Goal: Information Seeking & Learning: Learn about a topic

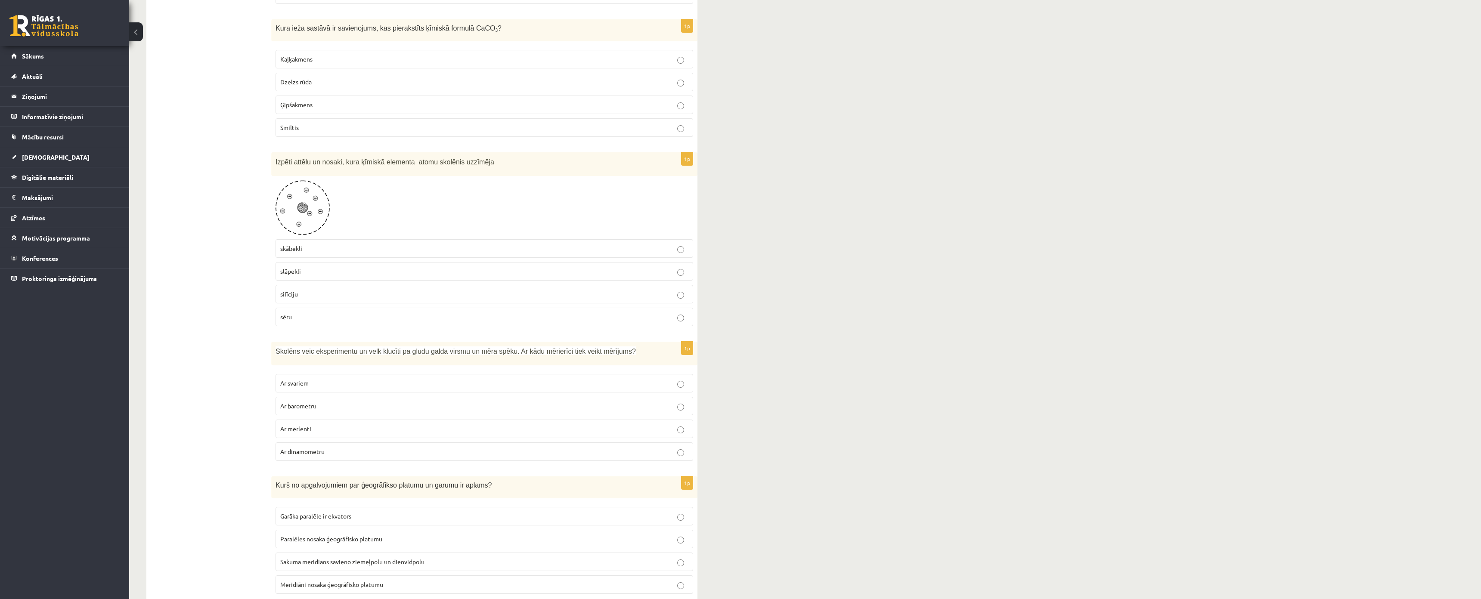
drag, startPoint x: 812, startPoint y: 277, endPoint x: 773, endPoint y: 202, distance: 84.3
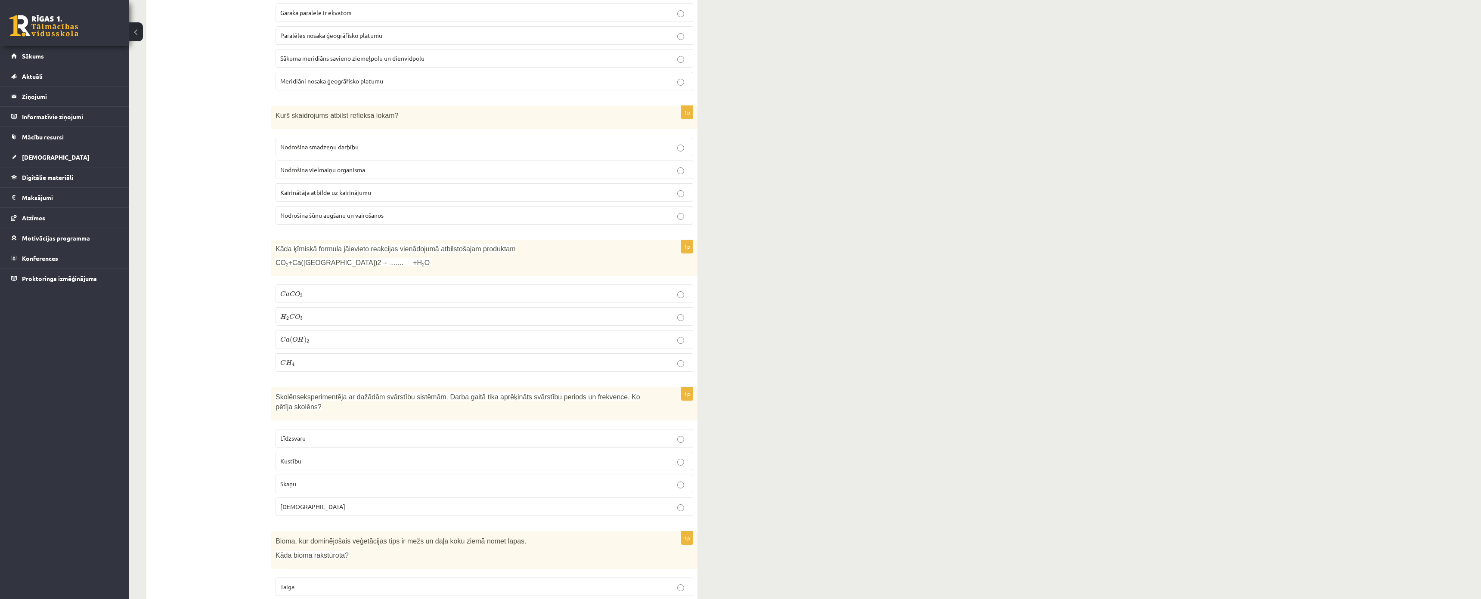
scroll to position [3815, 0]
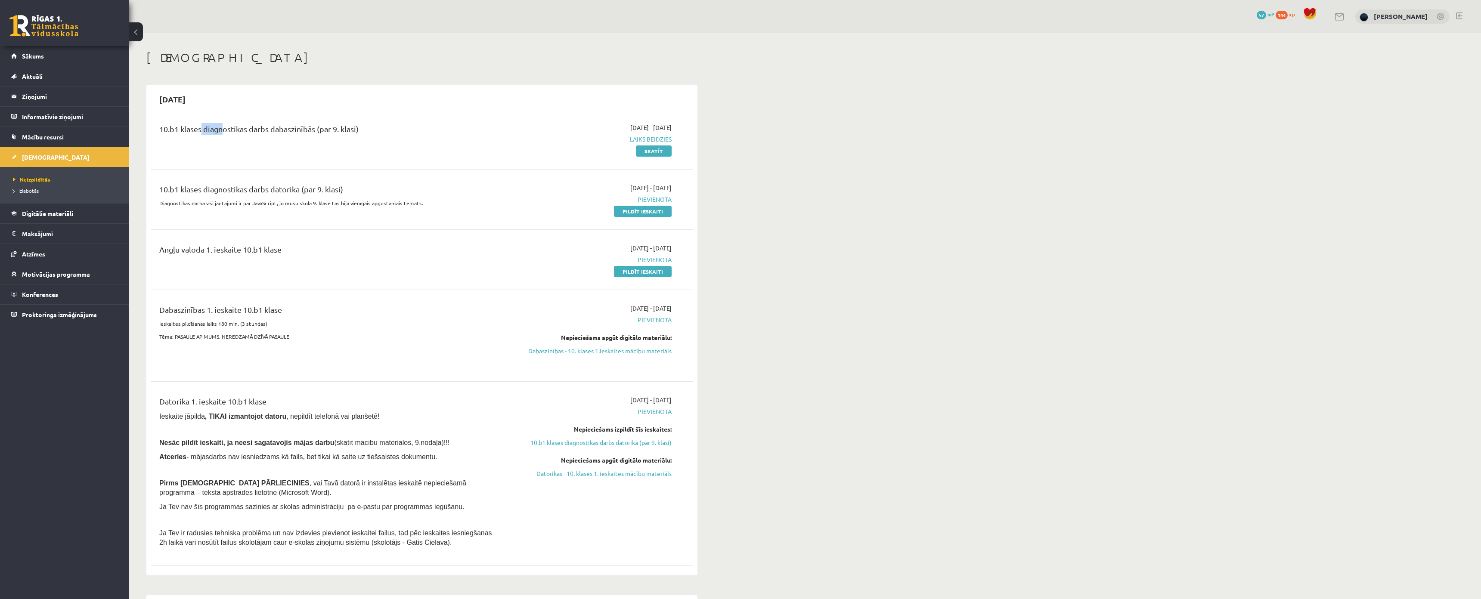
drag, startPoint x: 200, startPoint y: 126, endPoint x: 186, endPoint y: 125, distance: 14.7
click at [217, 126] on div "10.b1 klases diagnostikas darbs dabaszinībās (par 9. klasi)" at bounding box center [327, 131] width 337 height 16
click at [175, 125] on div "10.b1 klases diagnostikas darbs dabaszinībās (par 9. klasi)" at bounding box center [327, 131] width 337 height 16
drag, startPoint x: 154, startPoint y: 128, endPoint x: 430, endPoint y: 146, distance: 276.1
click at [433, 145] on div "10.b1 klases diagnostikas darbs dabaszinībās (par 9. klasi)" at bounding box center [328, 139] width 350 height 32
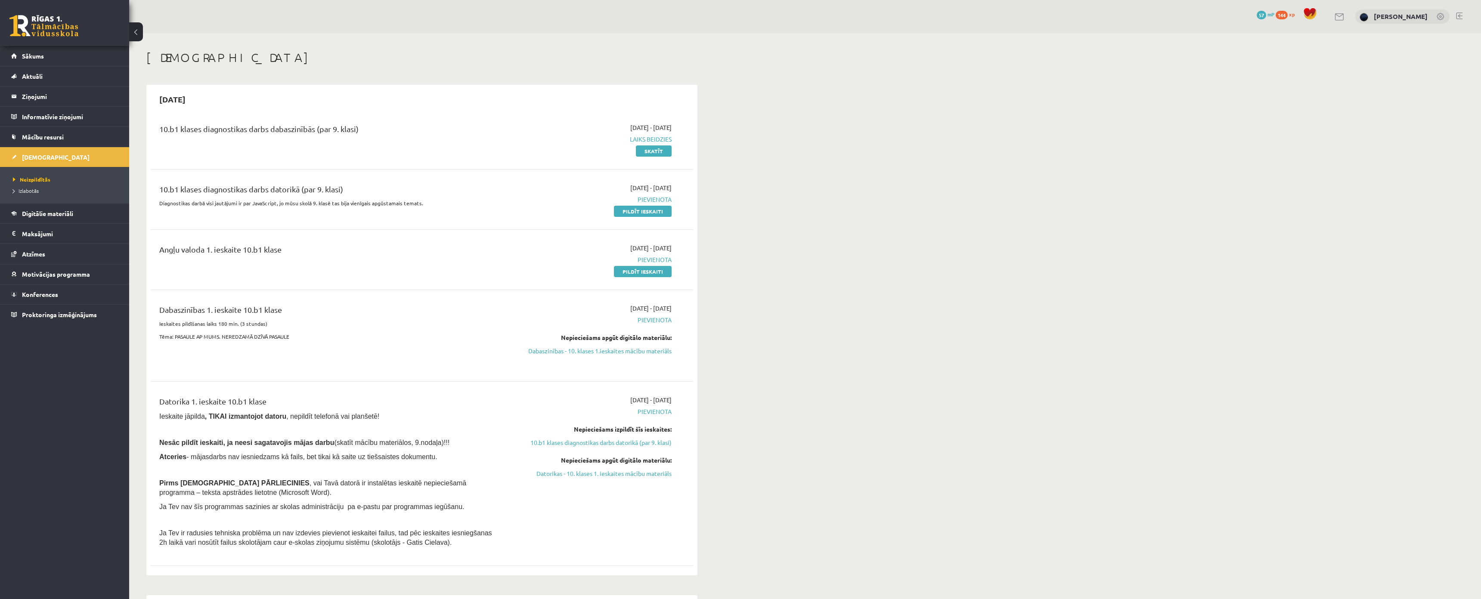
click at [424, 155] on div "10.b1 klases diagnostikas darbs dabaszinībās (par 9. klasi) 2025-09-01 - 2025-0…" at bounding box center [422, 138] width 542 height 49
click at [656, 154] on link "Skatīt" at bounding box center [654, 150] width 36 height 11
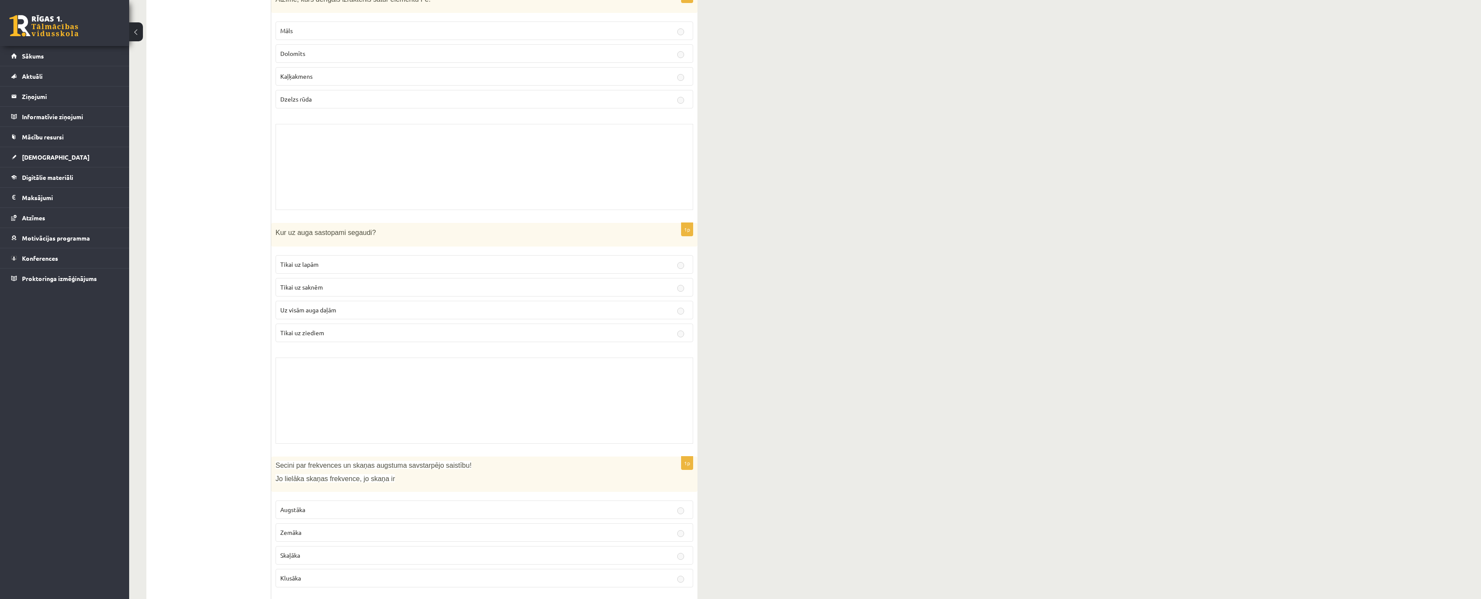
scroll to position [4649, 0]
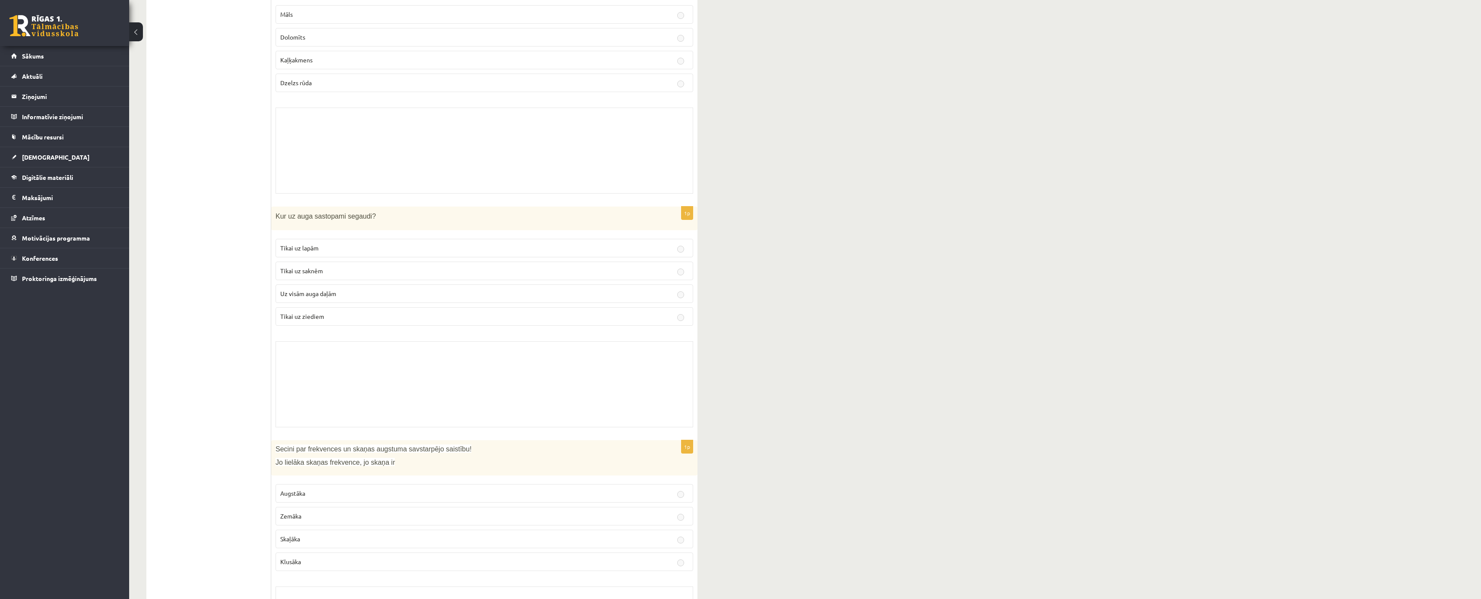
click at [684, 266] on p "Tikai uz saknēm" at bounding box center [484, 270] width 408 height 9
click at [681, 266] on p "Tikai uz saknēm" at bounding box center [484, 270] width 408 height 9
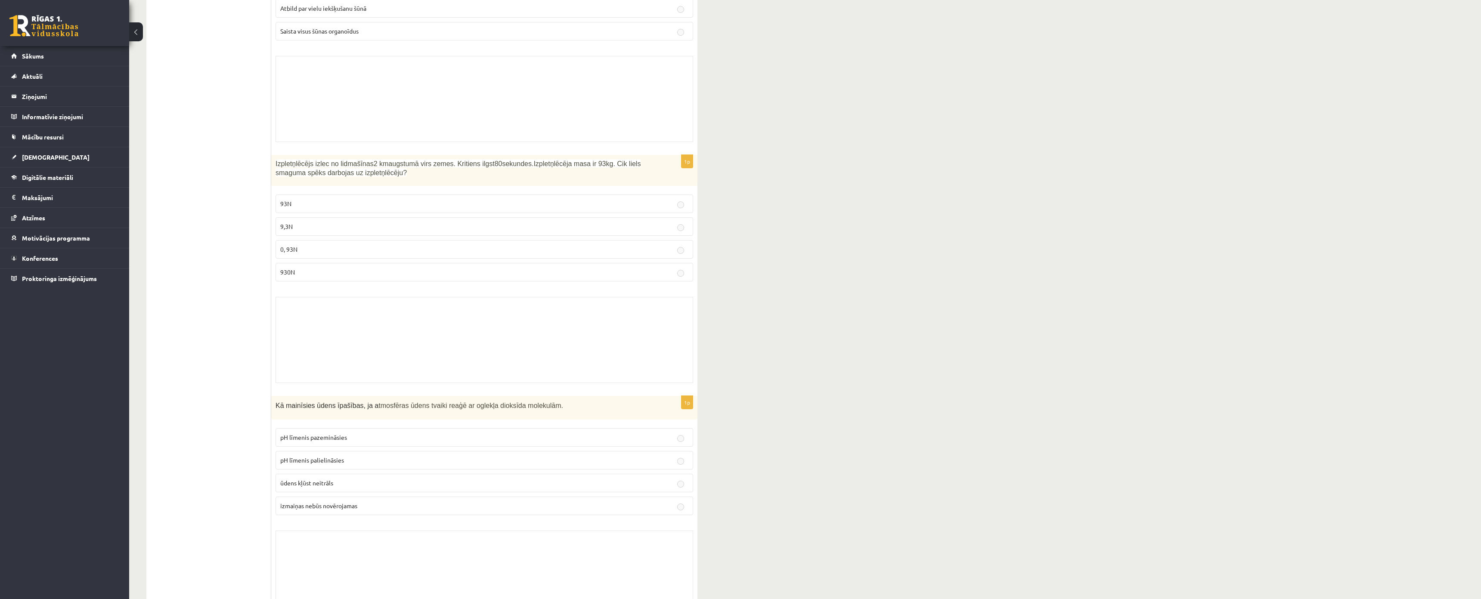
drag, startPoint x: 235, startPoint y: 226, endPoint x: 219, endPoint y: 210, distance: 22.2
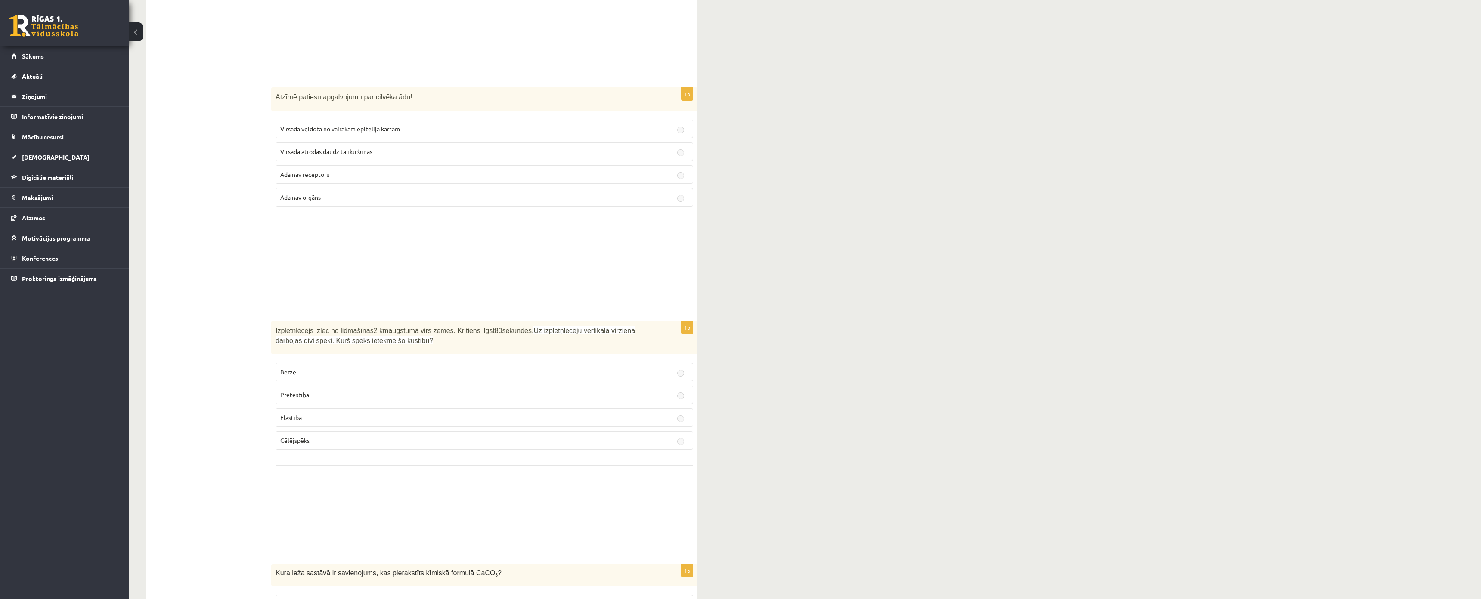
scroll to position [0, 0]
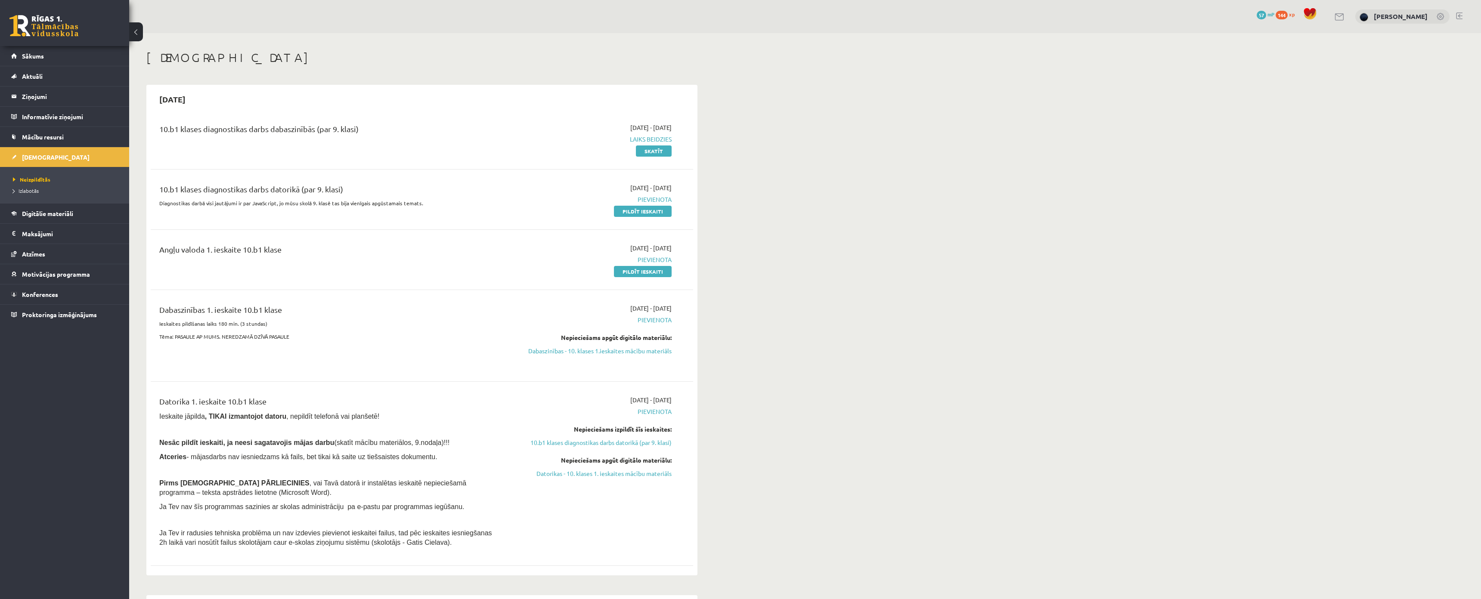
click at [646, 139] on span "Laiks beidzies" at bounding box center [590, 139] width 162 height 9
click at [548, 172] on div "10.b1 klases diagnostikas darbs dabaszinībās (par 9. klasi) 2025-09-01 - 2025-0…" at bounding box center [422, 342] width 542 height 457
click at [651, 141] on span "Laiks beidzies" at bounding box center [590, 139] width 162 height 9
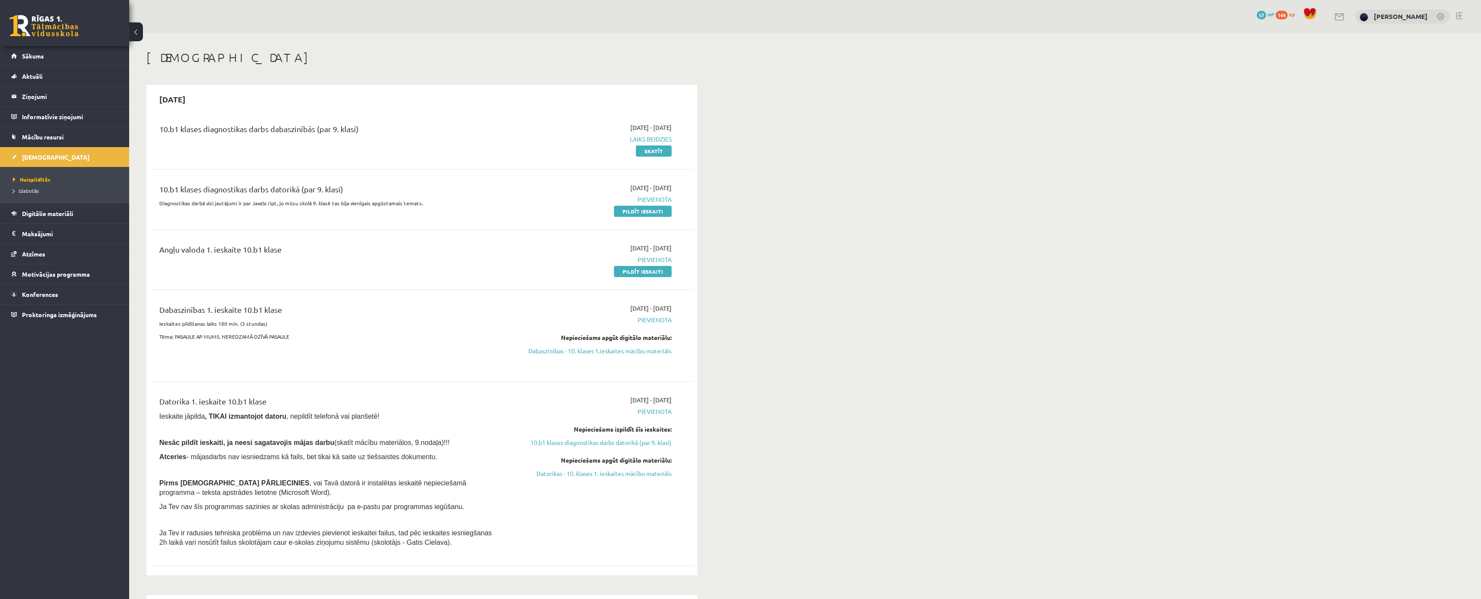
click at [656, 157] on div "10.b1 klases diagnostikas darbs dabaszinībās (par 9. klasi) [DATE] - [DATE] Lai…" at bounding box center [422, 138] width 542 height 49
click at [654, 153] on link "Skatīt" at bounding box center [654, 150] width 36 height 11
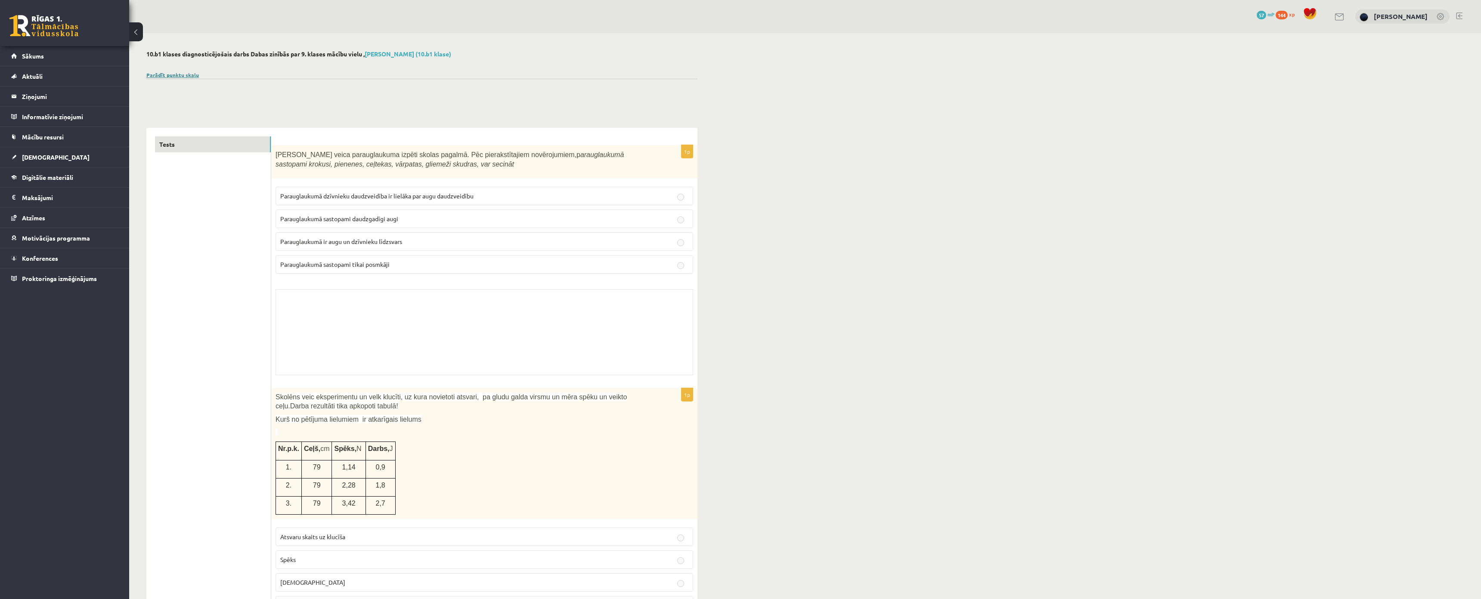
click at [167, 74] on link "Parādīt punktu skalu" at bounding box center [172, 74] width 53 height 7
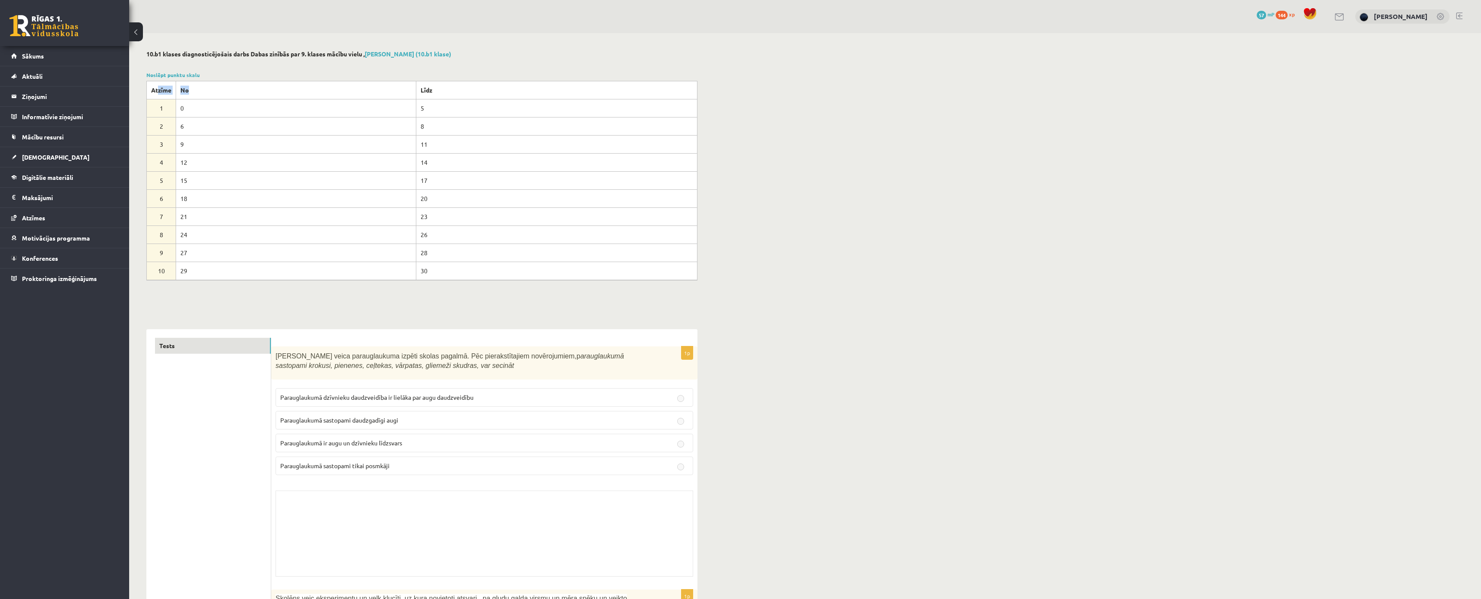
drag, startPoint x: 158, startPoint y: 87, endPoint x: 223, endPoint y: 95, distance: 65.0
click at [223, 95] on tr "Atzīme No Līdz" at bounding box center [422, 90] width 551 height 18
click at [177, 90] on th "No" at bounding box center [296, 90] width 240 height 18
drag, startPoint x: 178, startPoint y: 163, endPoint x: 209, endPoint y: 163, distance: 31.4
click at [209, 163] on td "12" at bounding box center [296, 162] width 240 height 18
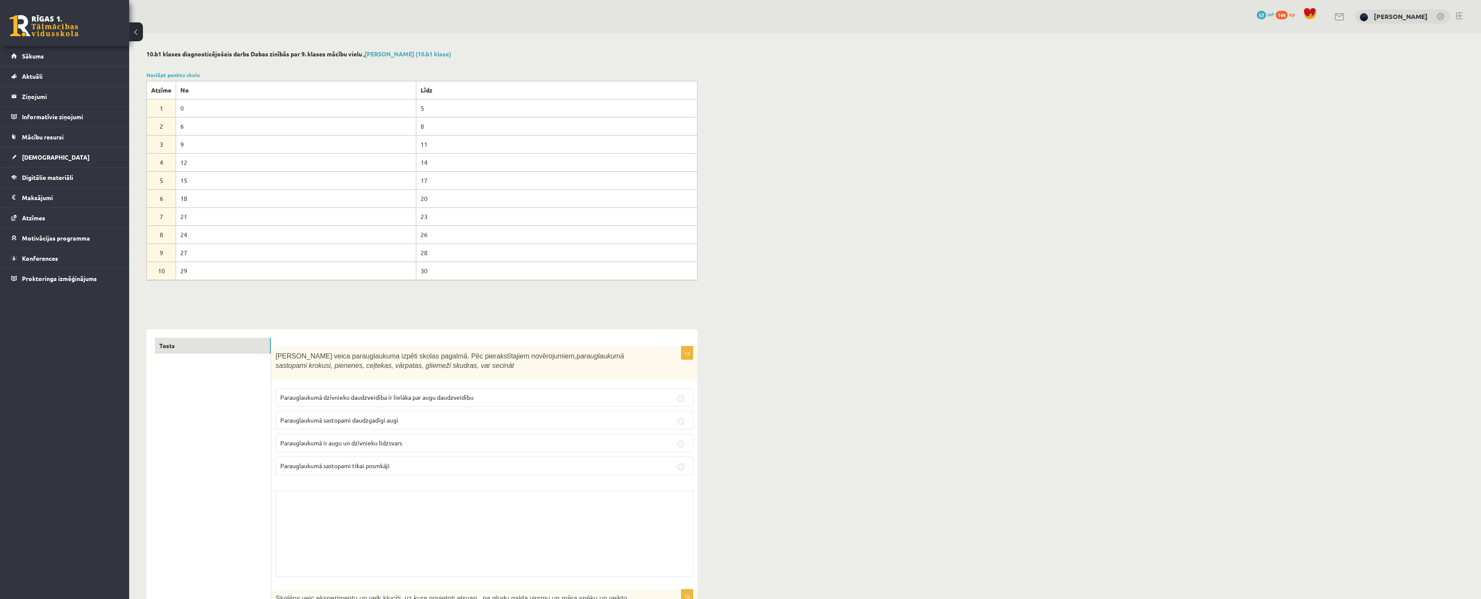
click at [182, 160] on td "12" at bounding box center [296, 162] width 240 height 18
drag, startPoint x: 414, startPoint y: 162, endPoint x: 459, endPoint y: 167, distance: 45.5
click at [459, 167] on td "14" at bounding box center [556, 162] width 281 height 18
click at [416, 159] on td "14" at bounding box center [556, 162] width 281 height 18
drag, startPoint x: 430, startPoint y: 180, endPoint x: 405, endPoint y: 177, distance: 24.3
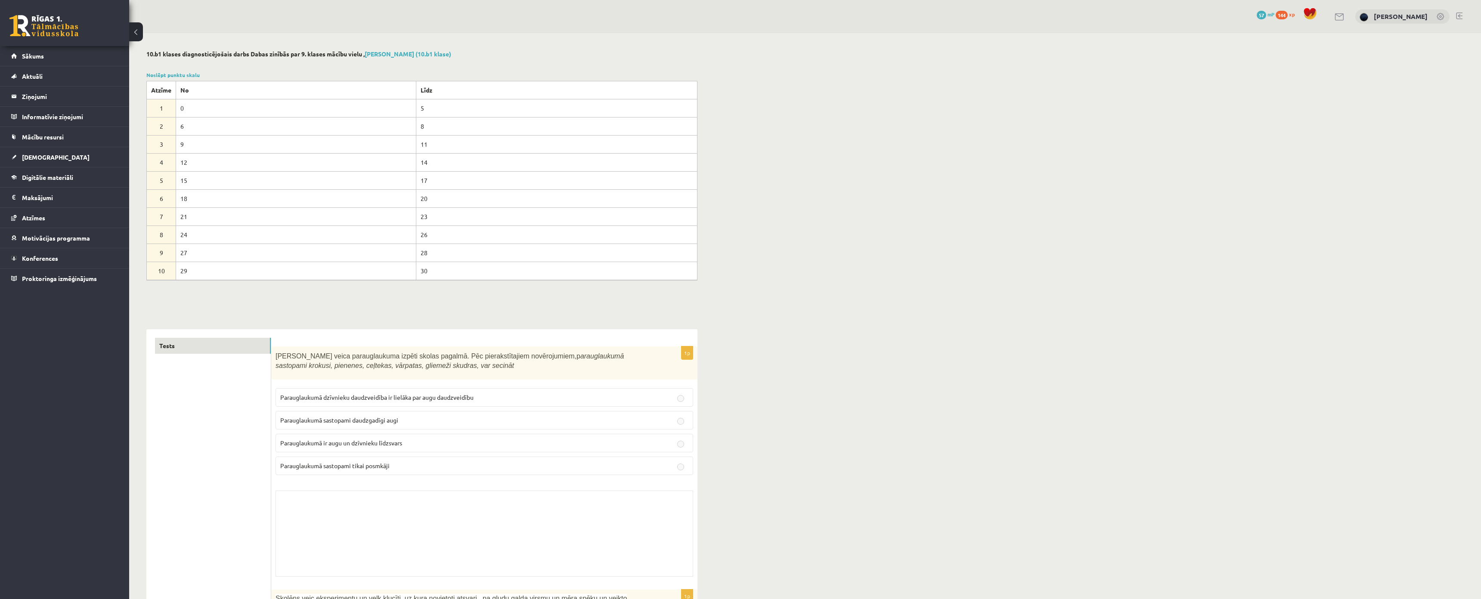
click at [405, 177] on tr "5 15 17" at bounding box center [422, 180] width 551 height 18
drag, startPoint x: 176, startPoint y: 180, endPoint x: 306, endPoint y: 181, distance: 129.1
click at [300, 181] on td "15" at bounding box center [296, 180] width 240 height 18
click at [337, 183] on td "15" at bounding box center [296, 180] width 240 height 18
drag, startPoint x: 176, startPoint y: 199, endPoint x: 319, endPoint y: 200, distance: 143.3
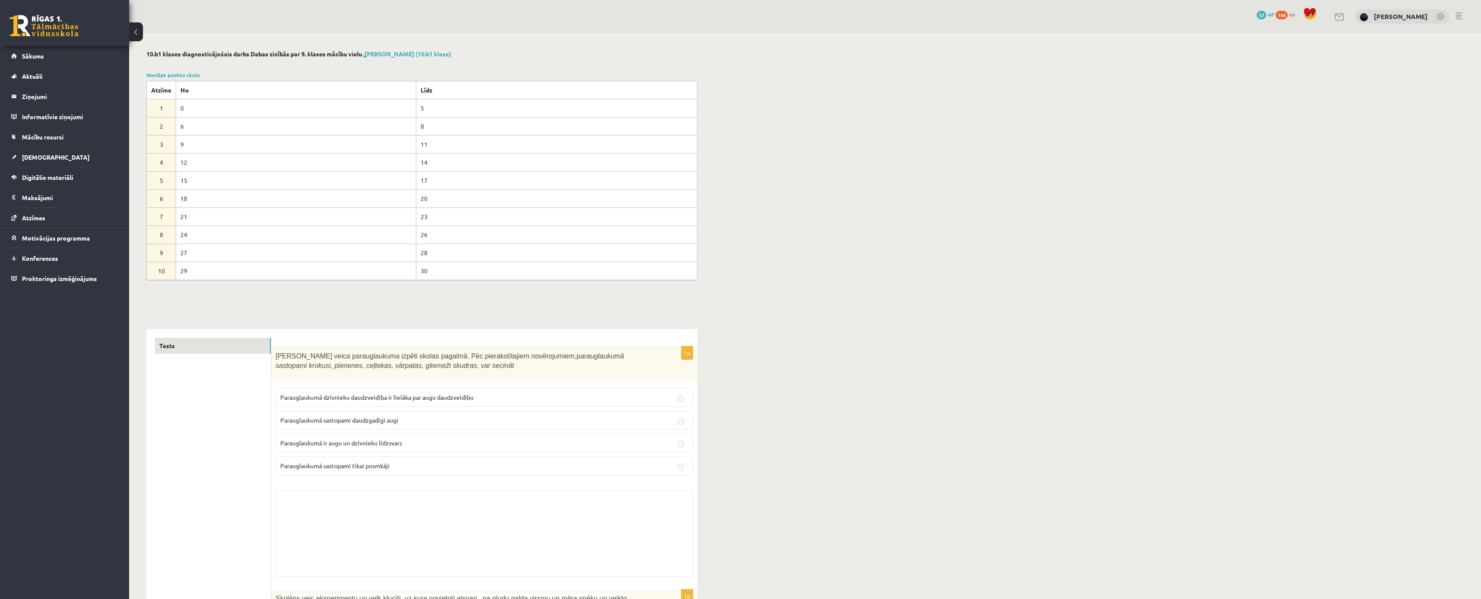
click at [349, 199] on td "18" at bounding box center [296, 198] width 240 height 18
click at [182, 187] on td "15" at bounding box center [296, 180] width 240 height 18
click at [185, 187] on td "15" at bounding box center [296, 180] width 240 height 18
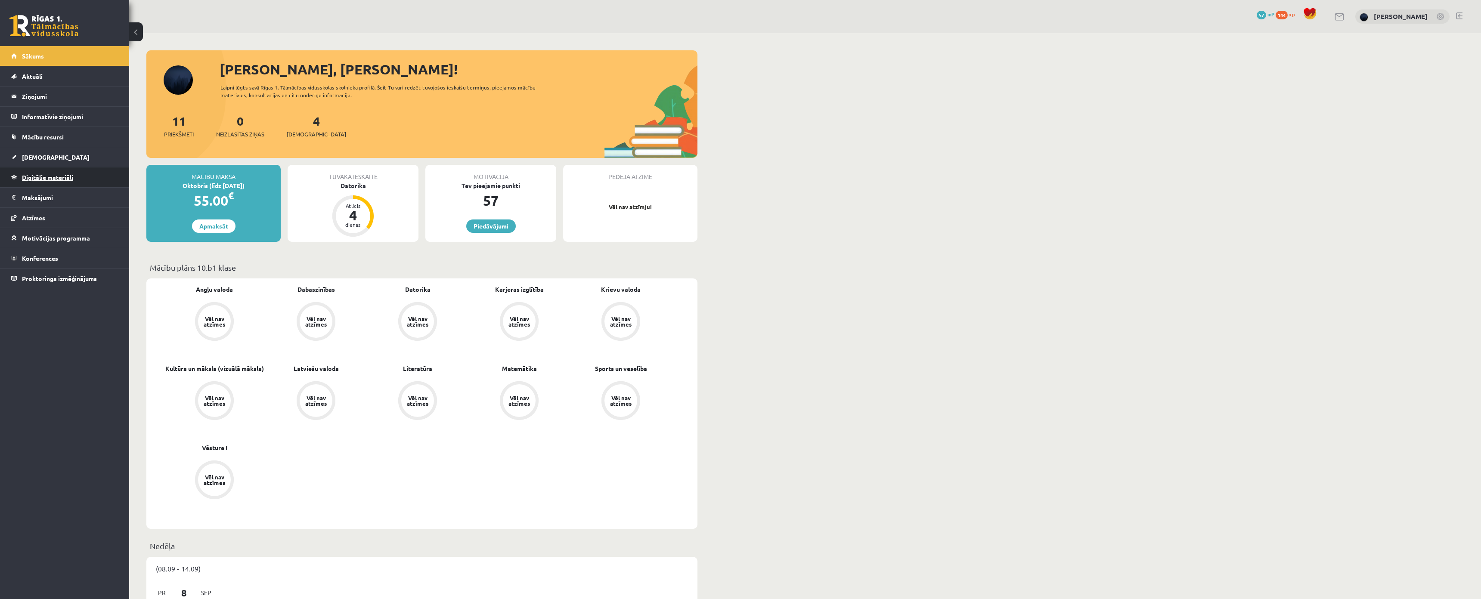
click at [42, 182] on link "Digitālie materiāli" at bounding box center [64, 177] width 107 height 20
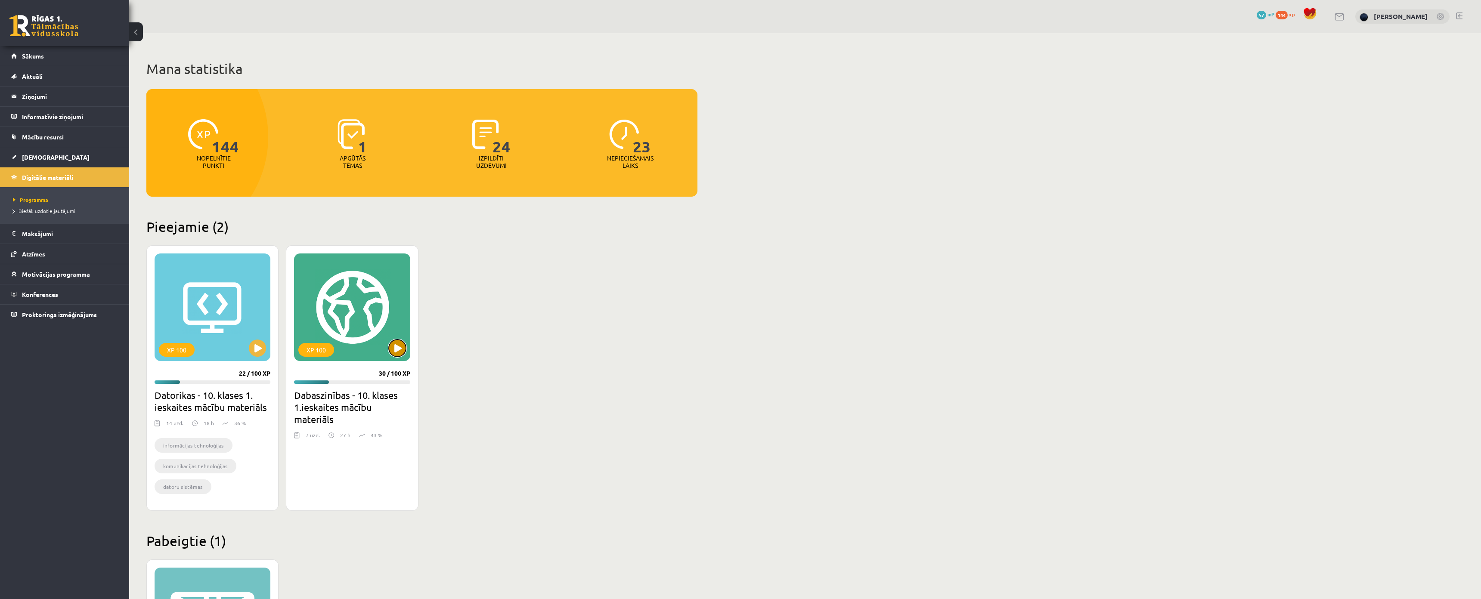
click at [397, 352] on button at bounding box center [397, 348] width 17 height 17
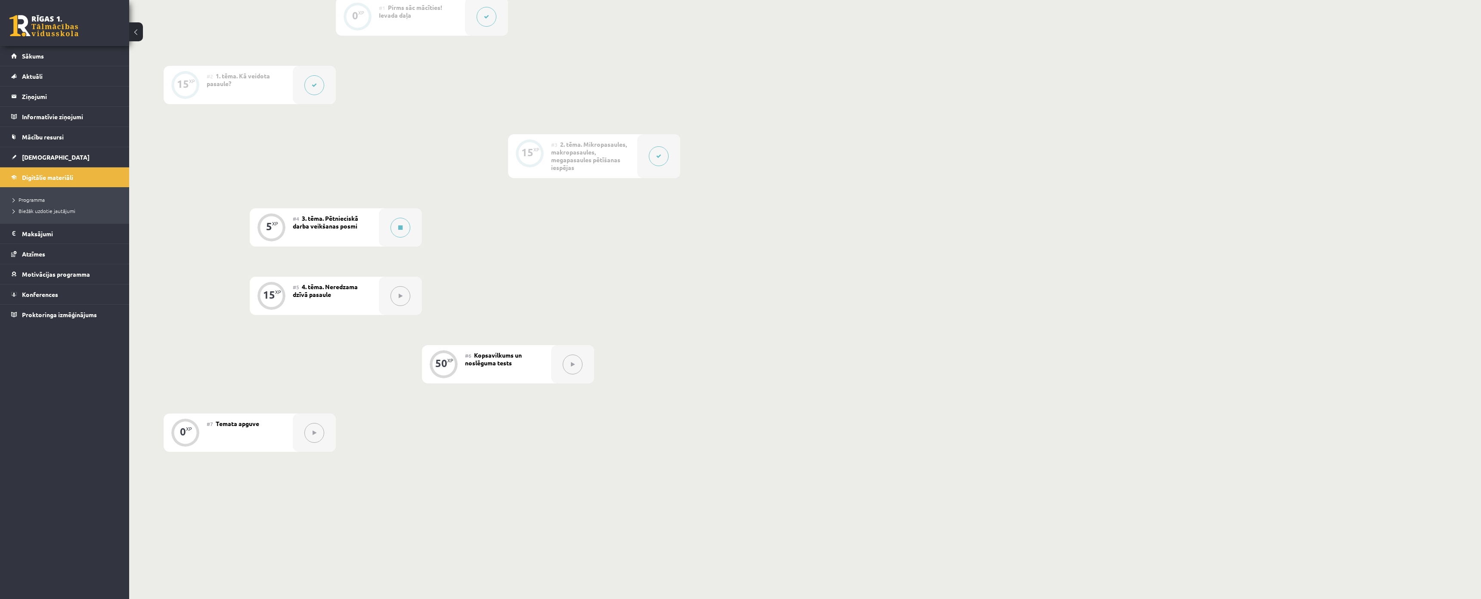
scroll to position [290, 0]
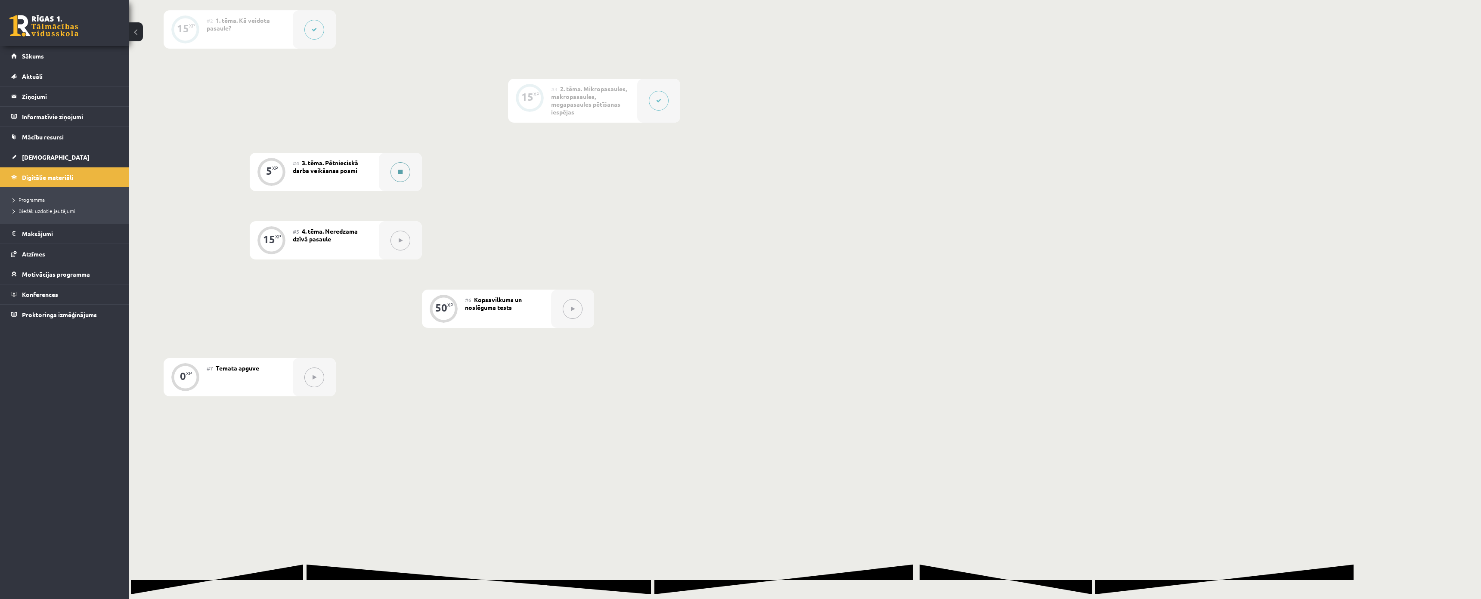
click at [394, 173] on button at bounding box center [400, 172] width 20 height 20
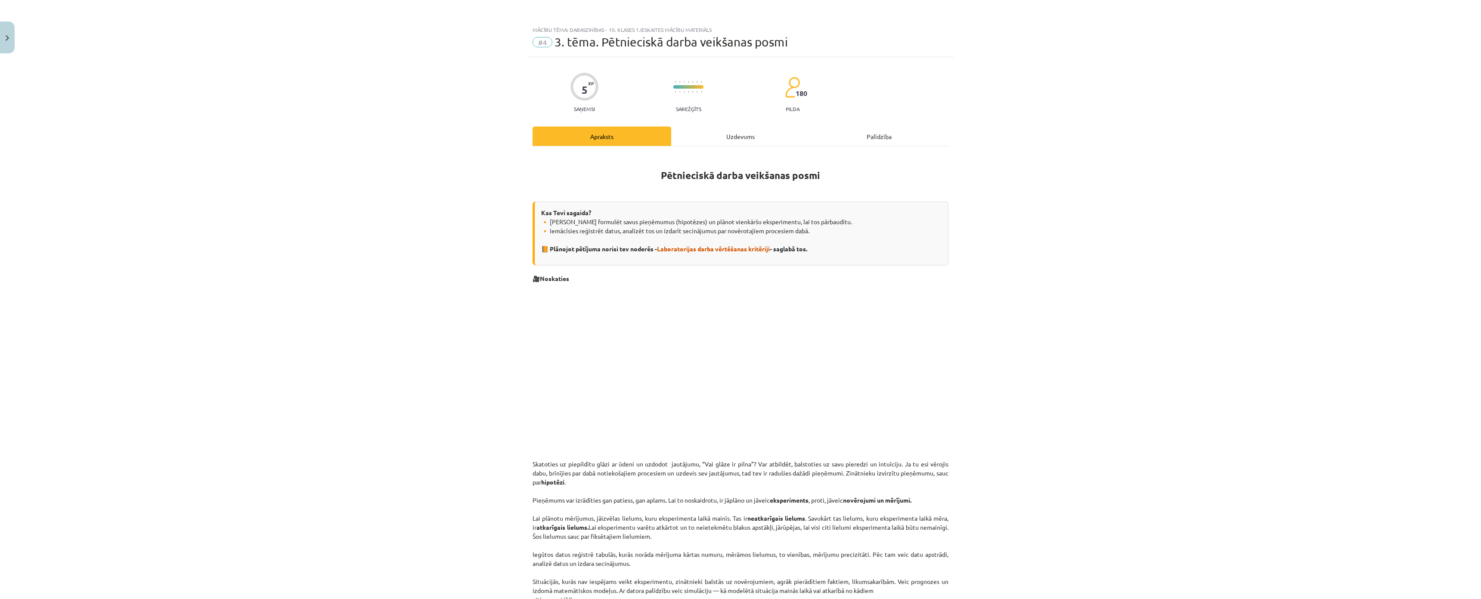
click at [718, 142] on div "Uzdevums" at bounding box center [740, 136] width 139 height 19
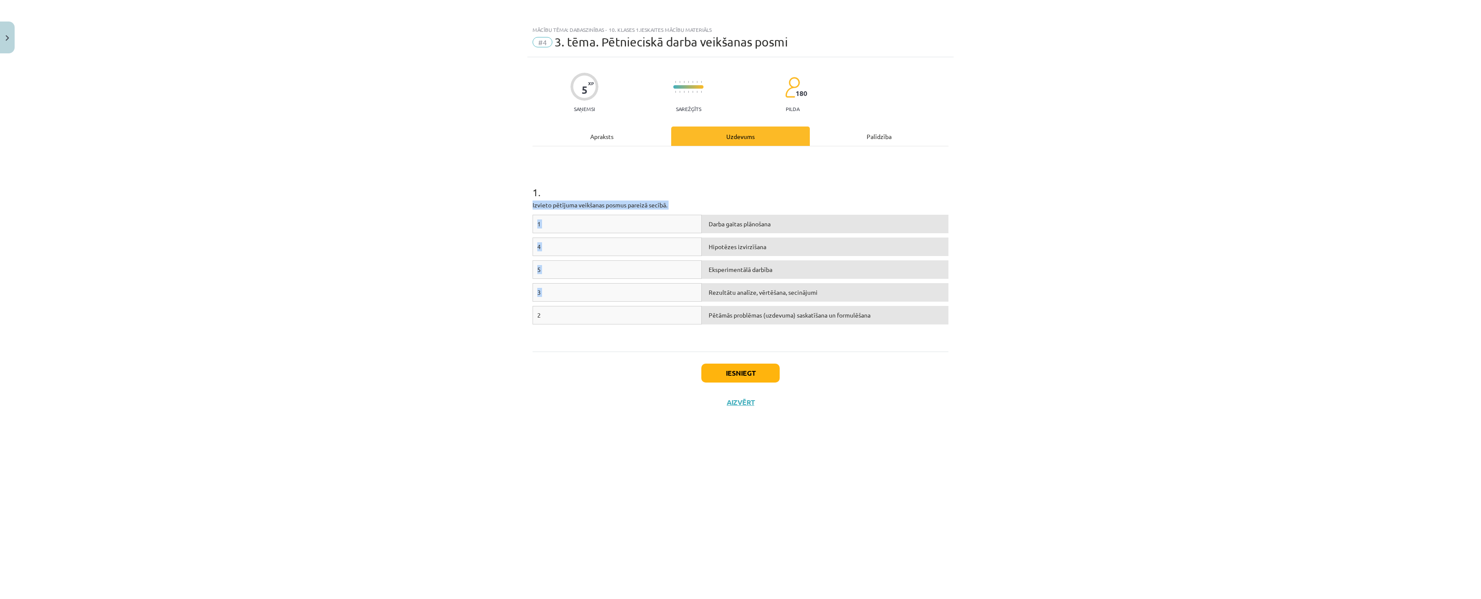
drag, startPoint x: 514, startPoint y: 204, endPoint x: 1026, endPoint y: 281, distance: 517.6
click at [1024, 286] on div "Mācību tēma: Dabaszinības - 10. klases 1.ieskaites mācību materiāls #4 3. tēma.…" at bounding box center [740, 299] width 1481 height 599
click at [1039, 272] on div "Mācību tēma: Dabaszinības - 10. klases 1.ieskaites mācību materiāls #4 3. tēma.…" at bounding box center [740, 299] width 1481 height 599
drag, startPoint x: 749, startPoint y: 325, endPoint x: 739, endPoint y: 291, distance: 35.4
click at [738, 288] on div "1 Pētāmās problēmas (uzdevuma) saskatīšana un formulēšana 4 Hipotēzes izvirzīša…" at bounding box center [740, 279] width 416 height 129
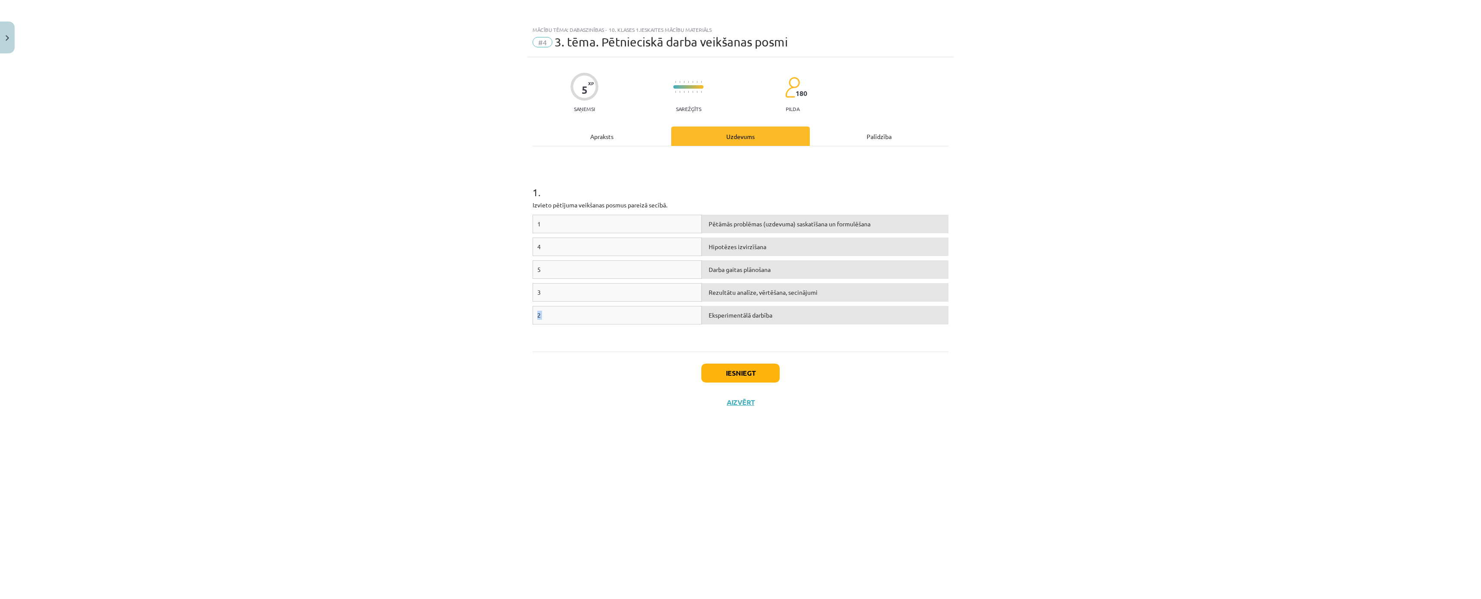
click at [829, 350] on div "1 . Izvieto pētījuma veikšanas posmus pareizā secībā. 1 Pētāmās problēmas (uzde…" at bounding box center [740, 248] width 416 height 205
click at [741, 374] on button "Iesniegt" at bounding box center [740, 373] width 78 height 19
click at [736, 412] on button "Nākamā nodarbība" at bounding box center [740, 408] width 84 height 20
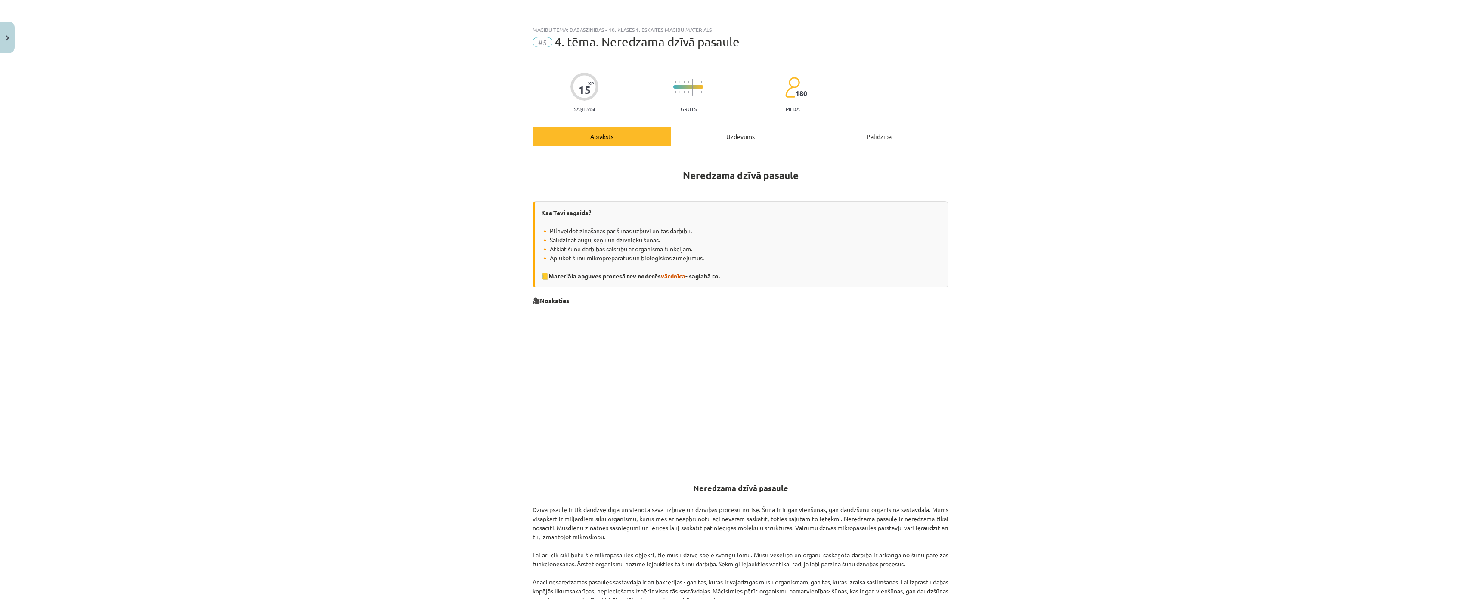
click at [712, 125] on div "15 XP Saņemsi Grūts 180 pilda Apraksts Uzdevums Palīdzība Neredzama dzīvā pasau…" at bounding box center [740, 580] width 426 height 1046
click at [721, 131] on div "Uzdevums" at bounding box center [740, 136] width 139 height 19
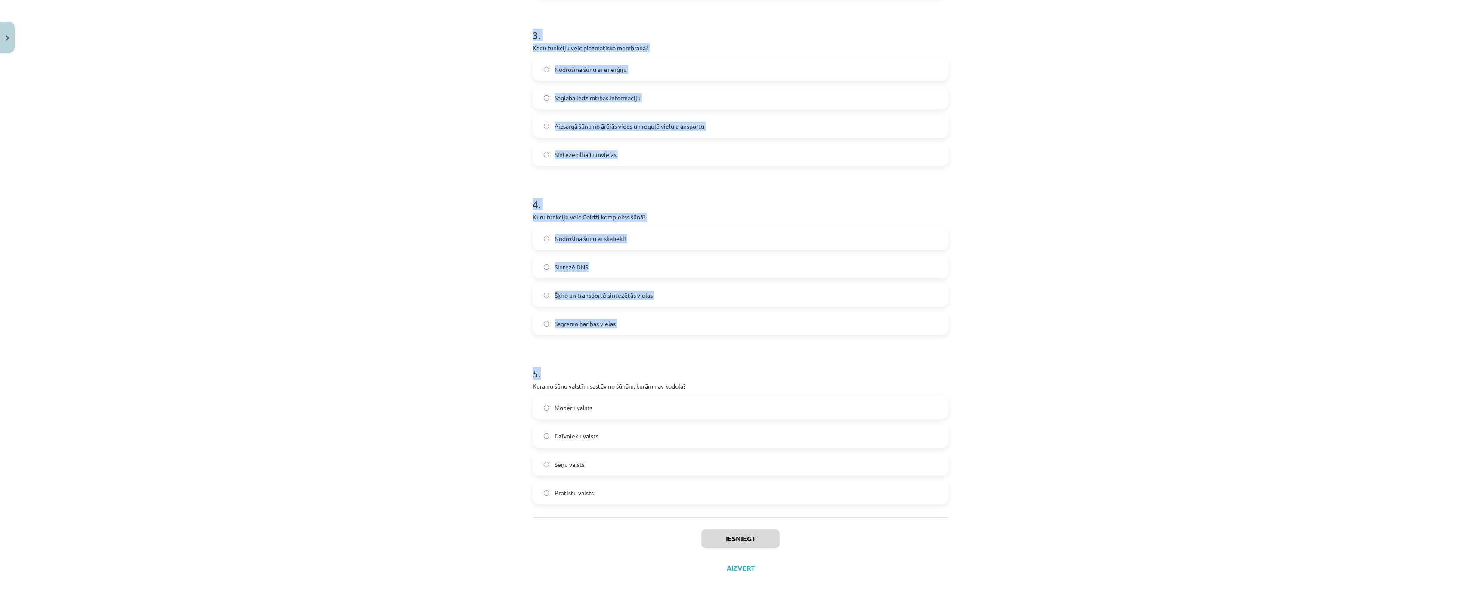
scroll to position [553, 0]
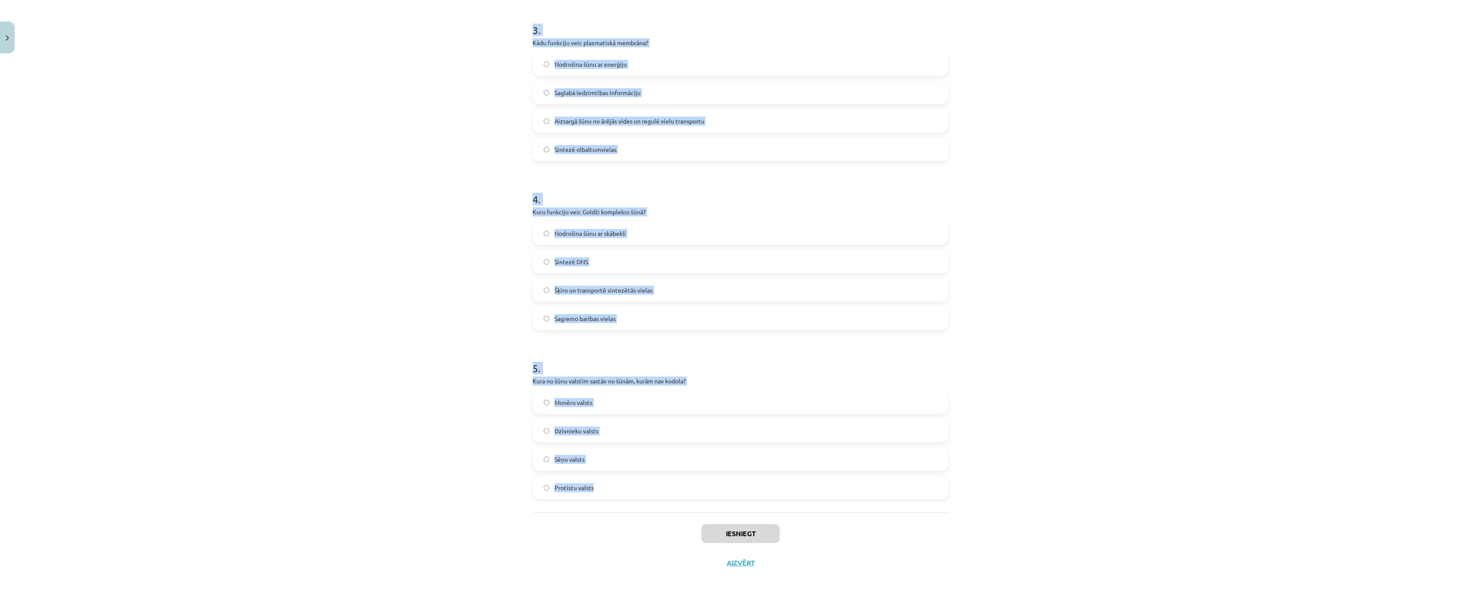
drag, startPoint x: 522, startPoint y: 139, endPoint x: 669, endPoint y: 458, distance: 352.2
click at [669, 458] on div "Mācību tēma: Dabaszinības - 10. klases 1.ieskaites mācību materiāls #5 4. tēma.…" at bounding box center [740, 299] width 1481 height 599
copy form "Kura šūnas daļa ir atbildīga par enerģijas ražošanu? Ribosomas Mitohondriji Gol…"
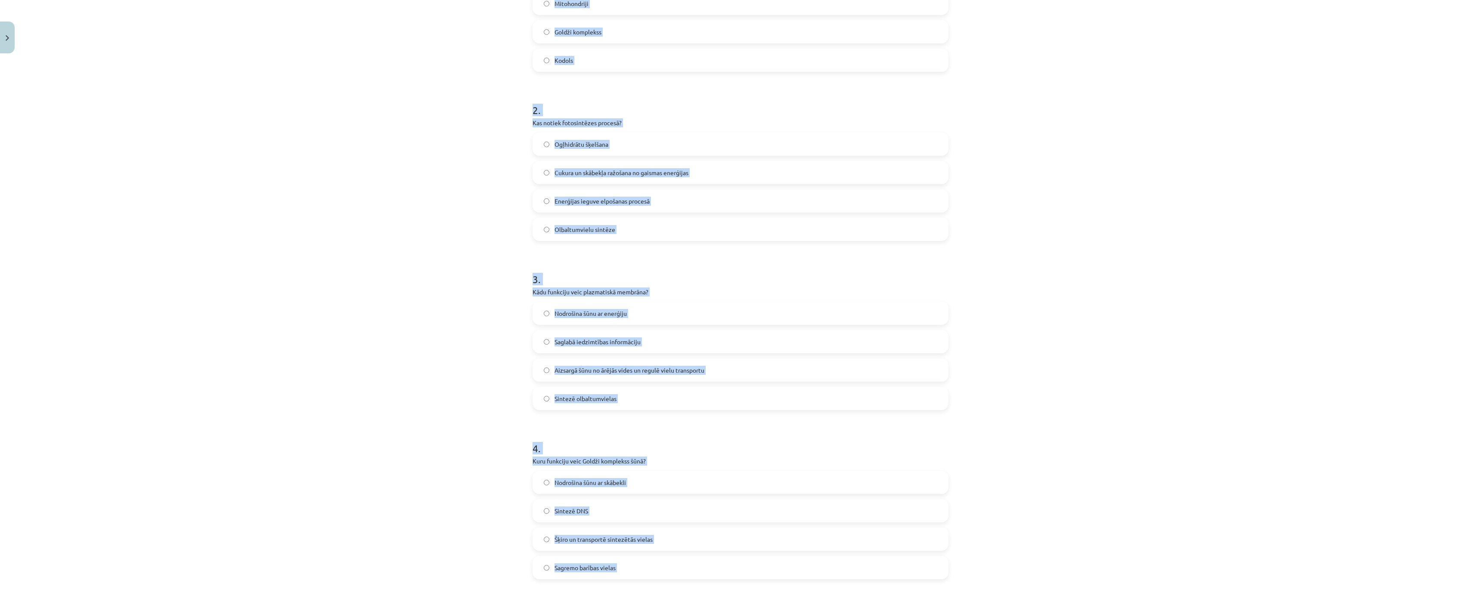
scroll to position [0, 0]
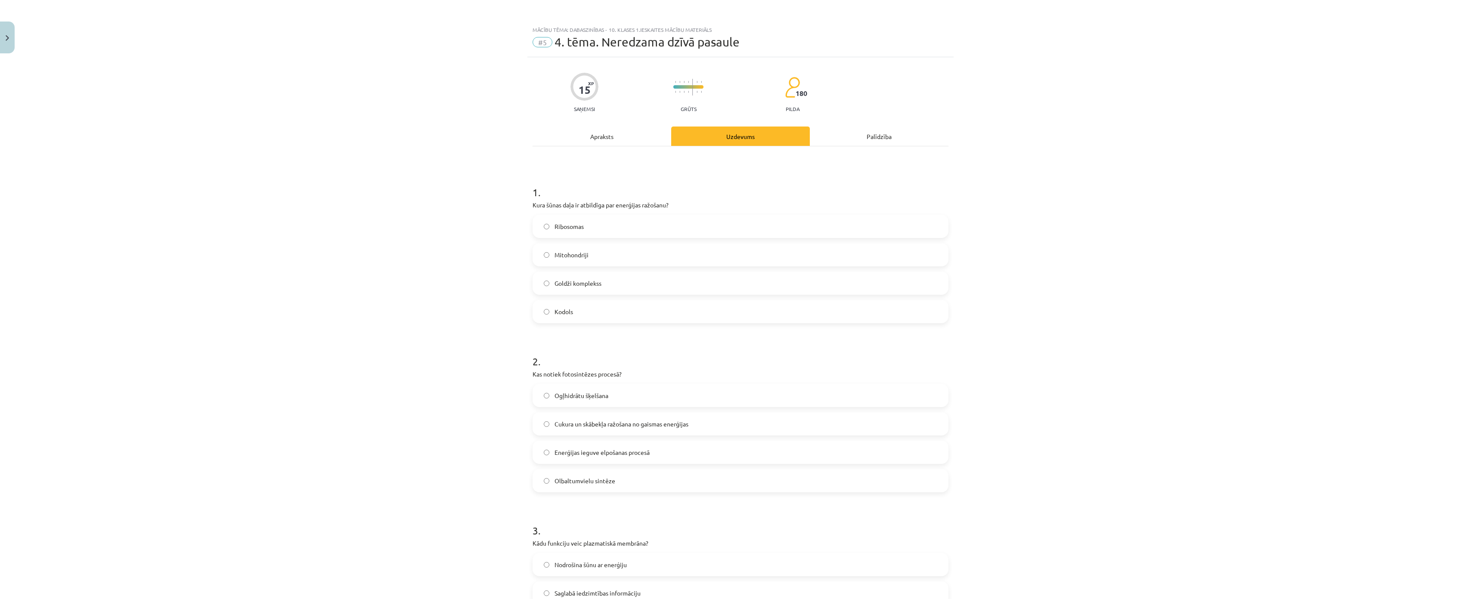
click at [483, 185] on div "Mācību tēma: Dabaszinības - 10. klases 1.ieskaites mācību materiāls #5 4. tēma.…" at bounding box center [740, 299] width 1481 height 599
click at [569, 272] on div "Goldži komplekss" at bounding box center [740, 283] width 416 height 23
click at [554, 257] on span "Mitohondriji" at bounding box center [571, 255] width 34 height 9
click at [574, 478] on span "Olbaltumvielu sintēze" at bounding box center [584, 480] width 61 height 9
click at [564, 424] on span "Cukura un skābekļa ražošana no gaismas enerģijas" at bounding box center [621, 424] width 134 height 9
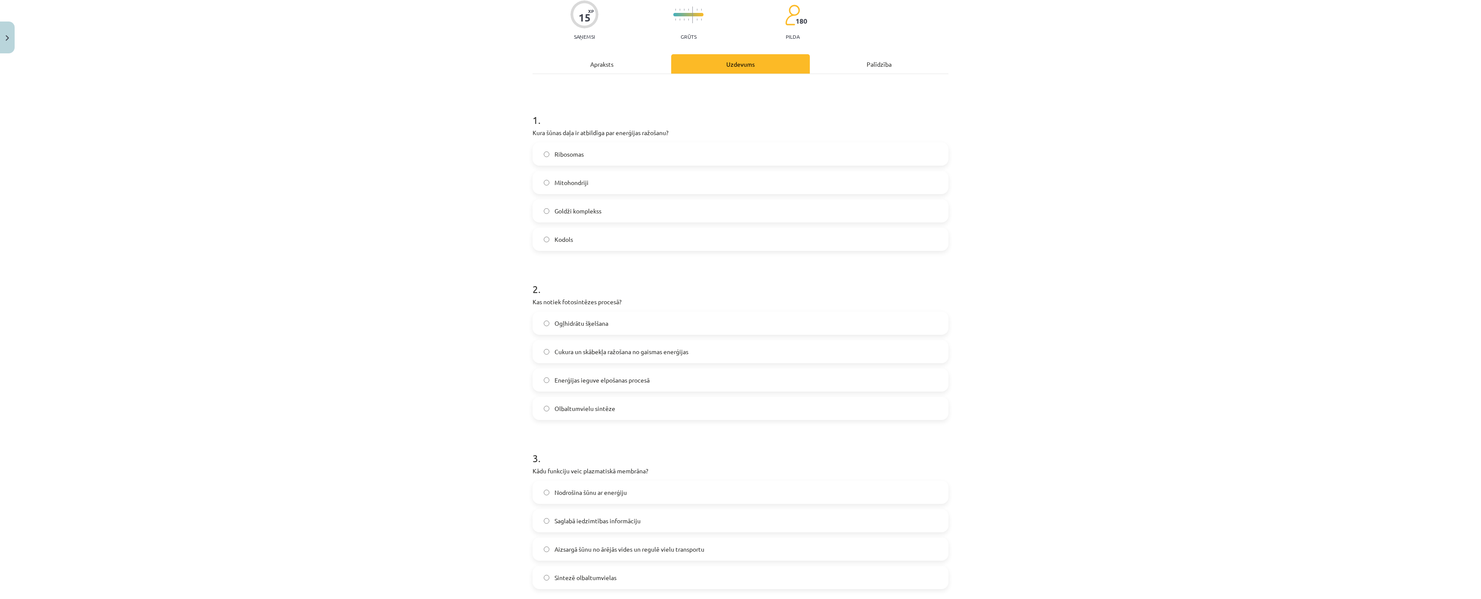
scroll to position [172, 0]
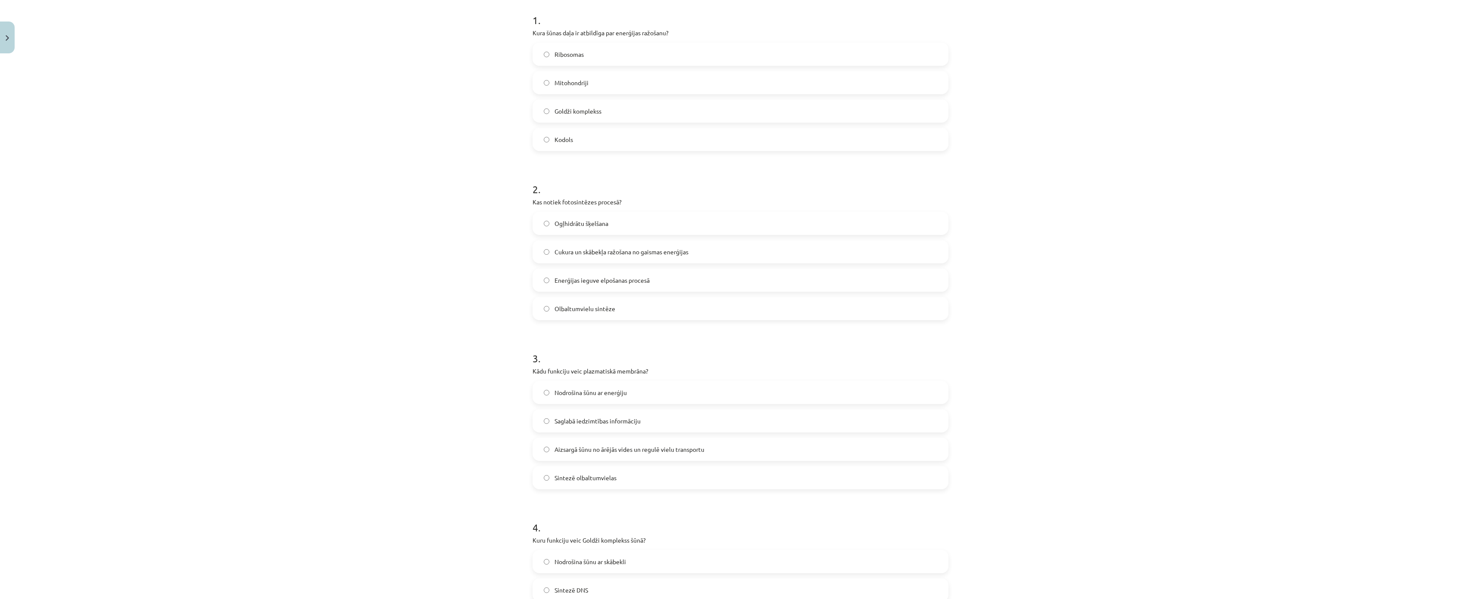
click at [585, 455] on label "Aizsargā šūnu no ārējās vides un regulē vielu transportu" at bounding box center [740, 450] width 414 height 22
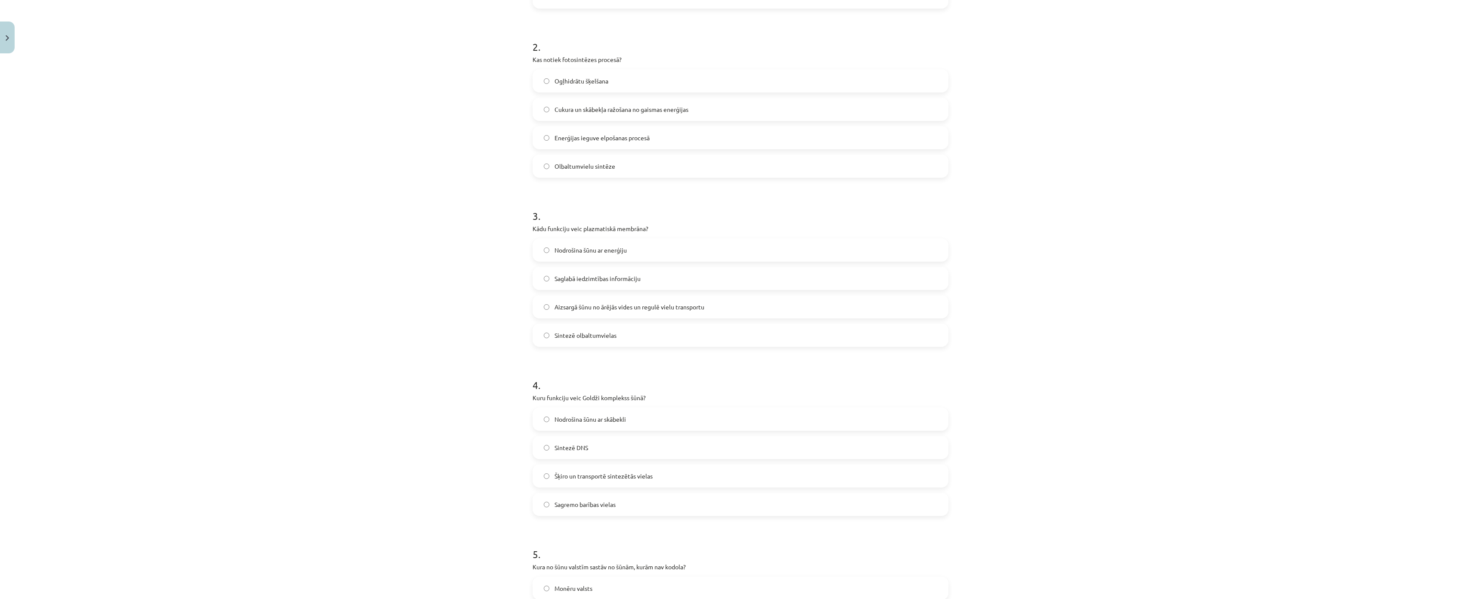
scroll to position [344, 0]
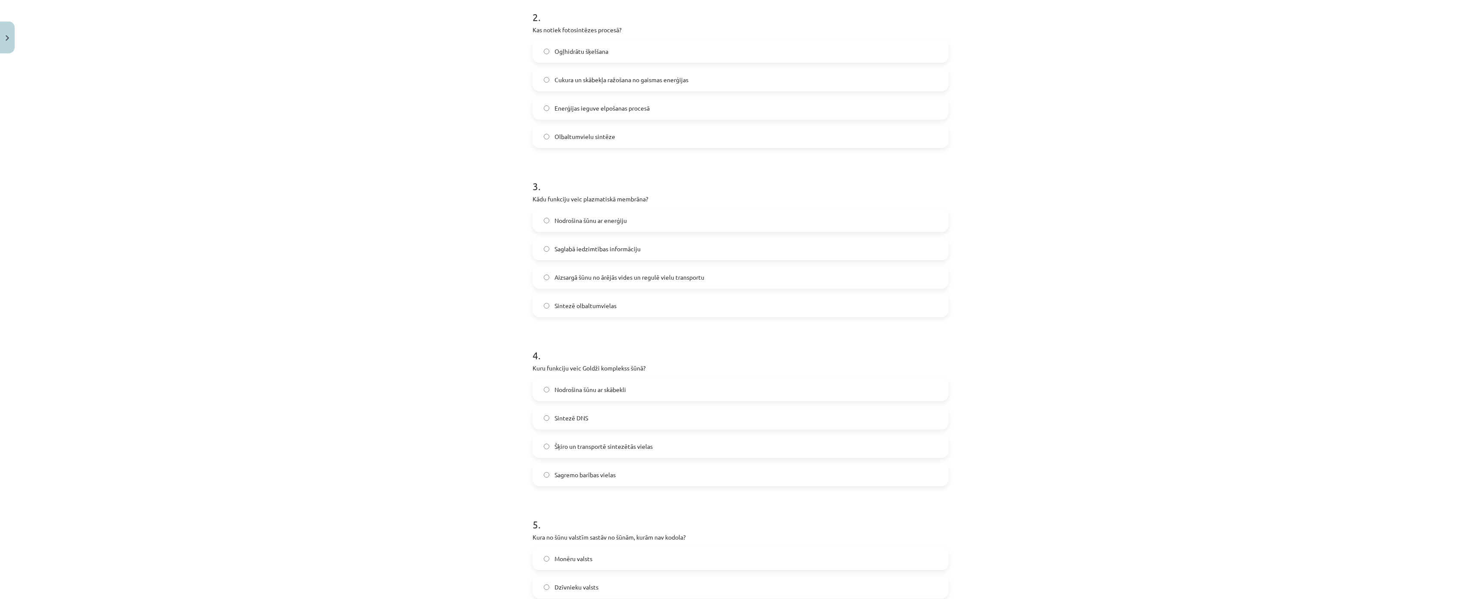
click at [569, 446] on span "Šķiro un transportē sintezētās vielas" at bounding box center [603, 446] width 98 height 9
click at [541, 392] on label "Monēru valsts" at bounding box center [740, 403] width 414 height 22
click at [724, 524] on button "Iesniegt" at bounding box center [740, 533] width 78 height 19
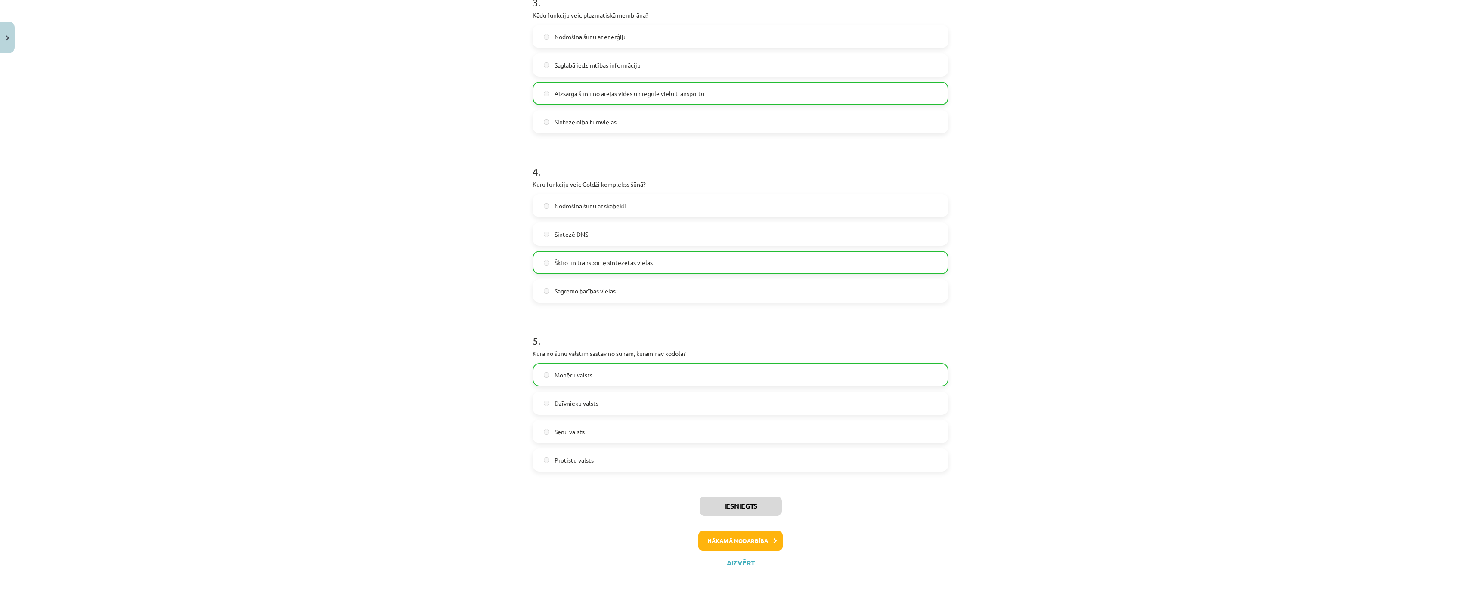
scroll to position [580, 0]
click at [747, 531] on button "Nākamā nodarbība" at bounding box center [740, 541] width 84 height 20
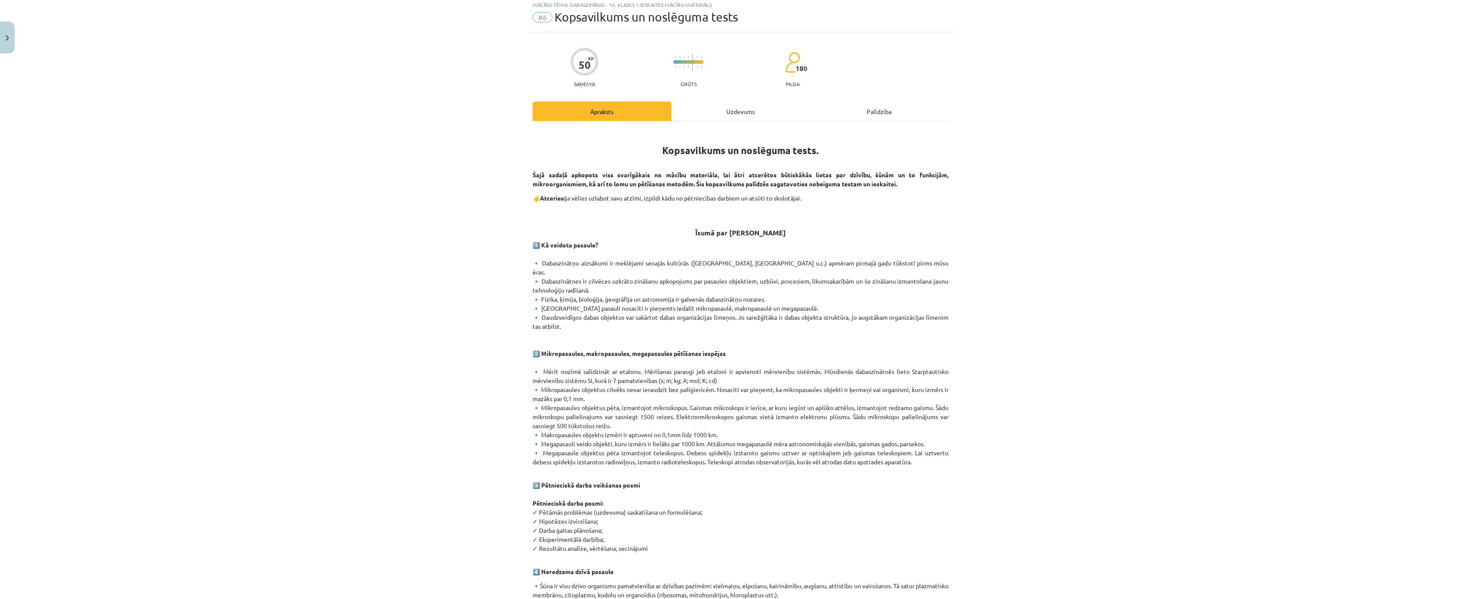
scroll to position [22, 0]
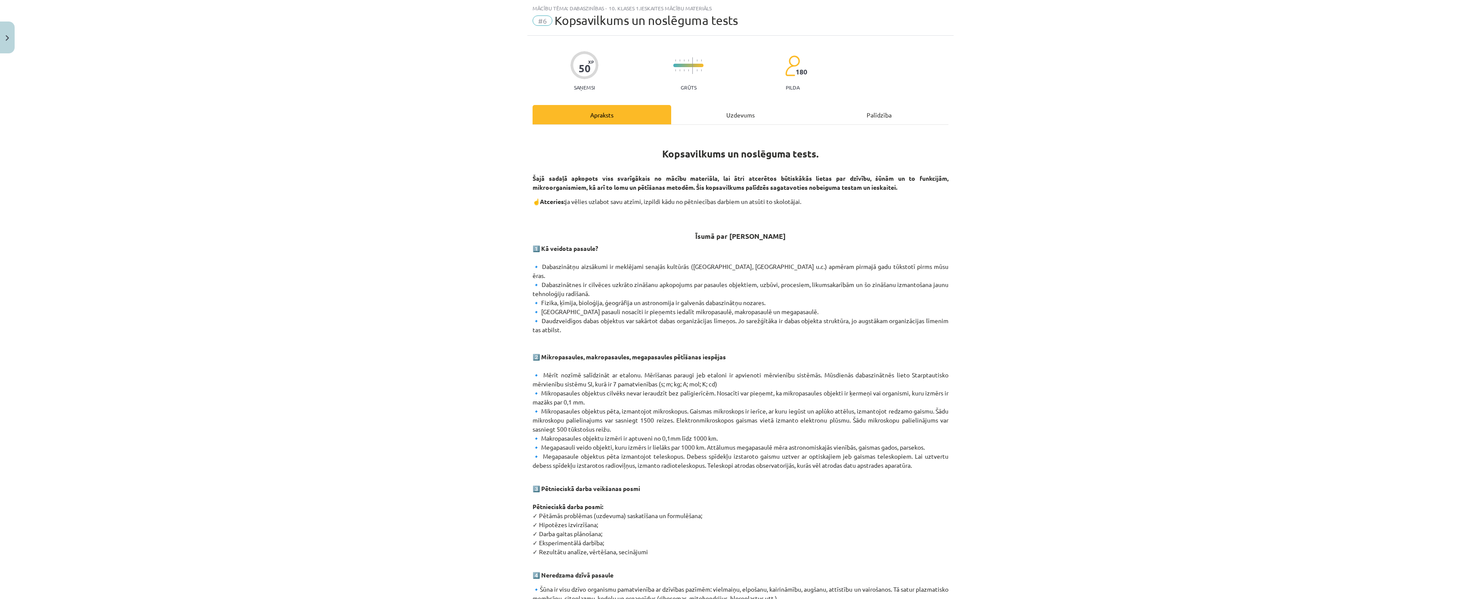
click at [710, 120] on div "Uzdevums" at bounding box center [740, 114] width 139 height 19
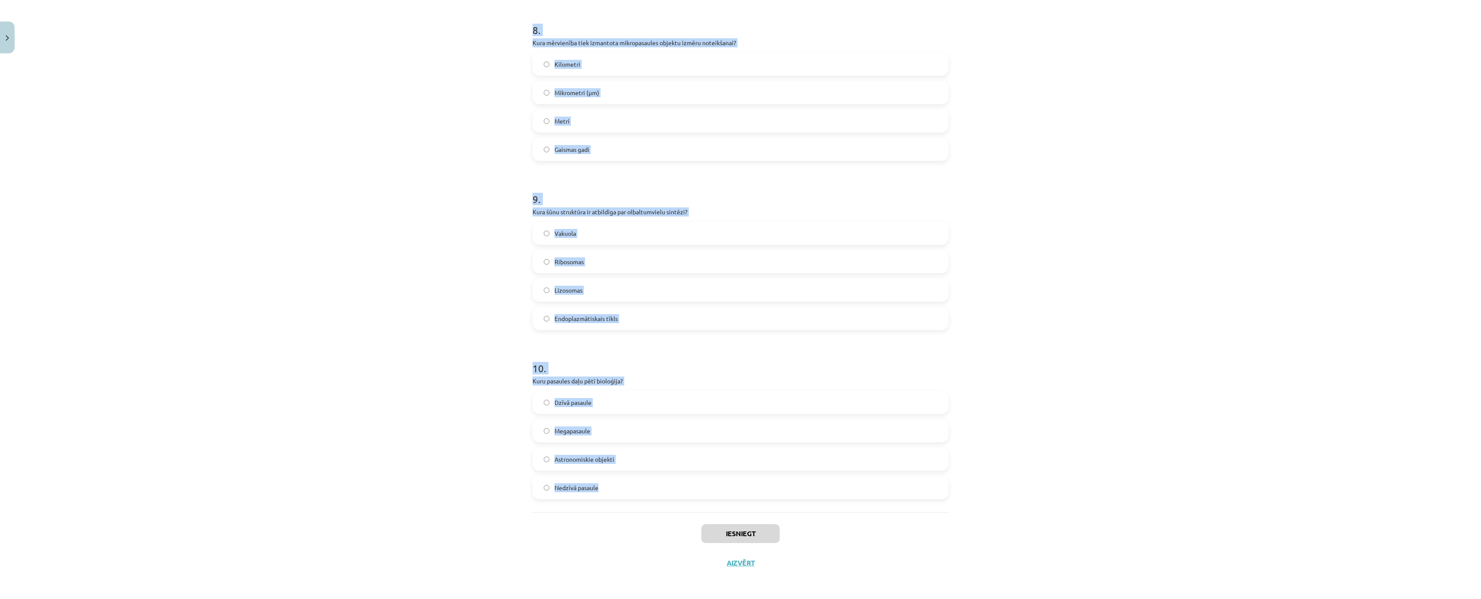
scroll to position [1398, 0]
drag, startPoint x: 519, startPoint y: 181, endPoint x: 678, endPoint y: 456, distance: 317.8
click at [678, 456] on div "Mācību tēma: Dabaszinības - 10. klases 1.ieskaites mācību materiāls #6 Kopsavil…" at bounding box center [740, 299] width 1481 height 599
copy form "Kura dabaszinātņu nozare pēta Zemes uzbūvi un tās virsas objektu izvietojumu? Ķ…"
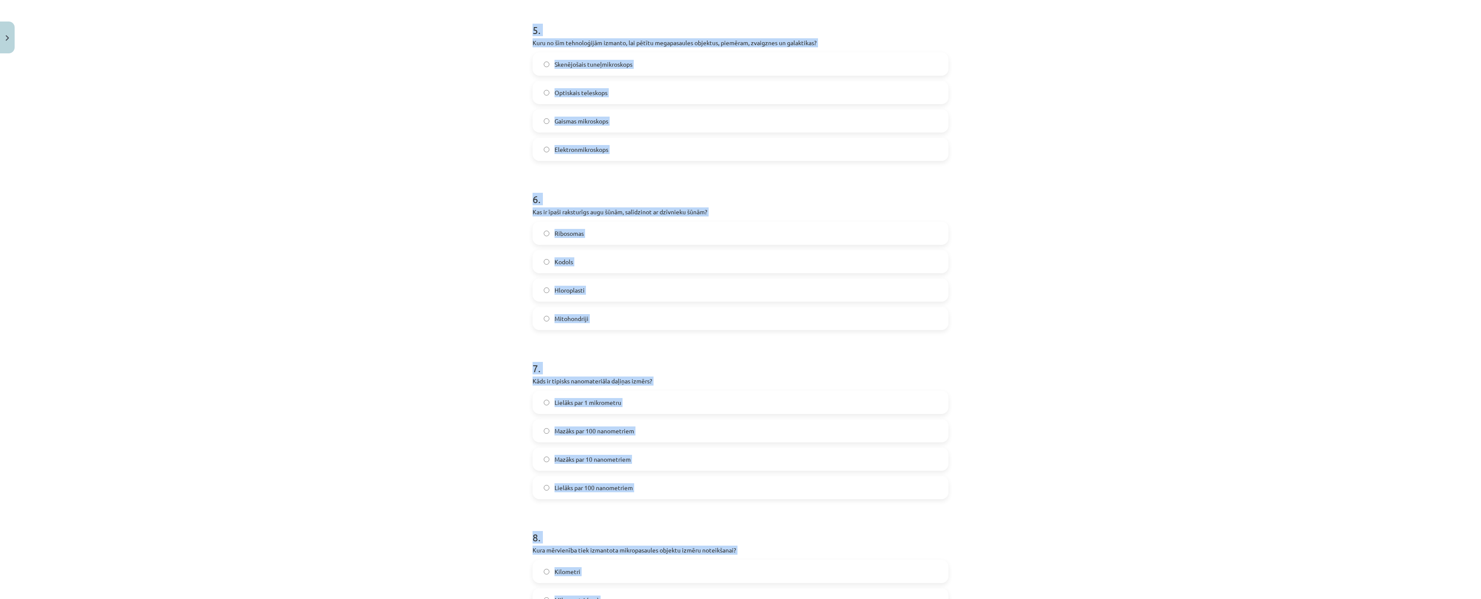
click at [482, 241] on div "Mācību tēma: Dabaszinības - 10. klases 1.ieskaites mācību materiāls #6 Kopsavil…" at bounding box center [740, 299] width 1481 height 599
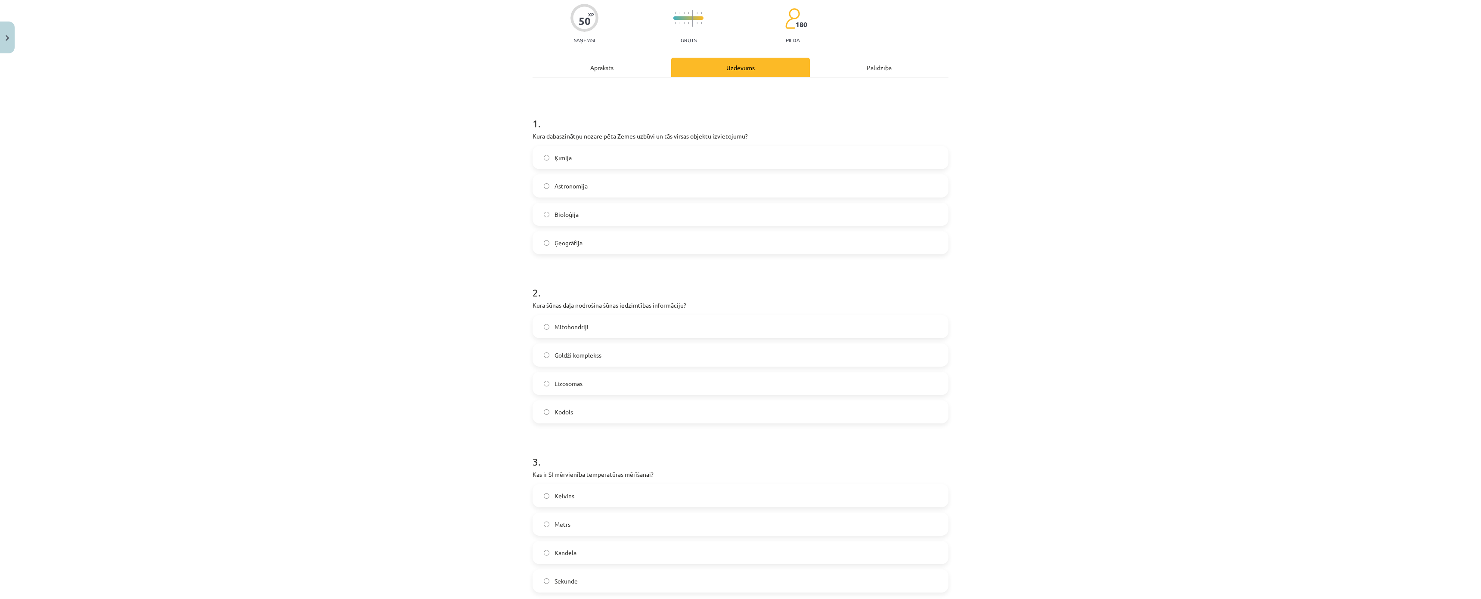
scroll to position [0, 0]
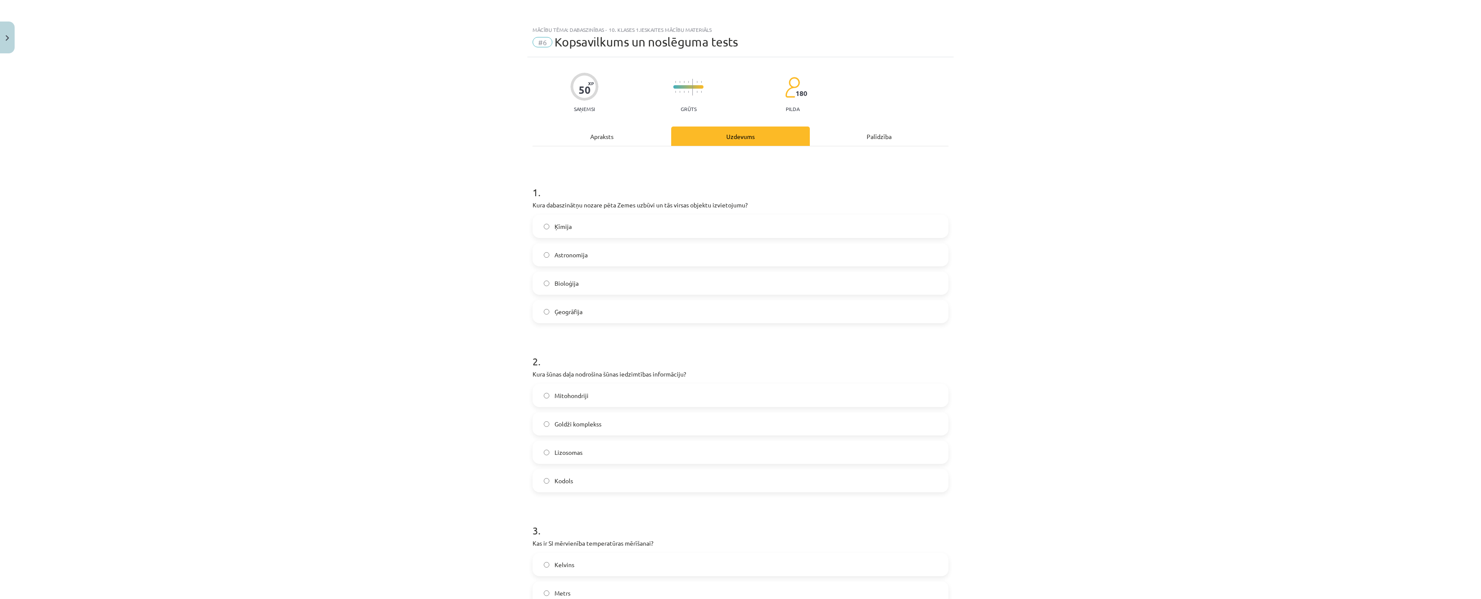
click at [578, 309] on span "Ģeogrāfija" at bounding box center [568, 311] width 28 height 9
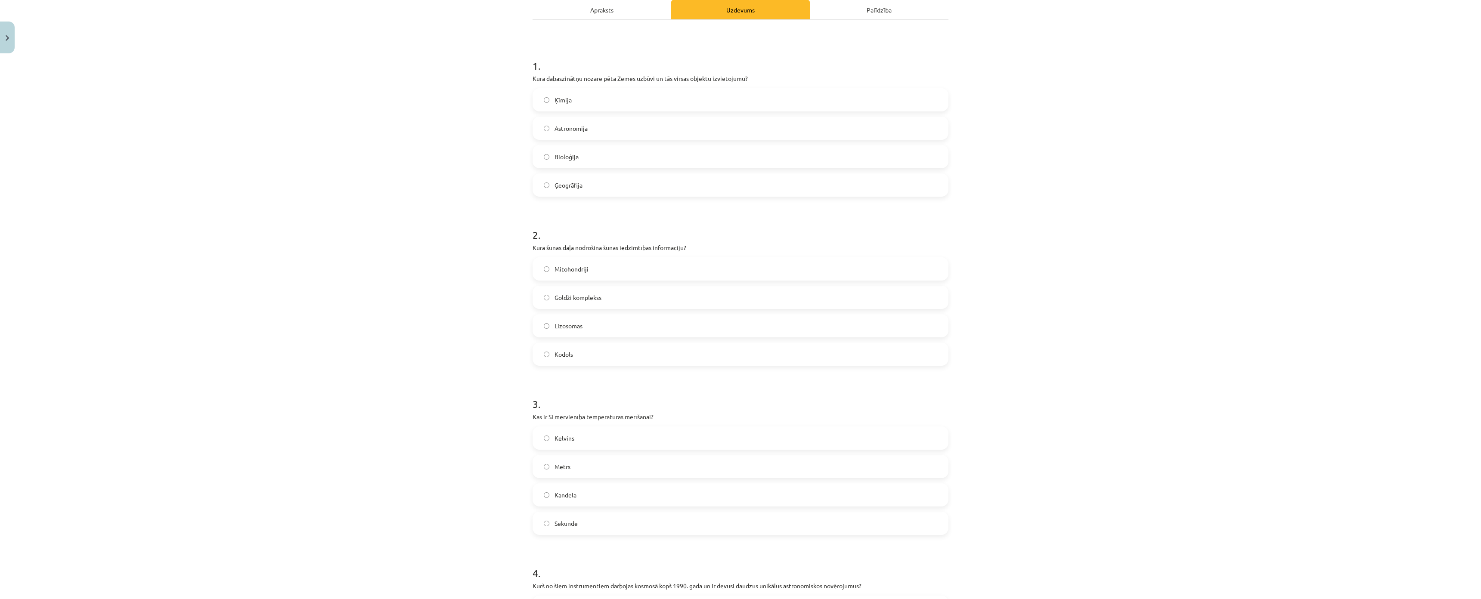
scroll to position [215, 0]
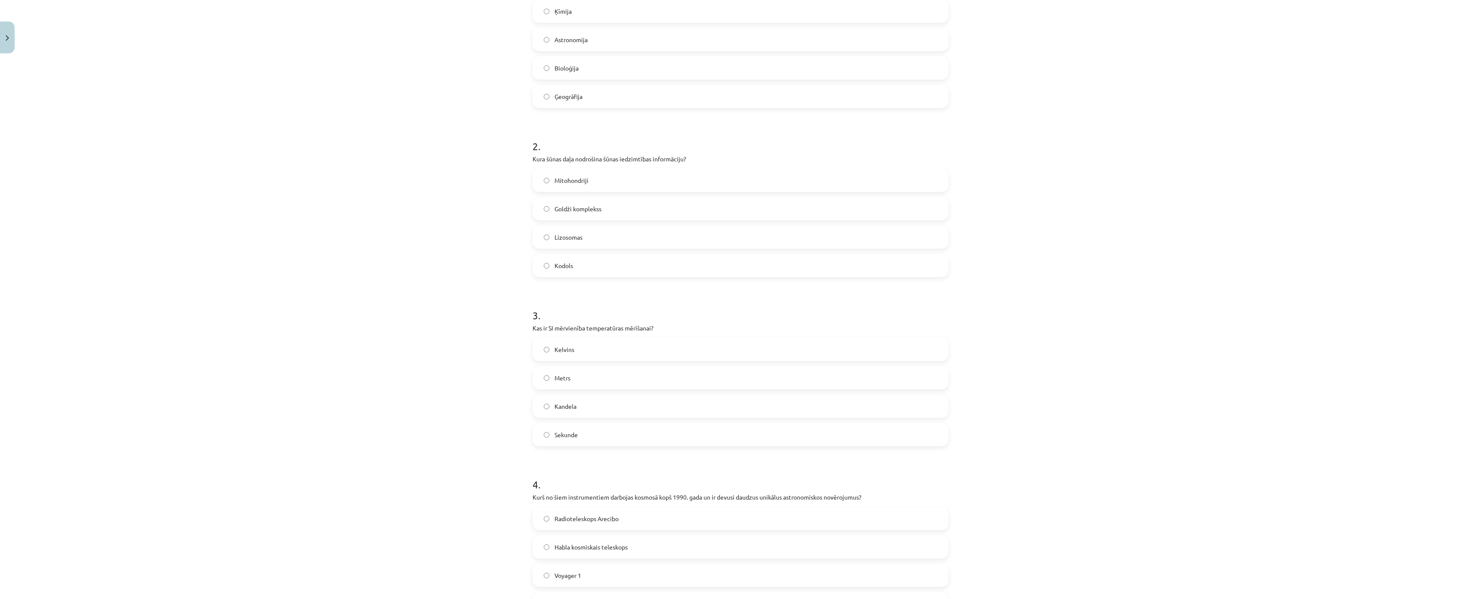
click at [552, 270] on label "Kodols" at bounding box center [740, 266] width 414 height 22
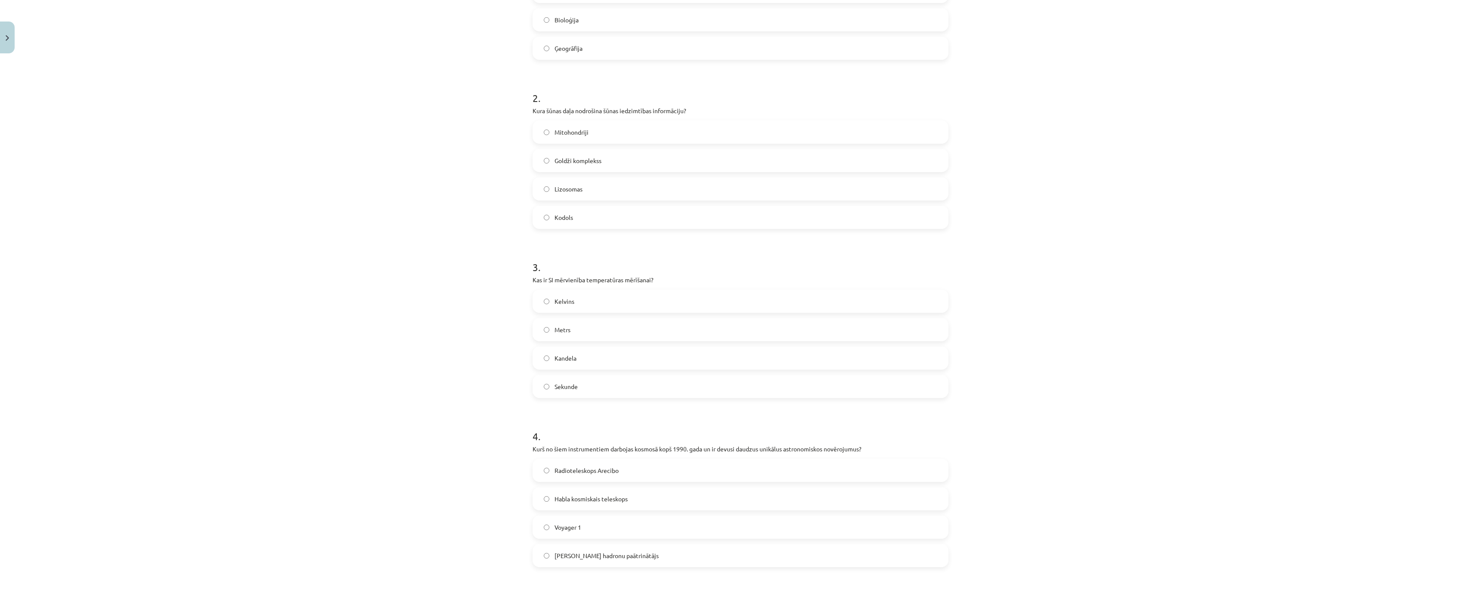
scroll to position [387, 0]
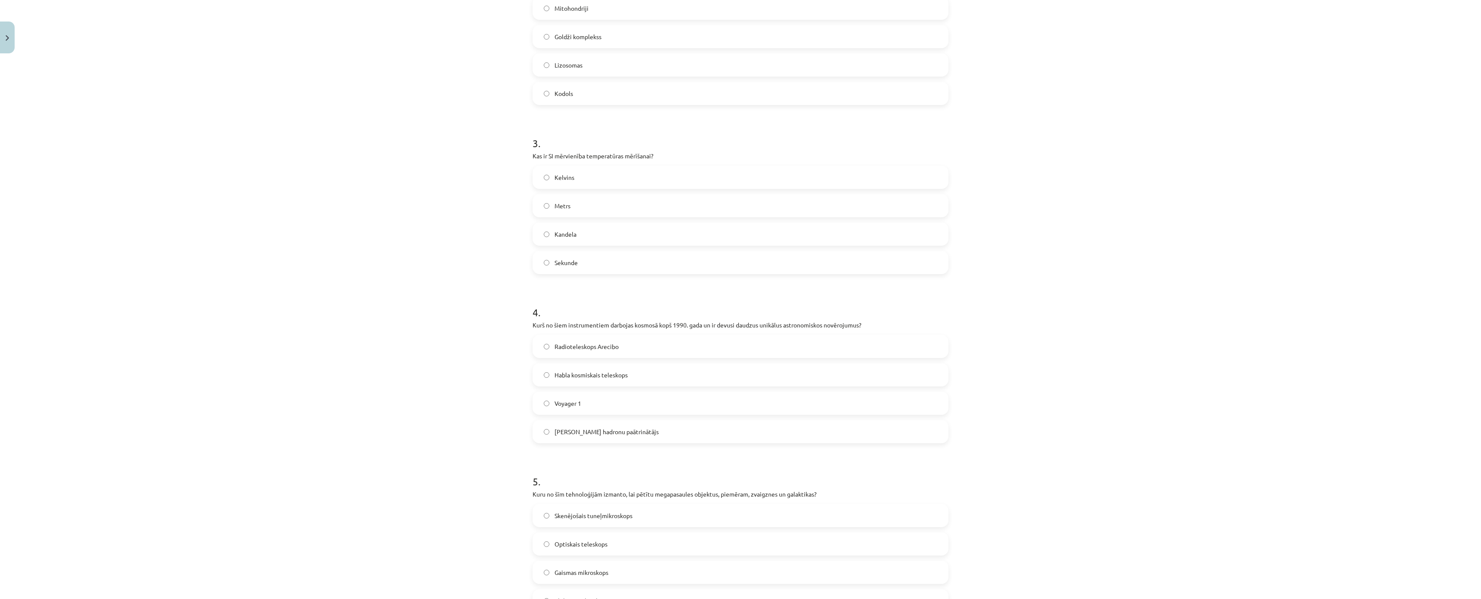
click at [548, 161] on div "3 . Kas ir SI mērvienība temperatūras mērīšanai? Kelvins Metrs Kandela Sekunde" at bounding box center [740, 198] width 416 height 152
click at [548, 171] on label "Kelvins" at bounding box center [740, 178] width 414 height 22
click at [575, 371] on span "Habla kosmiskais teleskops" at bounding box center [590, 375] width 73 height 9
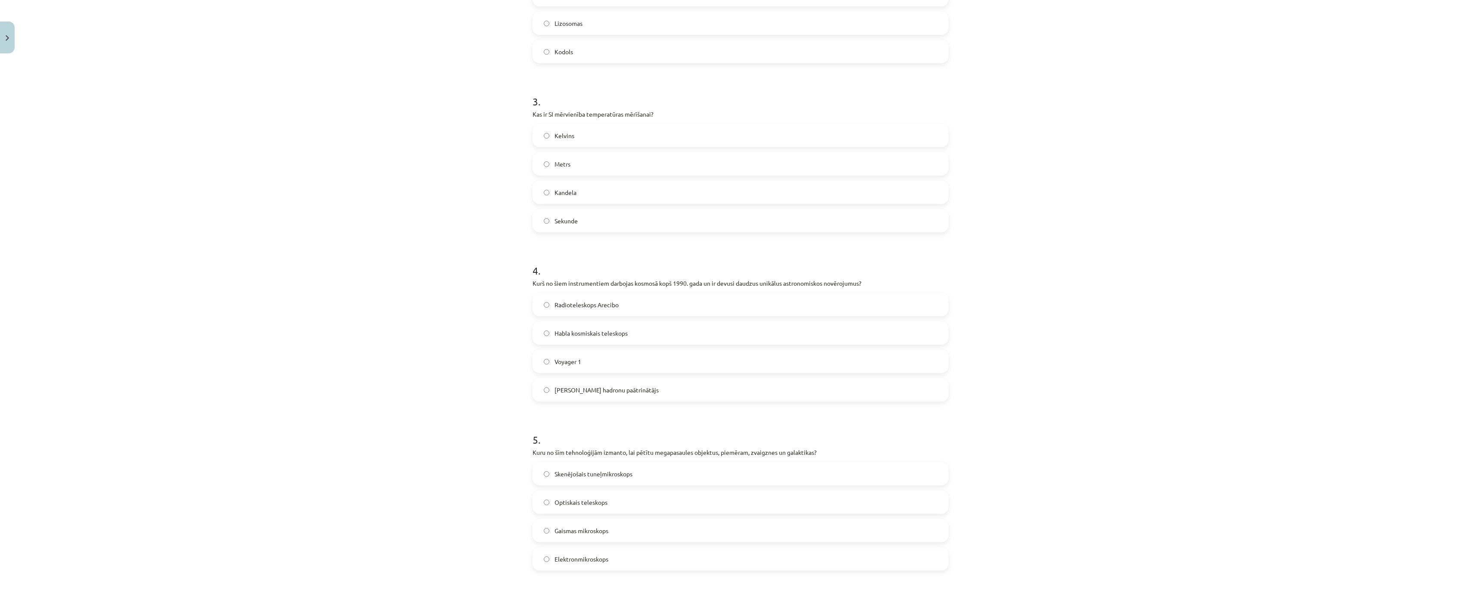
scroll to position [517, 0]
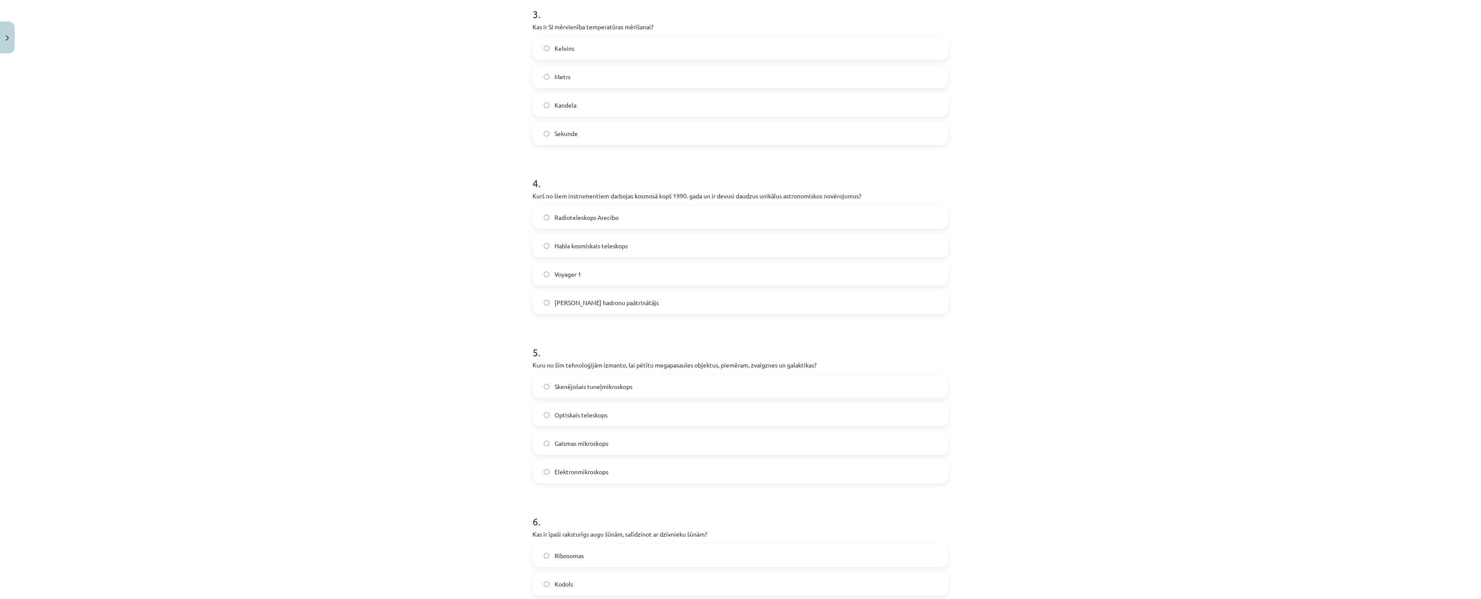
click at [551, 407] on label "Optiskais teleskops" at bounding box center [740, 415] width 414 height 22
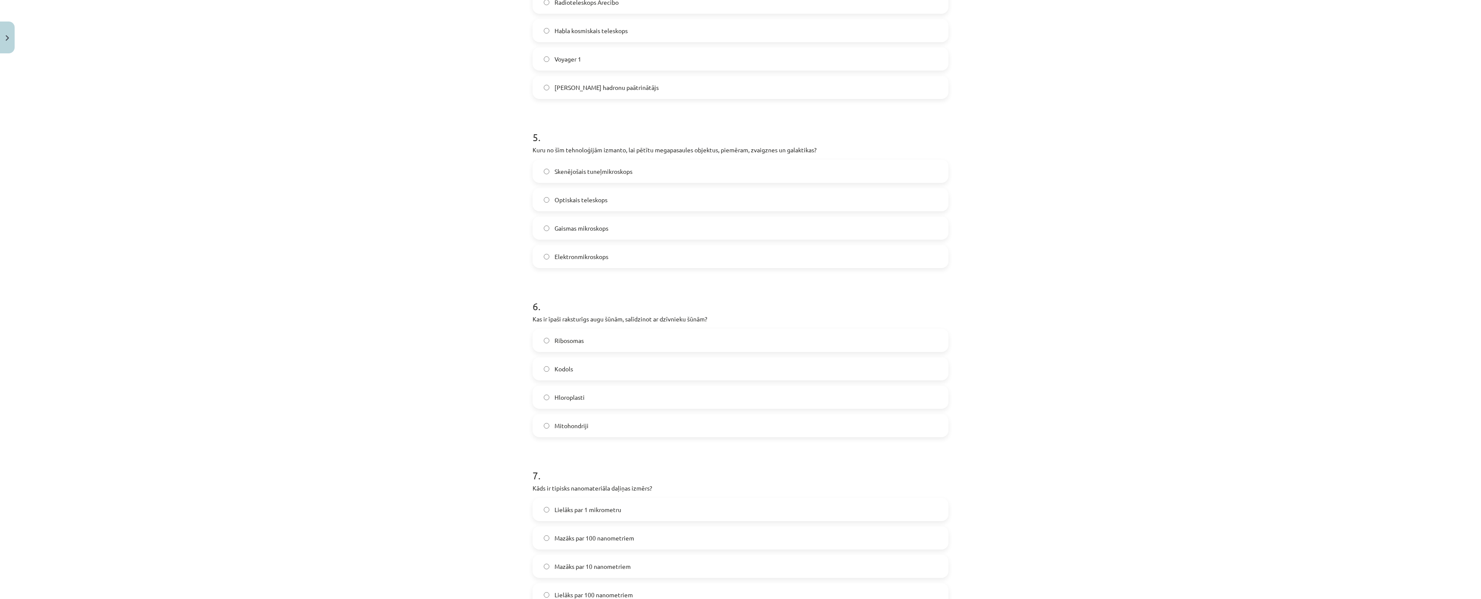
click at [578, 397] on span "Hloroplasti" at bounding box center [569, 397] width 30 height 9
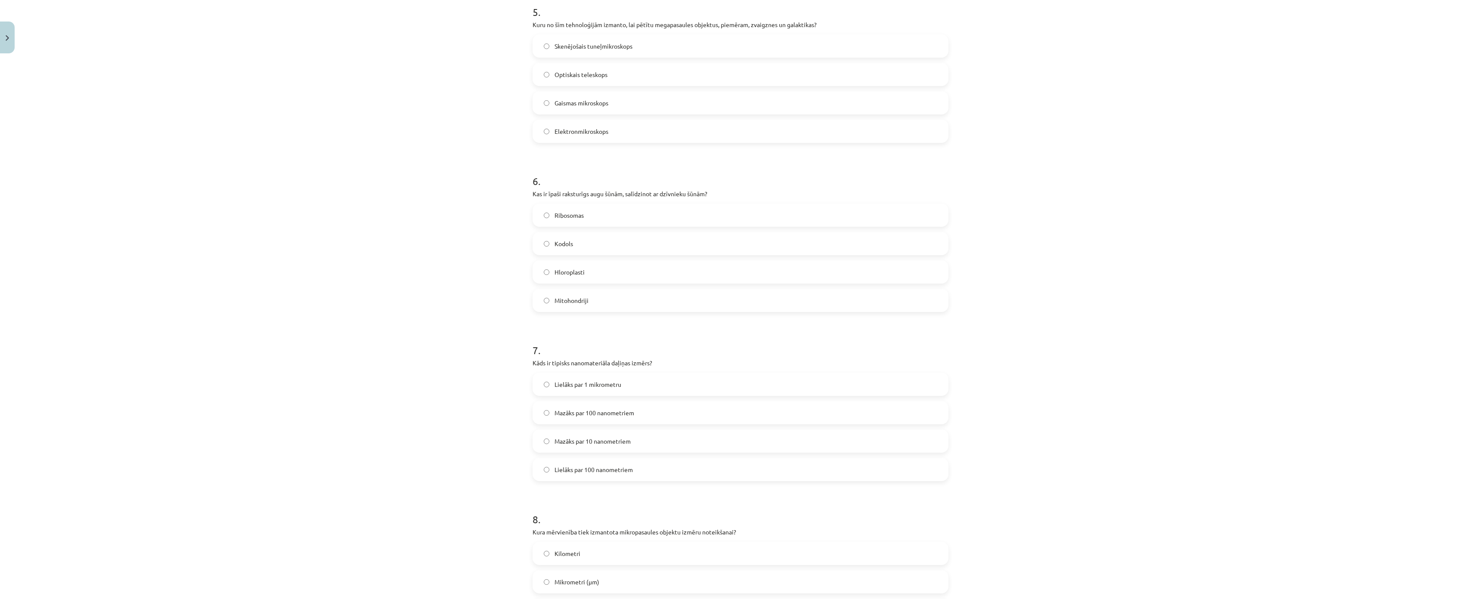
scroll to position [947, 0]
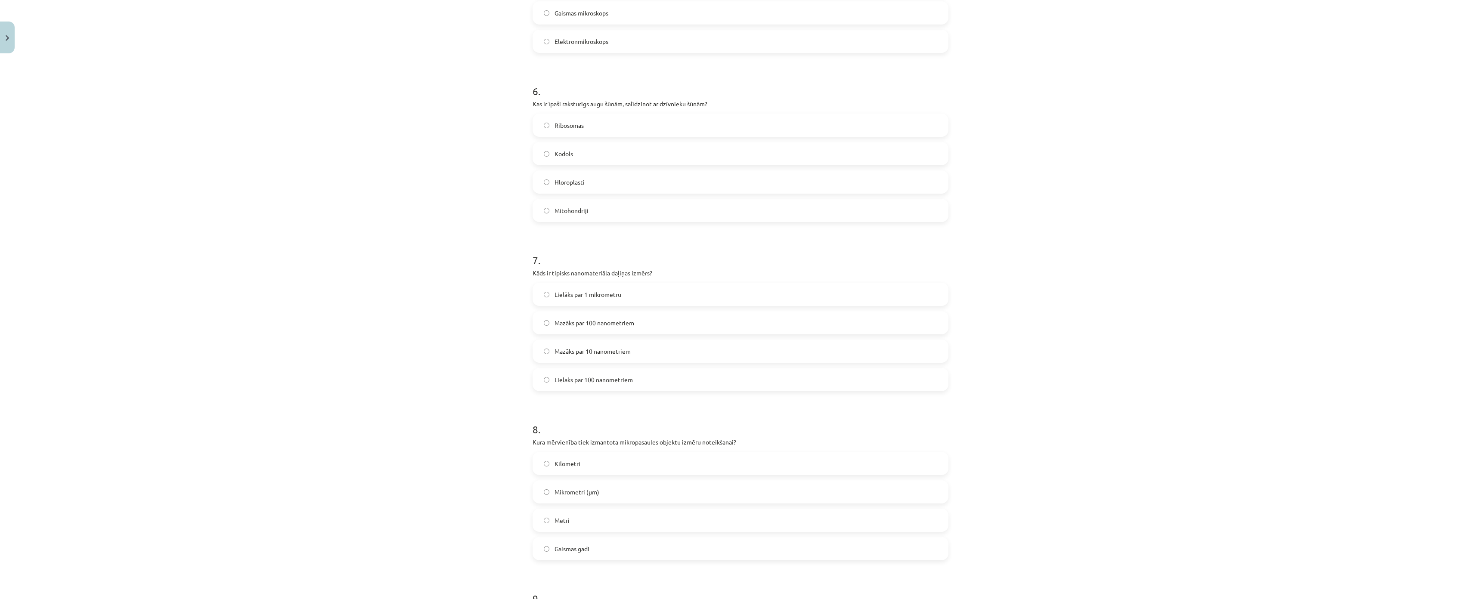
click at [565, 376] on span "Lielāks par 100 nanometriem" at bounding box center [593, 379] width 78 height 9
click at [547, 336] on div "Lielāks par 1 mikrometru Mazāks par 100 nanometriem Mazāks par 10 nanometriem L…" at bounding box center [740, 337] width 416 height 108
click at [547, 335] on div "Lielāks par 1 mikrometru Mazāks par 100 nanometriem Mazāks par 10 nanometriem L…" at bounding box center [740, 337] width 416 height 108
click at [542, 331] on label "Mazāks par 100 nanometriem" at bounding box center [740, 323] width 414 height 22
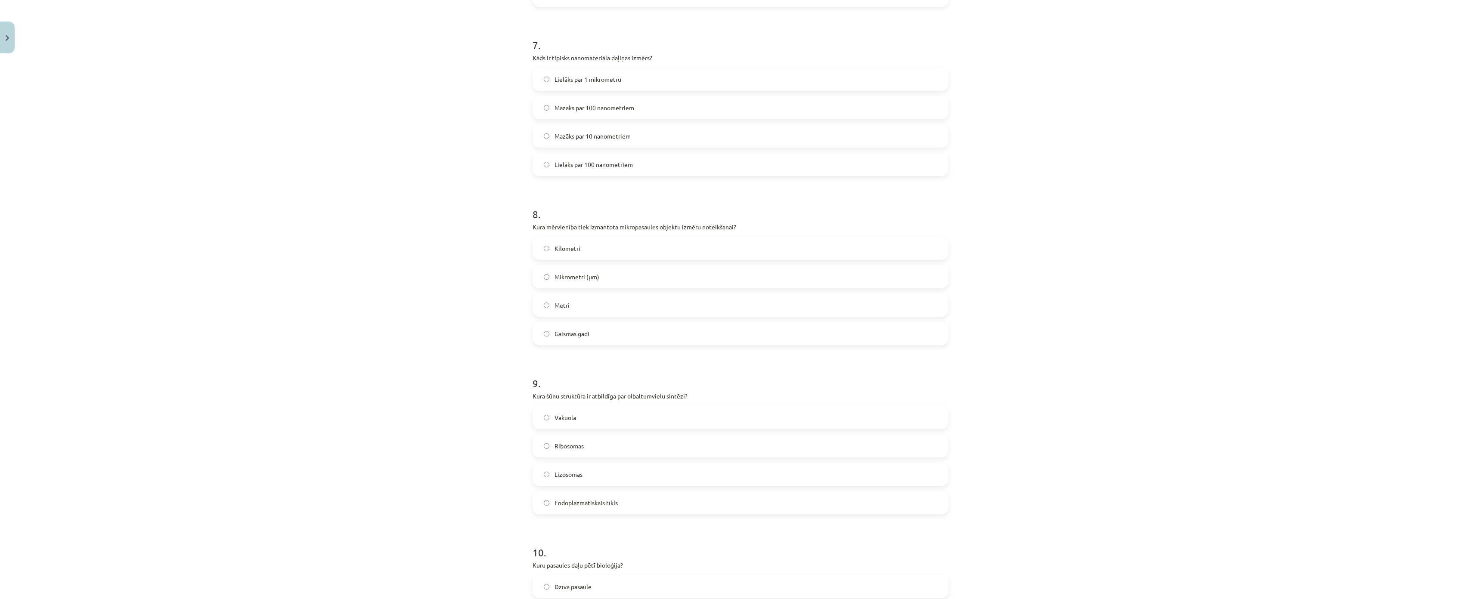
click at [534, 277] on label "Mikrometri (μm)" at bounding box center [740, 277] width 414 height 22
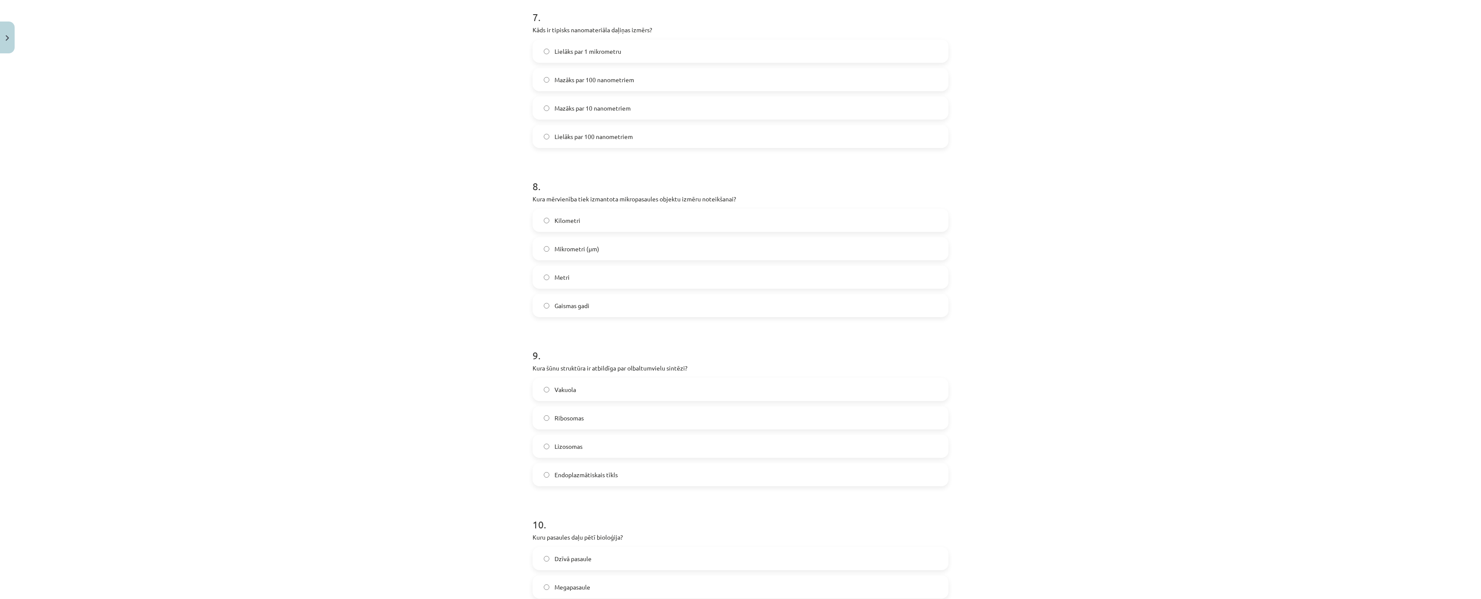
scroll to position [1205, 0]
click at [582, 409] on label "Ribosomas" at bounding box center [740, 403] width 414 height 22
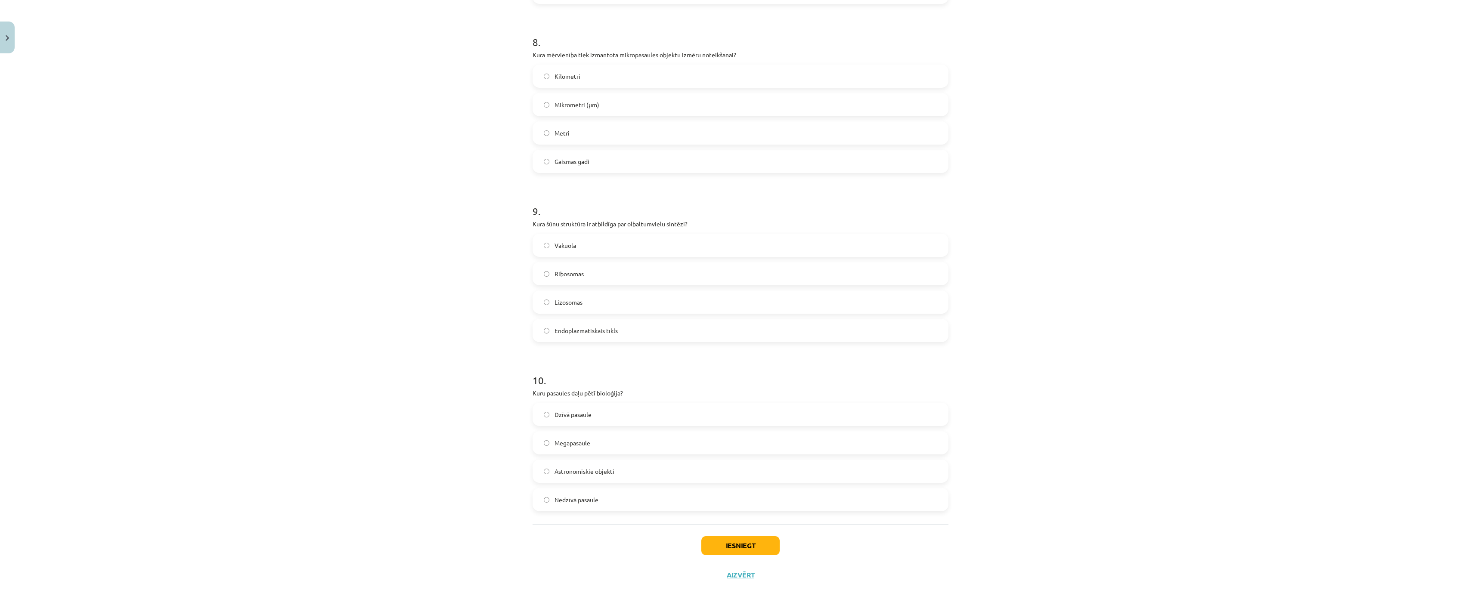
scroll to position [1398, 0]
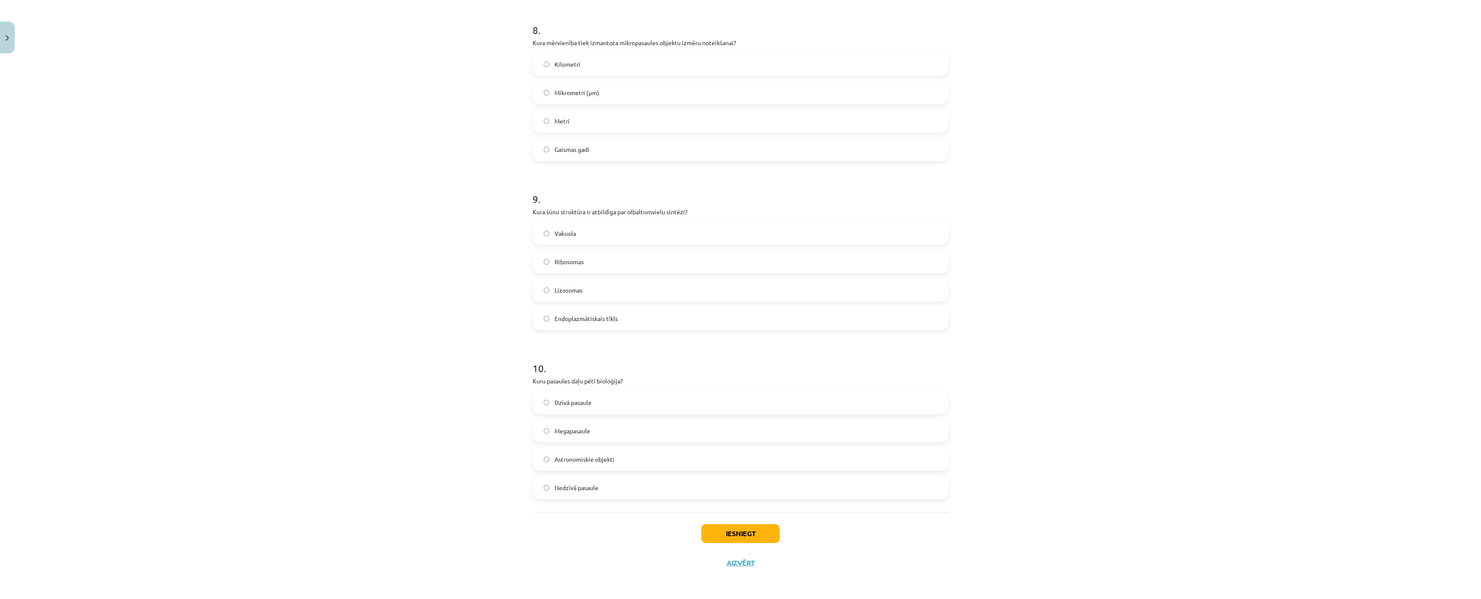
click at [561, 398] on span "Dzīvā pasaule" at bounding box center [572, 402] width 37 height 9
click at [748, 524] on button "Iesniegt" at bounding box center [740, 533] width 78 height 19
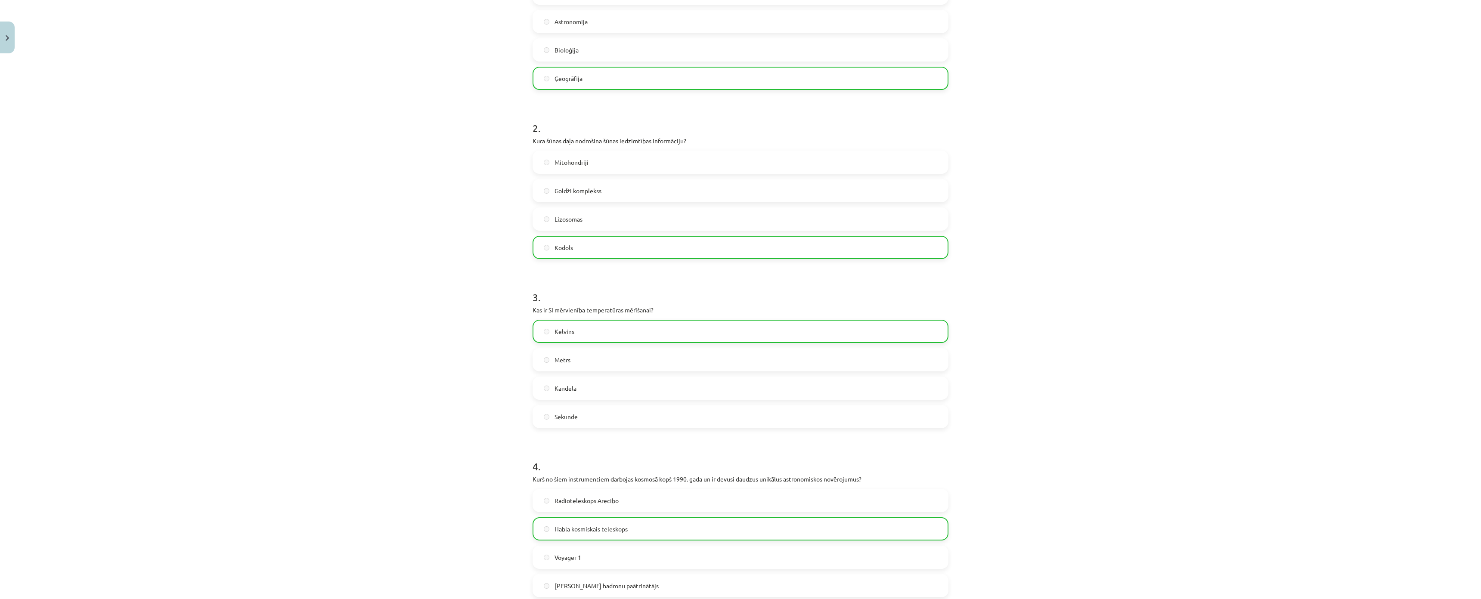
scroll to position [1426, 0]
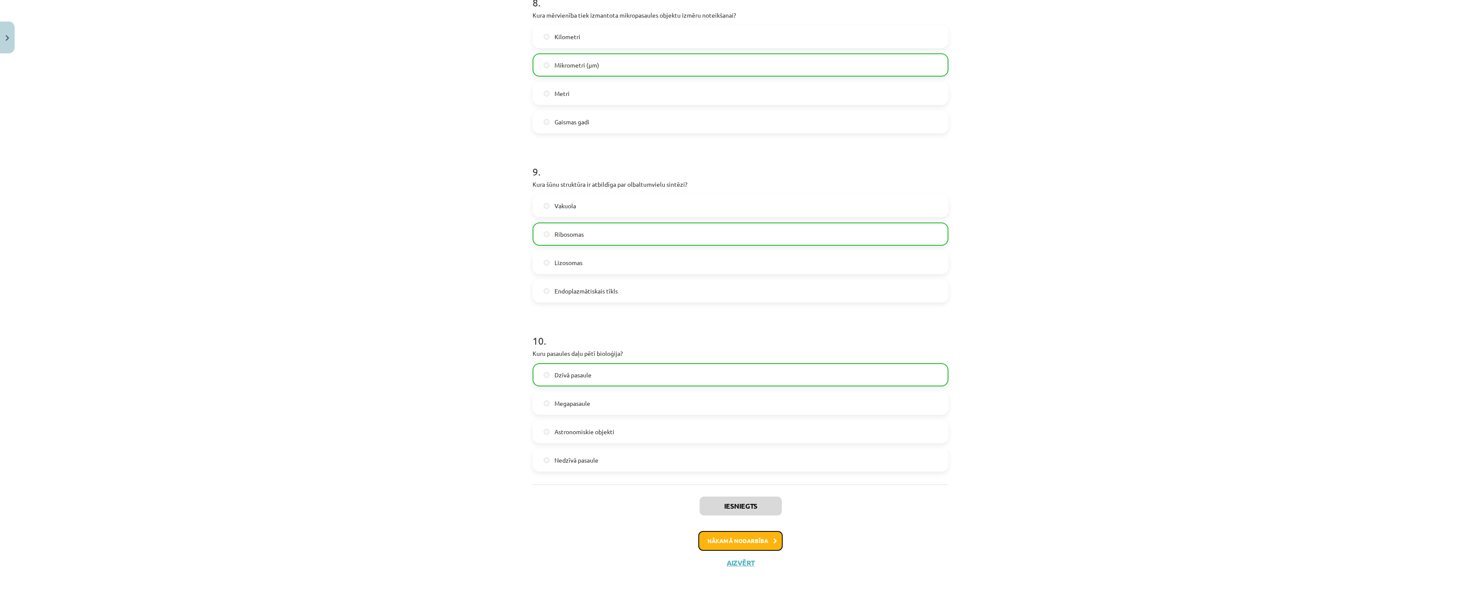
click at [753, 531] on button "Nākamā nodarbība" at bounding box center [740, 541] width 84 height 20
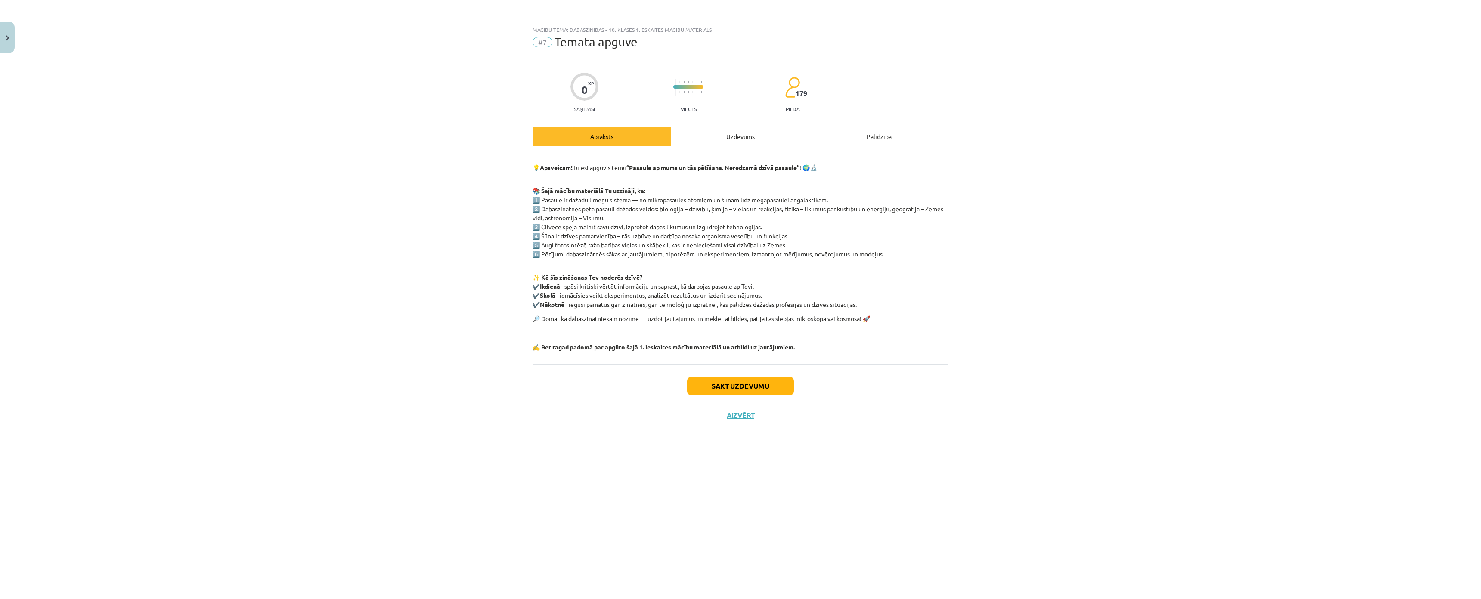
scroll to position [0, 0]
click at [742, 130] on div "Uzdevums" at bounding box center [740, 136] width 139 height 19
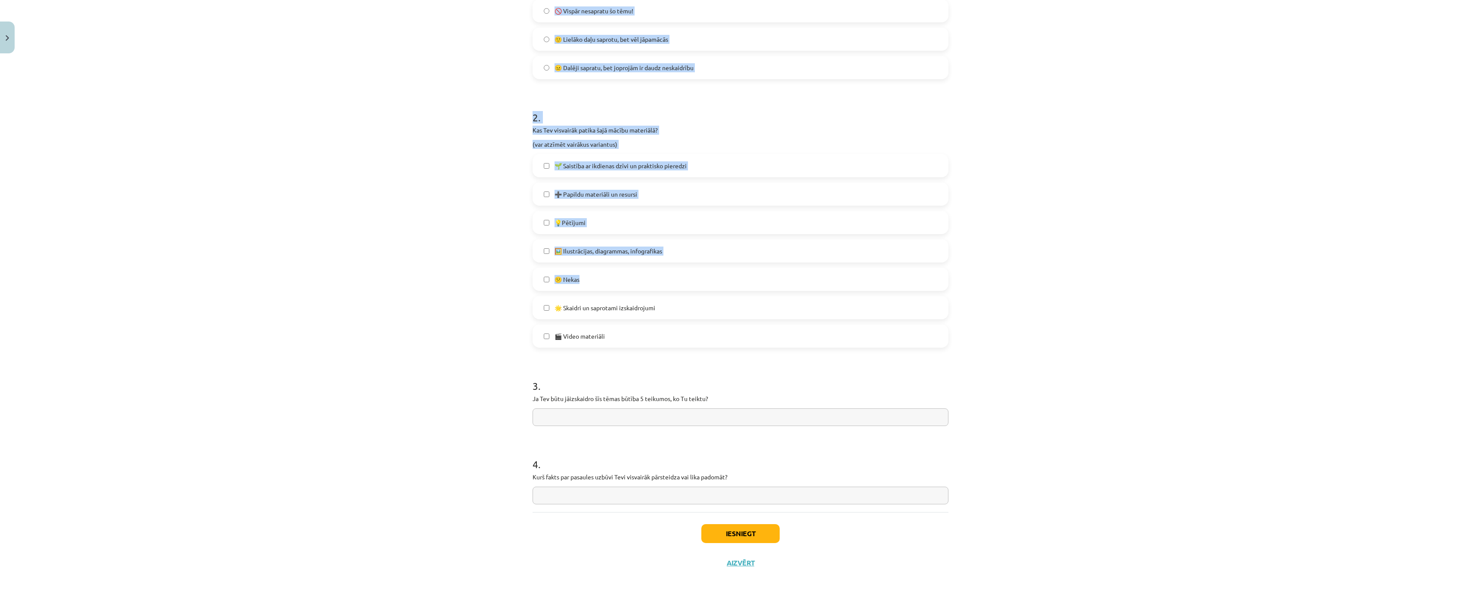
scroll to position [353, 0]
drag, startPoint x: 518, startPoint y: 198, endPoint x: 757, endPoint y: 440, distance: 340.0
click at [757, 440] on div "Mācību tēma: Dabaszinības - 10. klases 1.ieskaites mācību materiāls #7 Temata a…" at bounding box center [740, 299] width 1481 height 599
copy form "Kā tu apguvi šī macību materiāla tēmu? ❓ Man bija grūti saprast materiālu, man …"
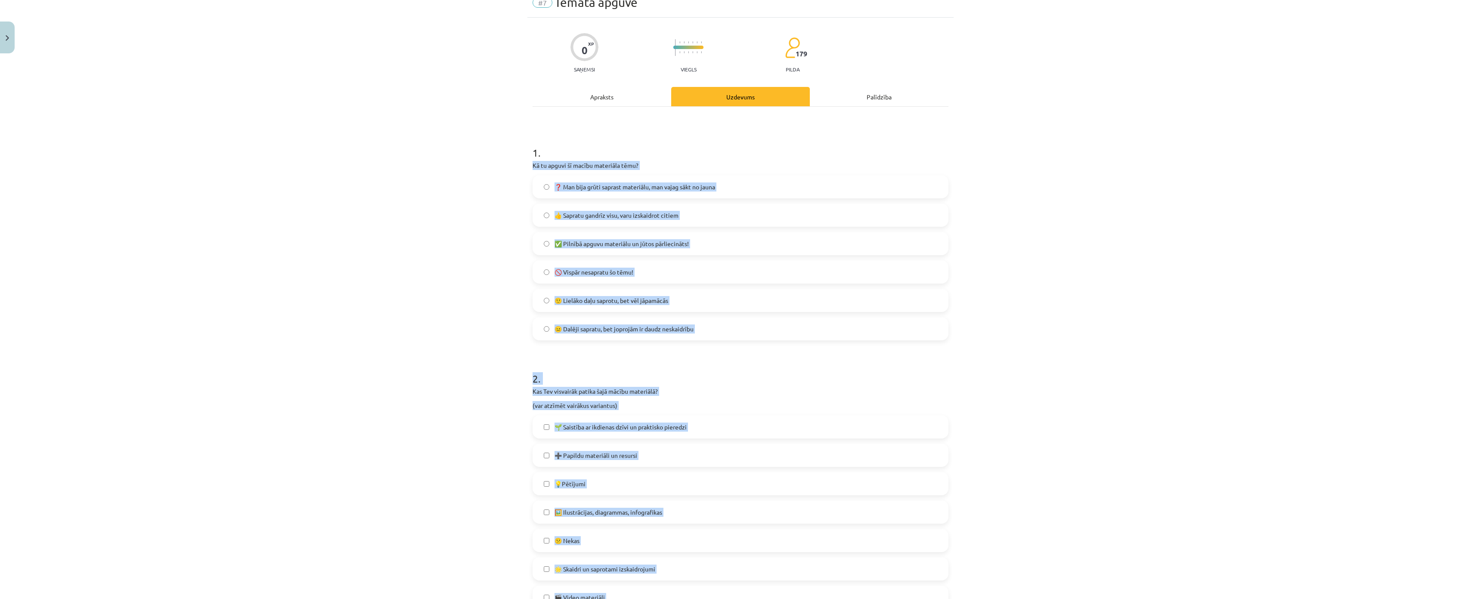
scroll to position [0, 0]
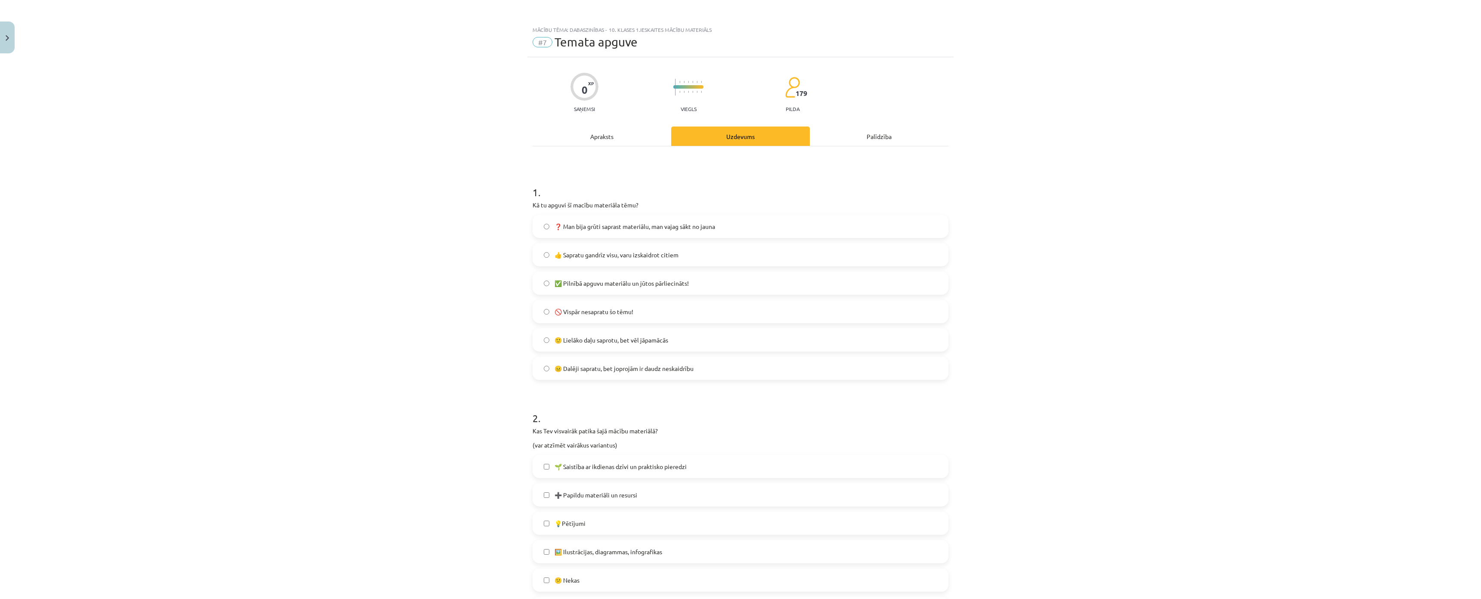
click at [428, 159] on div "Mācību tēma: Dabaszinības - 10. klases 1.ieskaites mācību materiāls #7 Temata a…" at bounding box center [740, 299] width 1481 height 599
click at [605, 207] on p "Kā tu apguvi šī macību materiāla tēmu?" at bounding box center [740, 205] width 416 height 9
drag, startPoint x: 325, startPoint y: 220, endPoint x: 335, endPoint y: 221, distance: 10.5
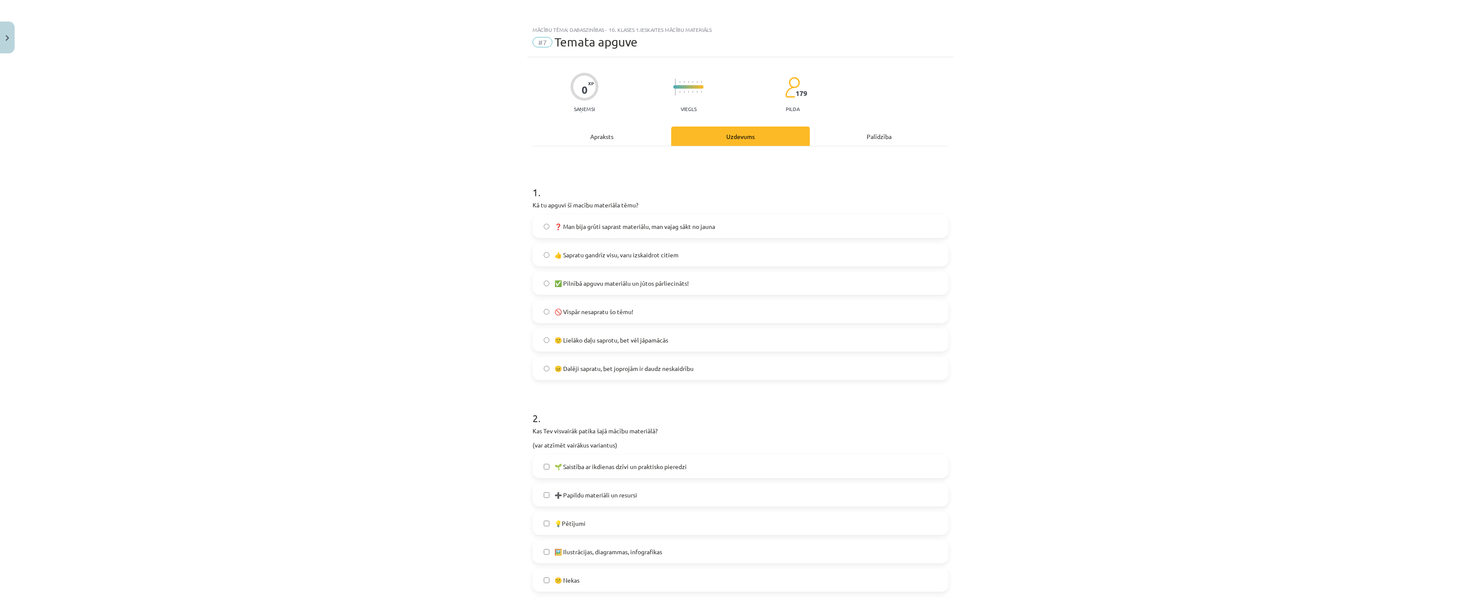
click at [325, 220] on div "Mācību tēma: Dabaszinības - 10. klases 1.ieskaites mācību materiāls #7 Temata a…" at bounding box center [740, 299] width 1481 height 599
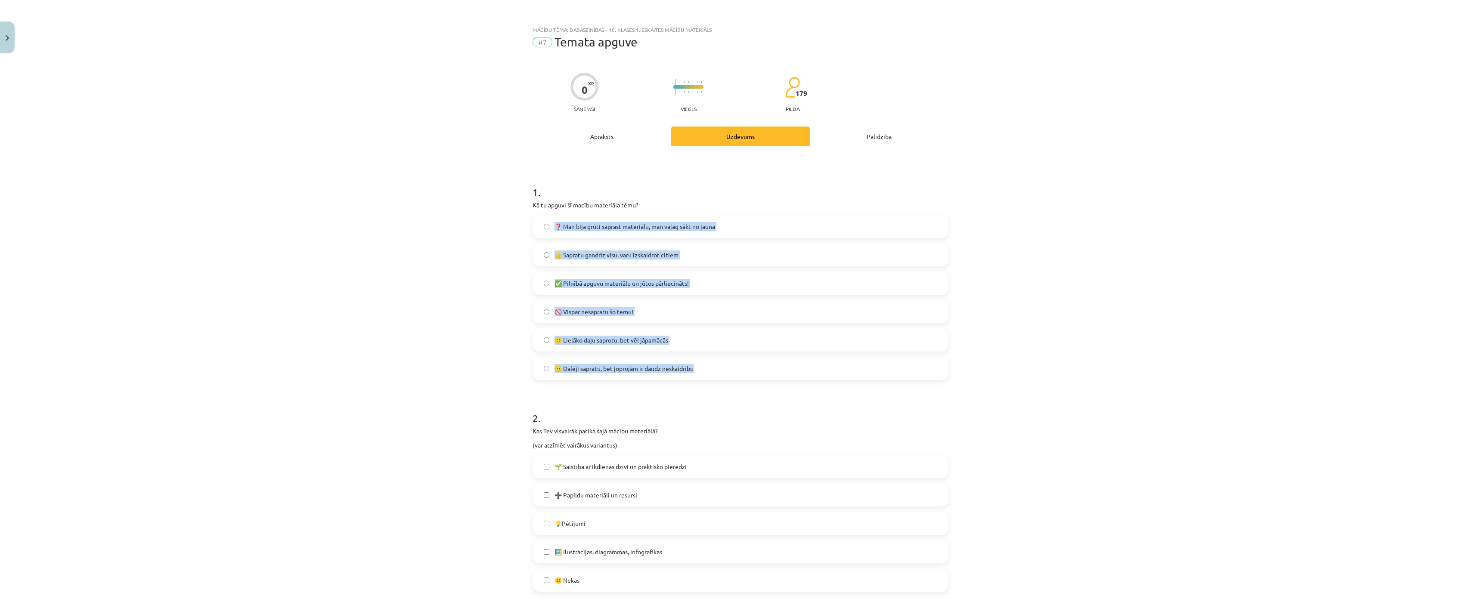
drag, startPoint x: 476, startPoint y: 226, endPoint x: 721, endPoint y: 368, distance: 283.9
click at [722, 371] on div "Mācību tēma: Dabaszinības - 10. klases 1.ieskaites mācību materiāls #7 Temata a…" at bounding box center [740, 299] width 1481 height 599
click at [440, 358] on div "Mācību tēma: Dabaszinības - 10. klases 1.ieskaites mācību materiāls #7 Temata a…" at bounding box center [740, 299] width 1481 height 599
drag, startPoint x: 499, startPoint y: 216, endPoint x: 727, endPoint y: 368, distance: 274.0
click at [727, 368] on div "Mācību tēma: Dabaszinības - 10. klases 1.ieskaites mācību materiāls #7 Temata a…" at bounding box center [740, 299] width 1481 height 599
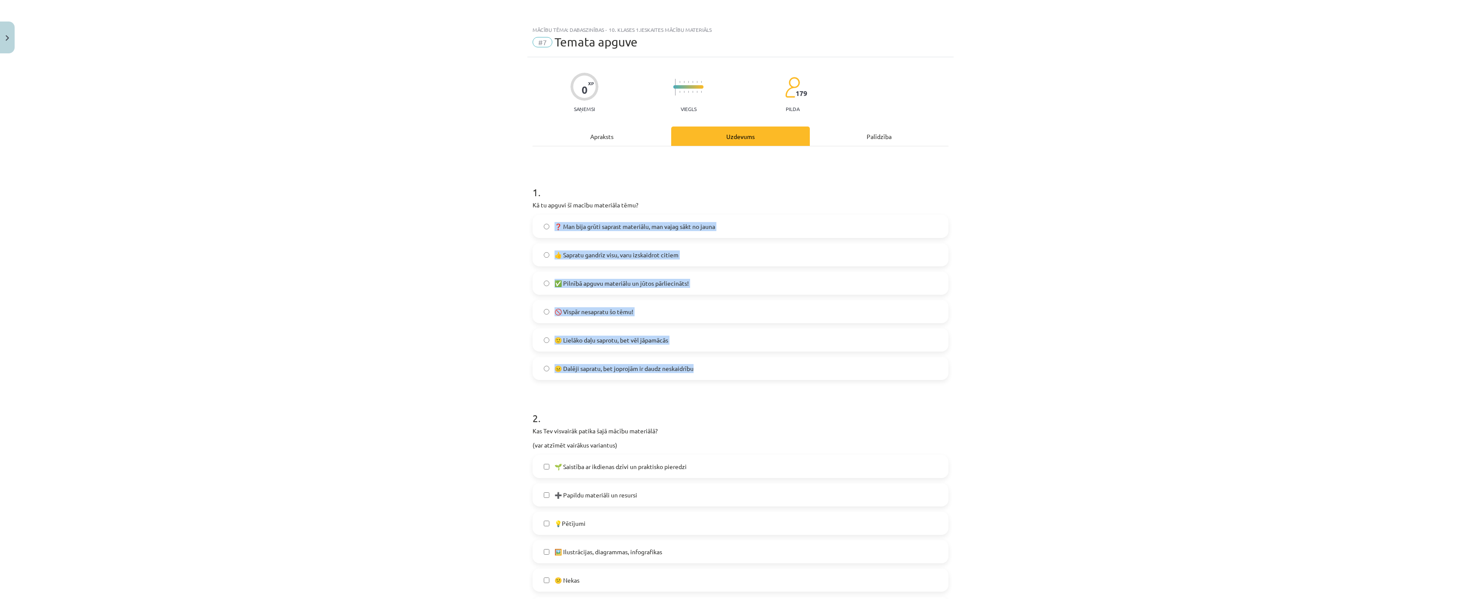
copy div "❓ Man bija grūti saprast materiālu, man vajag sākt no jauna 👍 Sapratu gandrīz v…"
click at [384, 309] on div "Mācību tēma: Dabaszinības - 10. klases 1.ieskaites mācību materiāls #7 Temata a…" at bounding box center [740, 299] width 1481 height 599
click at [564, 342] on span "🙂 Lielāko daļu saprotu, bet vēl jāpamācās" at bounding box center [611, 340] width 114 height 9
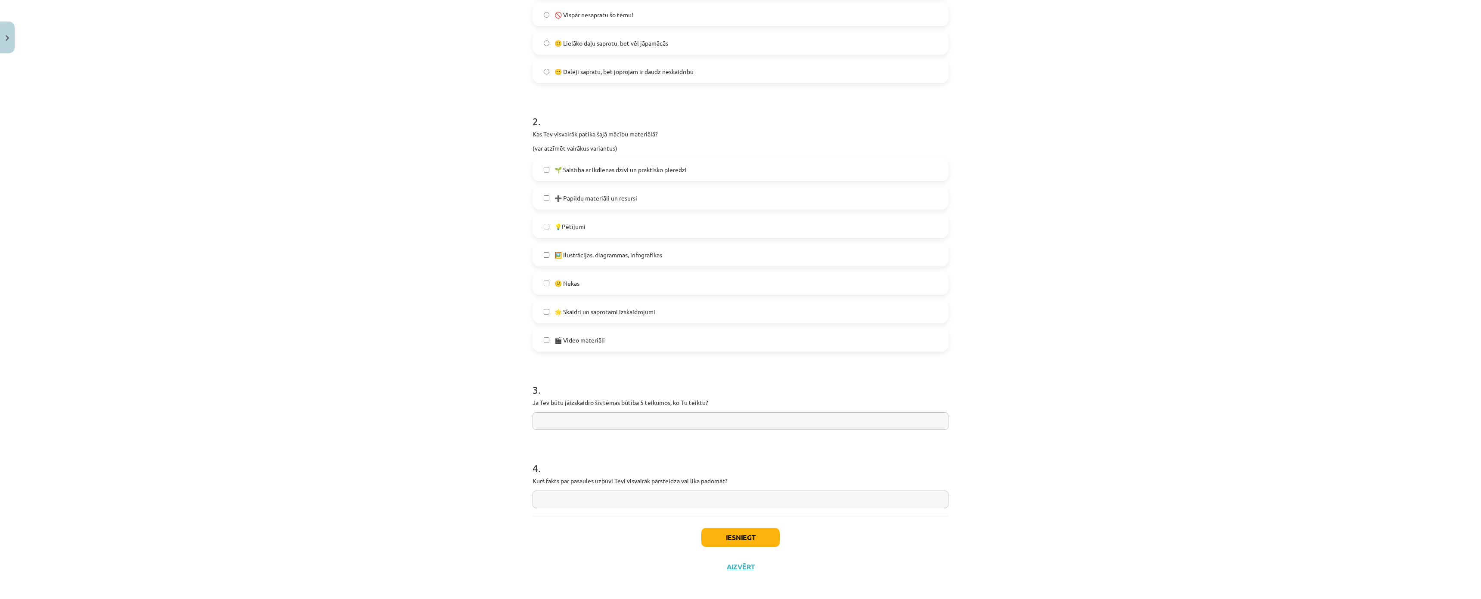
scroll to position [344, 0]
drag, startPoint x: 524, startPoint y: 86, endPoint x: 662, endPoint y: 98, distance: 138.7
click at [662, 98] on div "0 XP Saņemsi Viegls 179 pilda Apraksts Uzdevums Palīdzība 1 . Kā tu apguvi šī m…" at bounding box center [740, 166] width 426 height 821
drag, startPoint x: 591, startPoint y: 93, endPoint x: 562, endPoint y: 100, distance: 30.3
click at [398, 142] on div "Mācību tēma: Dabaszinības - 10. klases 1.ieskaites mācību materiāls #7 Temata a…" at bounding box center [740, 299] width 1481 height 599
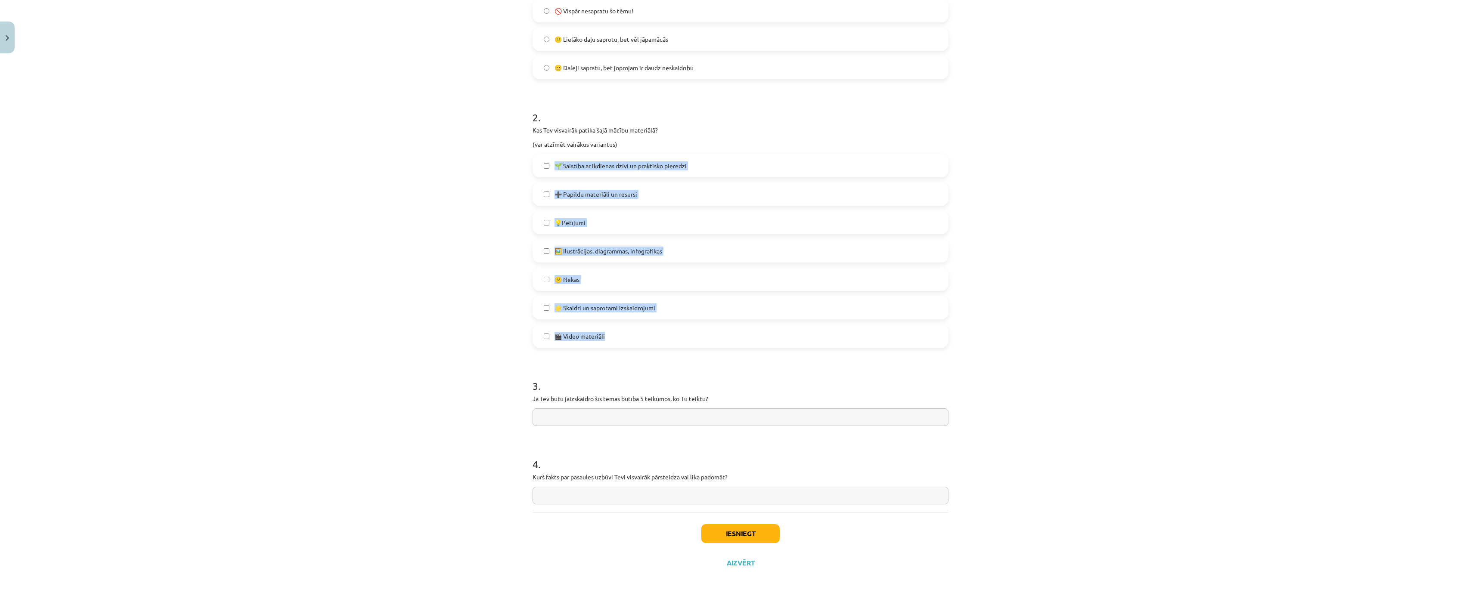
drag, startPoint x: 497, startPoint y: 115, endPoint x: 667, endPoint y: 294, distance: 247.2
click at [667, 294] on div "Mācību tēma: Dabaszinības - 10. klases 1.ieskaites mācību materiāls #7 Temata a…" at bounding box center [740, 299] width 1481 height 599
copy div "🌱 Saistība ar ikdienas dzīvi un praktisko pieredzi ➕ Papildu materiāli un resur…"
click at [464, 282] on div "Mācību tēma: Dabaszinības - 10. klases 1.ieskaites mācību materiāls #7 Temata a…" at bounding box center [740, 299] width 1481 height 599
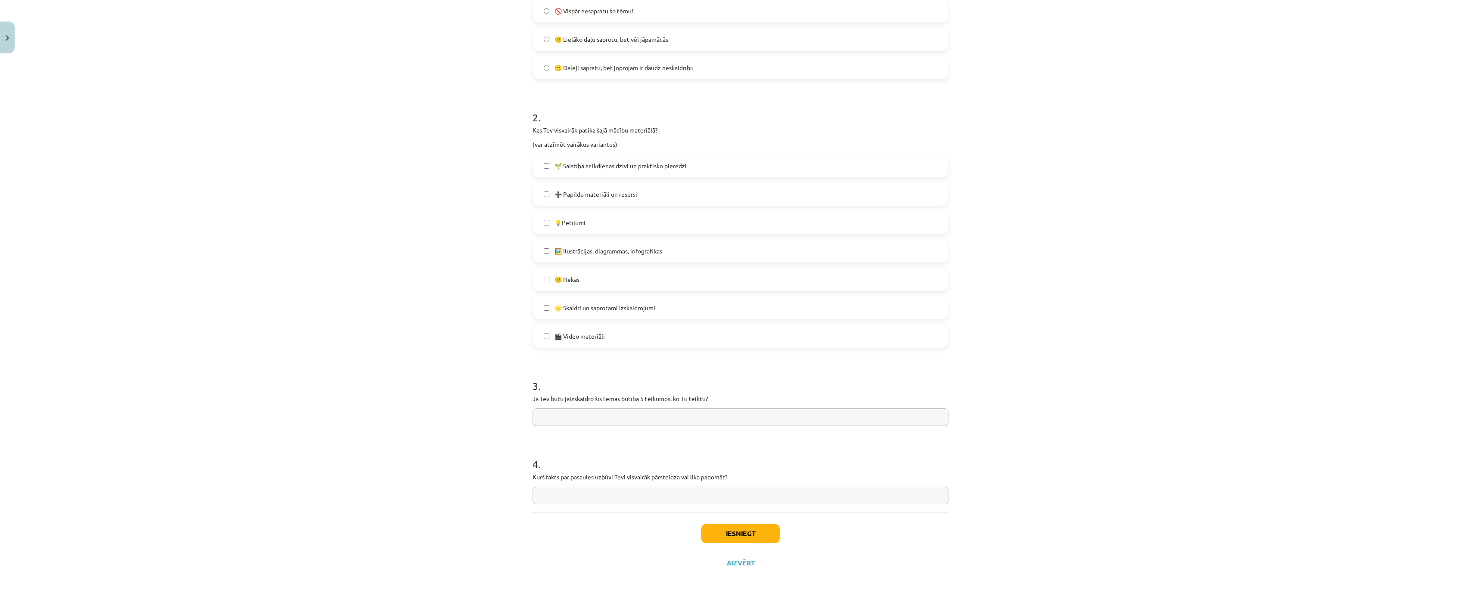
click at [568, 325] on label "🎬 Video materiāli" at bounding box center [740, 336] width 414 height 22
click at [567, 218] on span "💡Pētījumi" at bounding box center [569, 222] width 31 height 9
drag, startPoint x: 525, startPoint y: 346, endPoint x: 714, endPoint y: 356, distance: 189.7
click at [714, 356] on div "0 XP Saņemsi Viegls 179 pilda Apraksts Uzdevums Palīdzība 1 . Kā tu apguvi šī m…" at bounding box center [740, 166] width 426 height 821
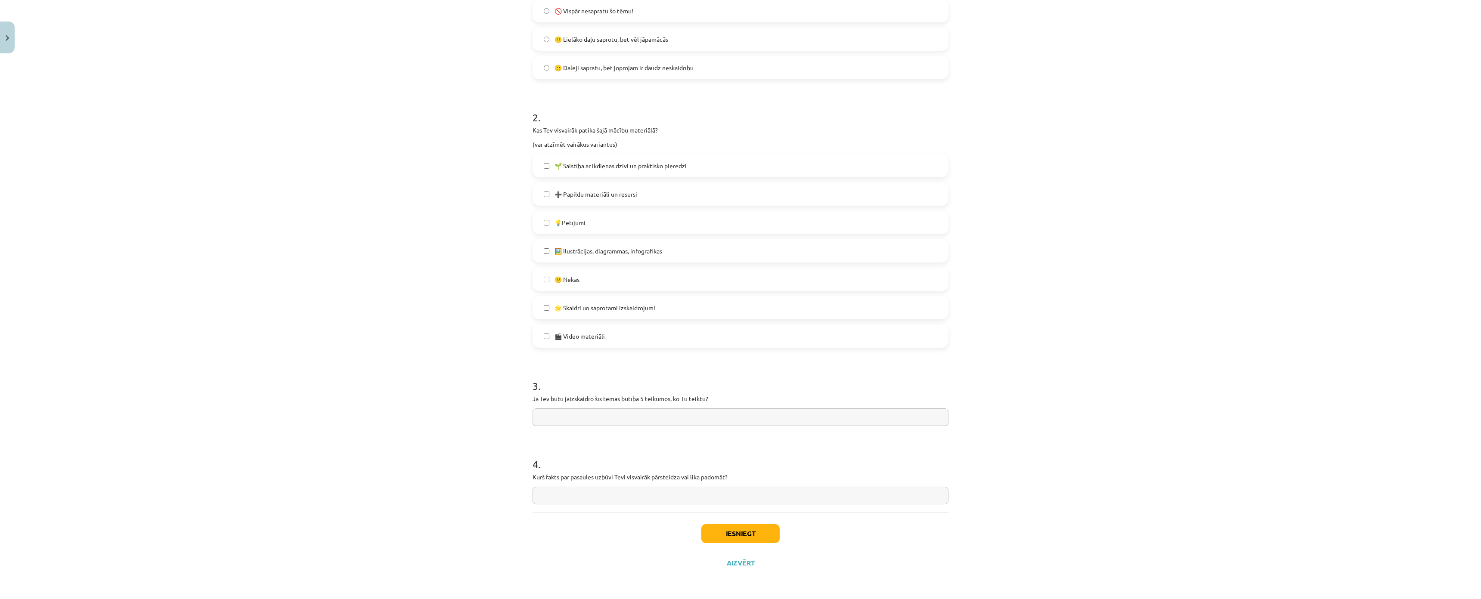
copy p
click at [554, 408] on input "text" at bounding box center [740, 417] width 416 height 18
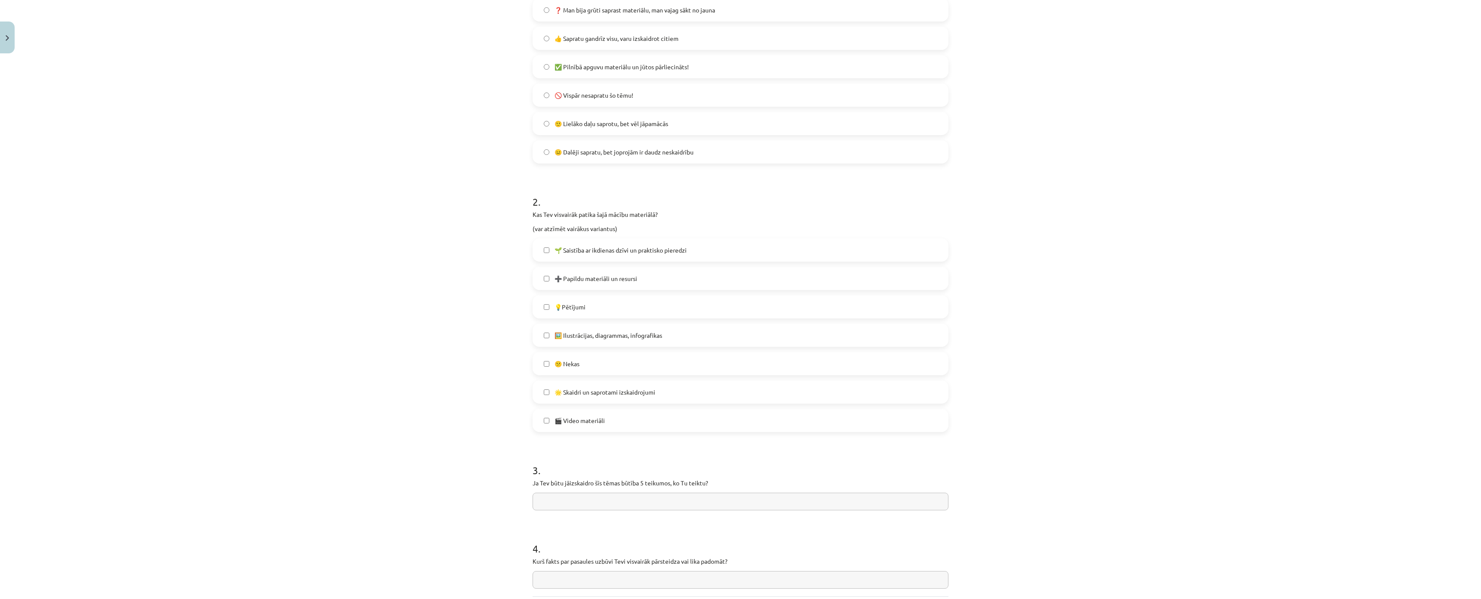
scroll to position [353, 0]
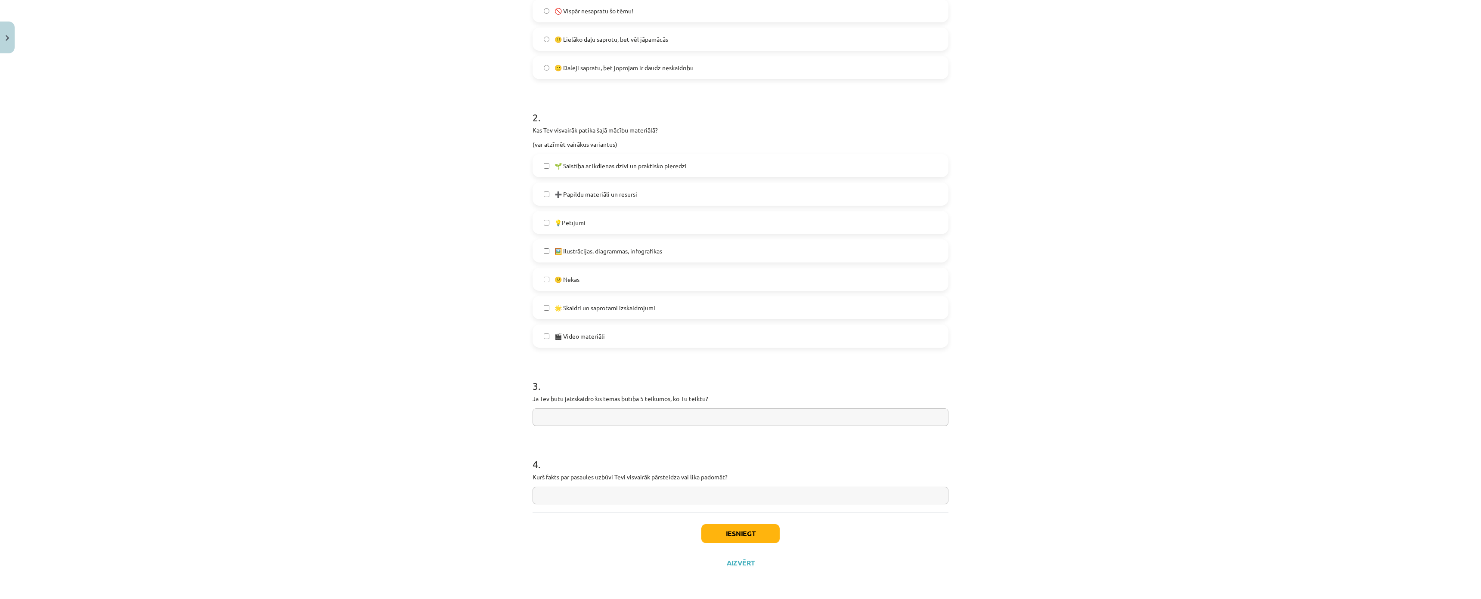
paste input "**********"
type input "**********"
click at [556, 473] on p "Kurš fakts par pasaules uzbūvi Tevi visvairāk pārsteidza vai lika padomāt?" at bounding box center [740, 477] width 416 height 9
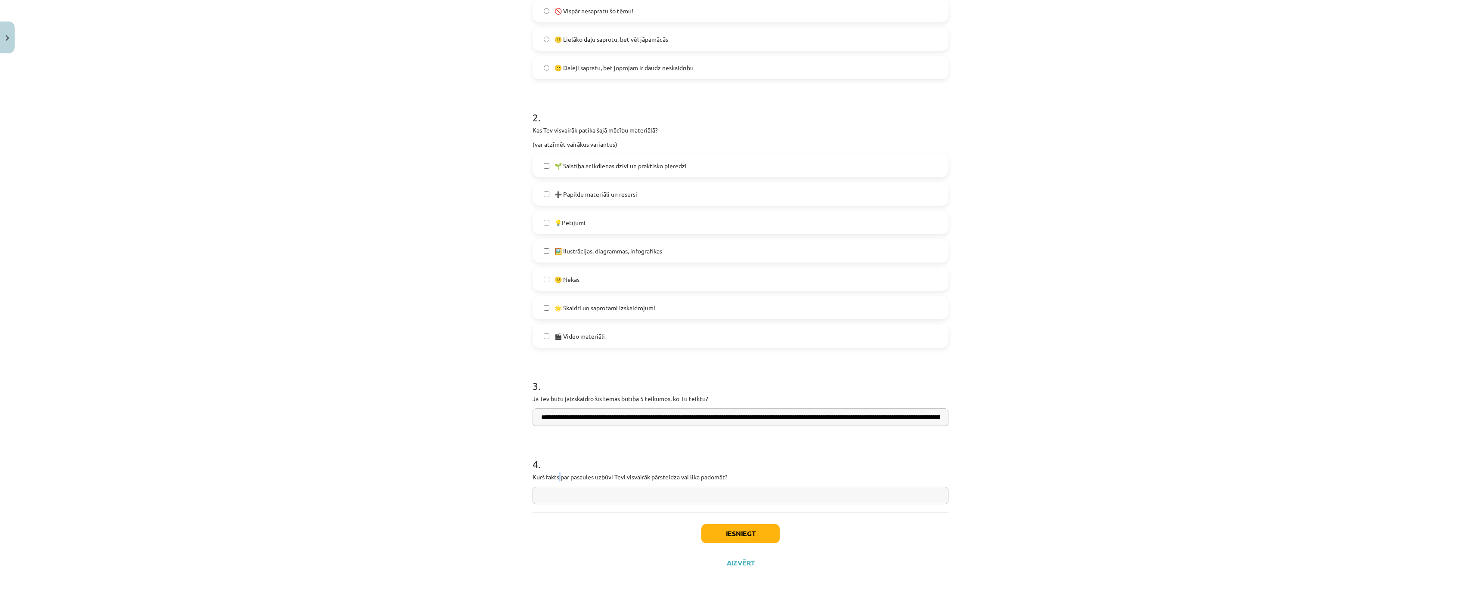
click at [556, 473] on p "Kurš fakts par pasaules uzbūvi Tevi visvairāk pārsteidza vai lika padomāt?" at bounding box center [740, 477] width 416 height 9
drag, startPoint x: 350, startPoint y: 325, endPoint x: 355, endPoint y: 306, distance: 19.5
click at [350, 325] on div "Mācību tēma: Dabaszinības - 10. klases 1.ieskaites mācību materiāls #7 Temata a…" at bounding box center [740, 299] width 1481 height 599
click at [651, 473] on p "Kurš fakts par pasaules uzbūvi Tevi visvairāk pārsteidza vai lika padomāt?" at bounding box center [740, 477] width 416 height 9
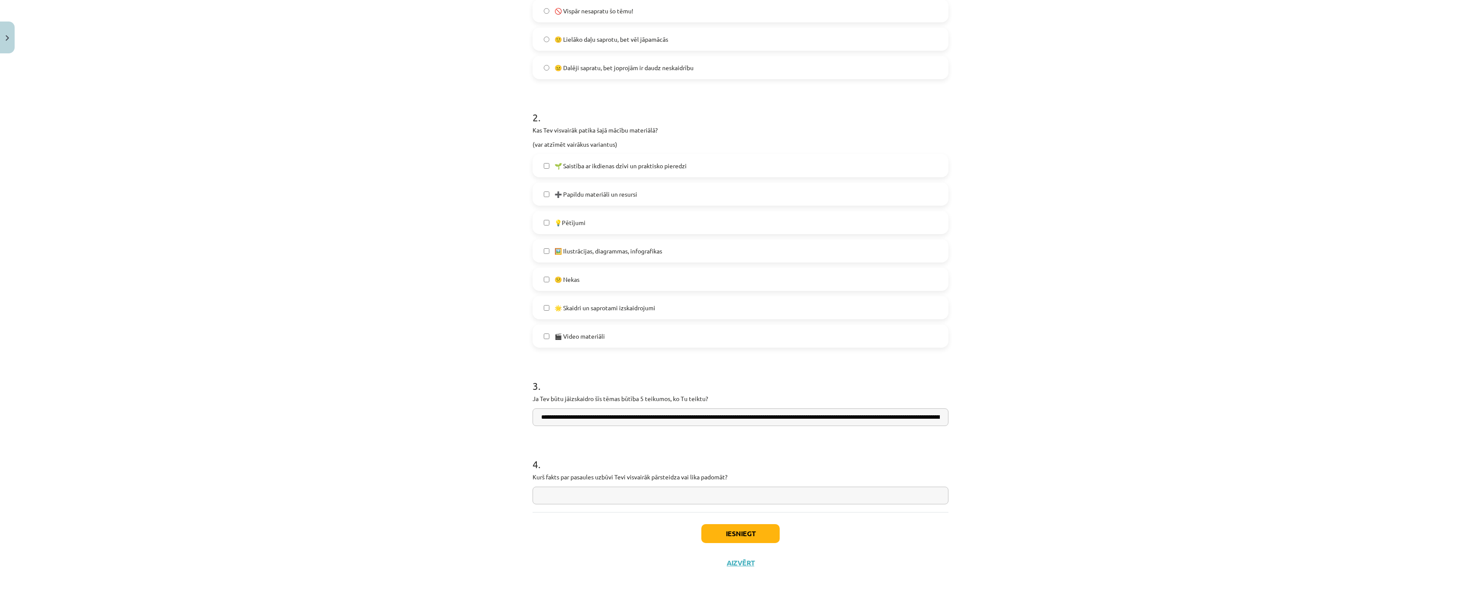
click at [652, 487] on input "text" at bounding box center [740, 496] width 416 height 18
paste input "*****"
type input "*****"
click at [729, 524] on button "Iesniegt" at bounding box center [740, 533] width 78 height 19
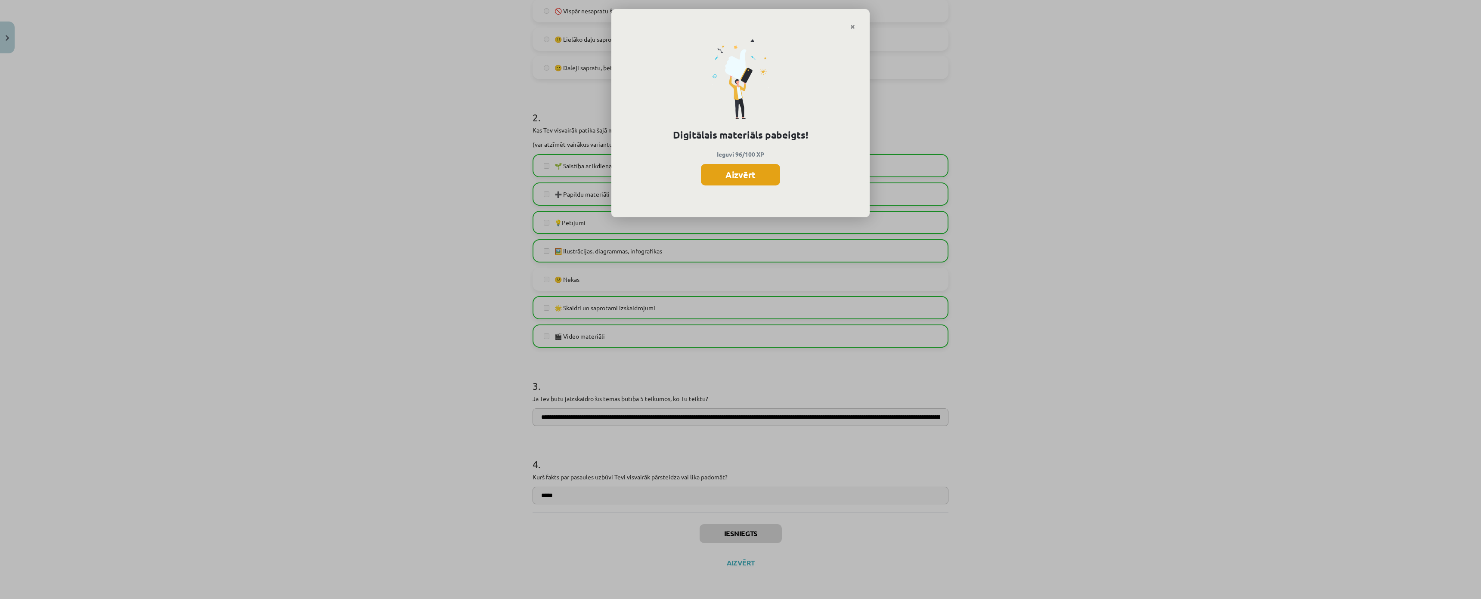
click at [724, 169] on button "Aizvērt" at bounding box center [740, 175] width 79 height 22
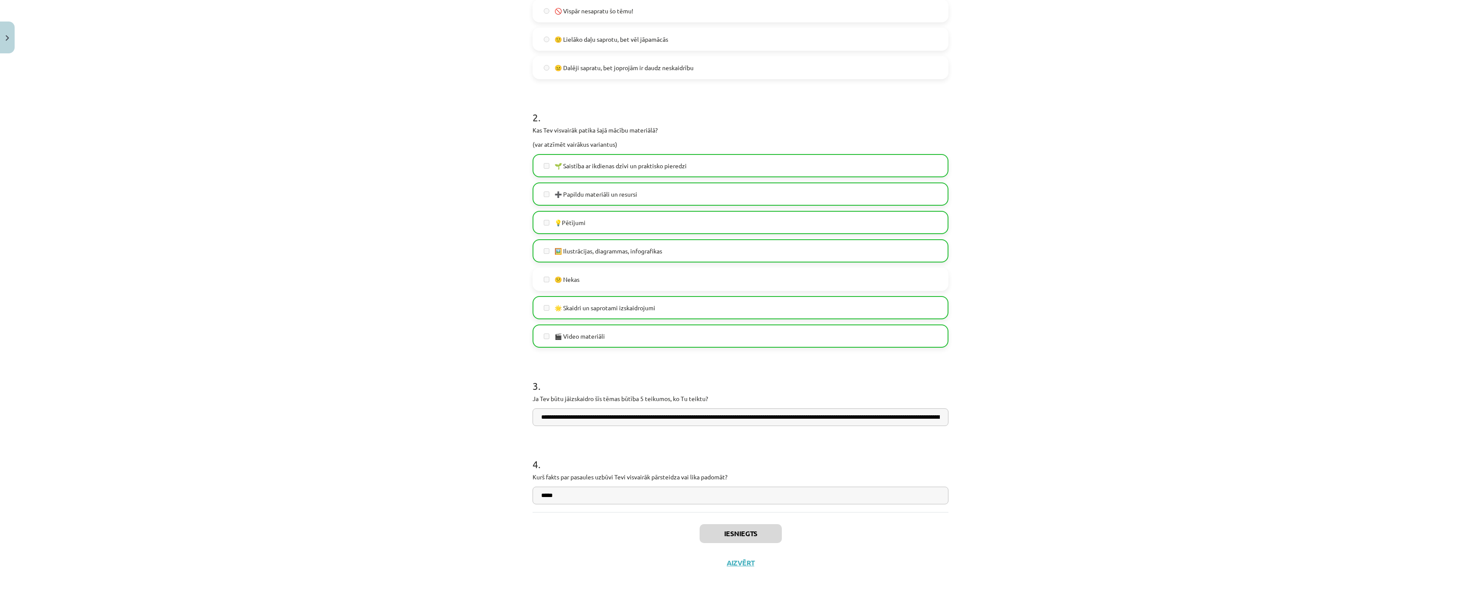
scroll to position [353, 0]
click at [731, 547] on button "Aizvērt" at bounding box center [740, 563] width 33 height 9
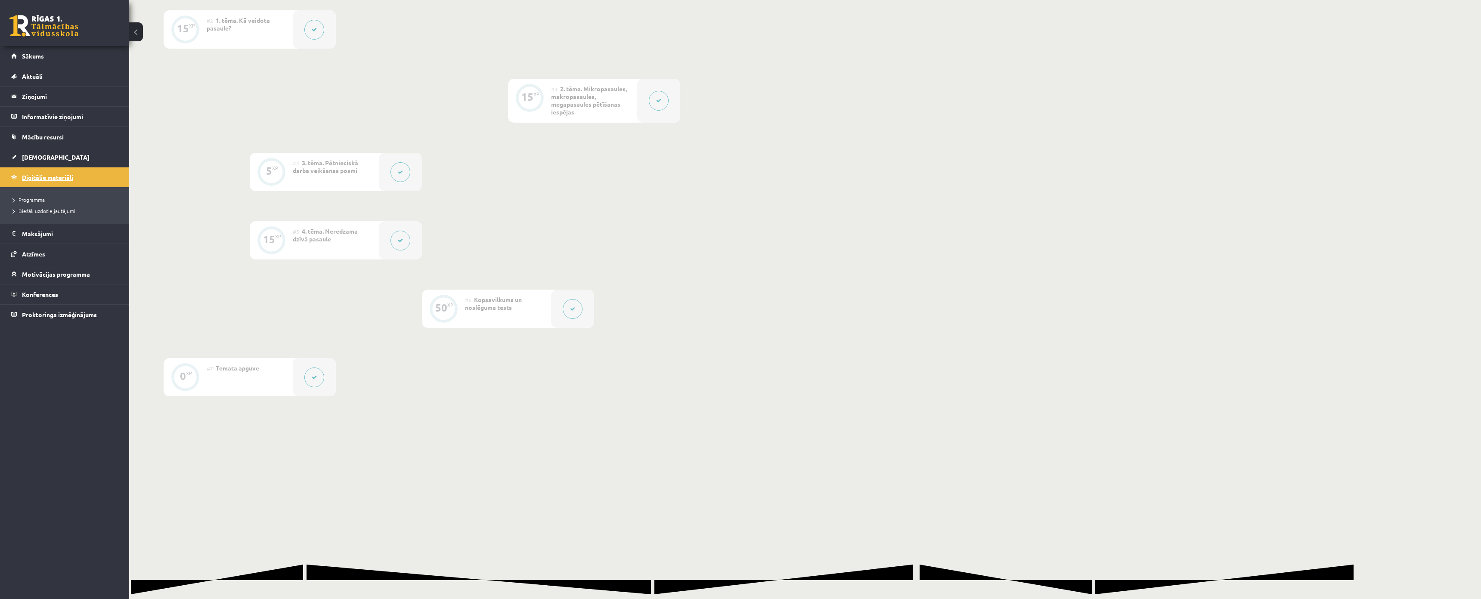
click at [39, 176] on span "Digitālie materiāli" at bounding box center [47, 177] width 51 height 8
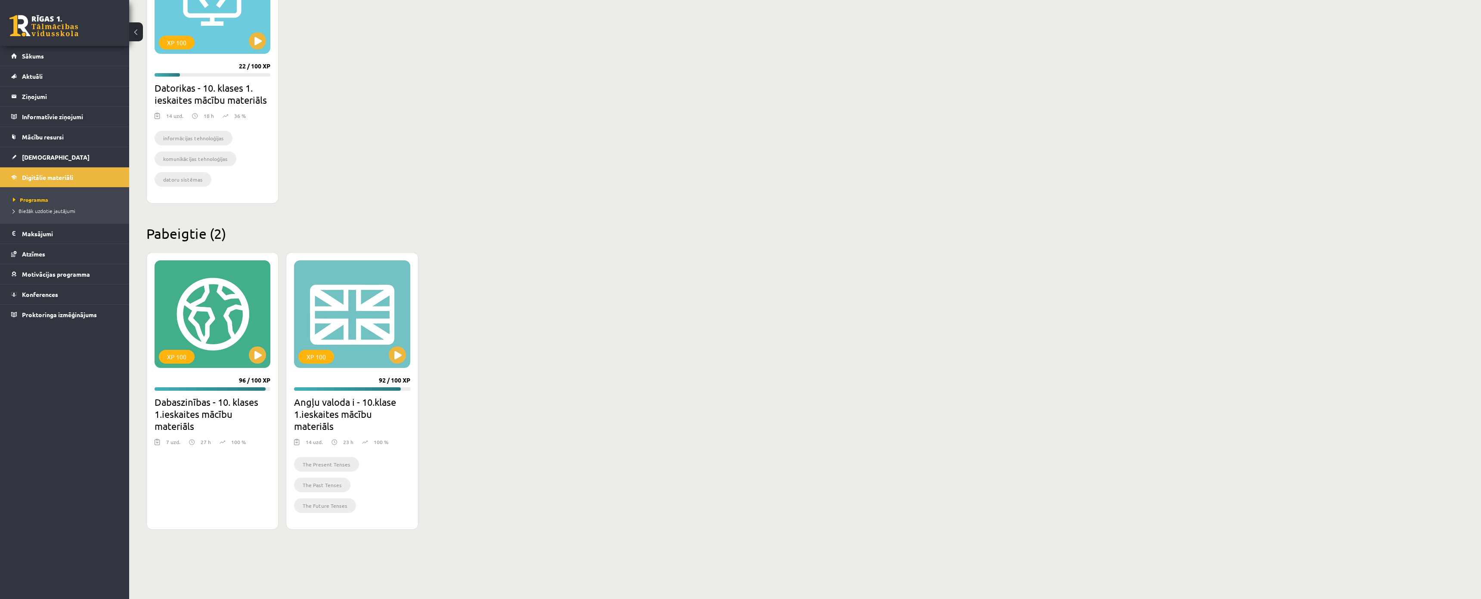
scroll to position [6, 0]
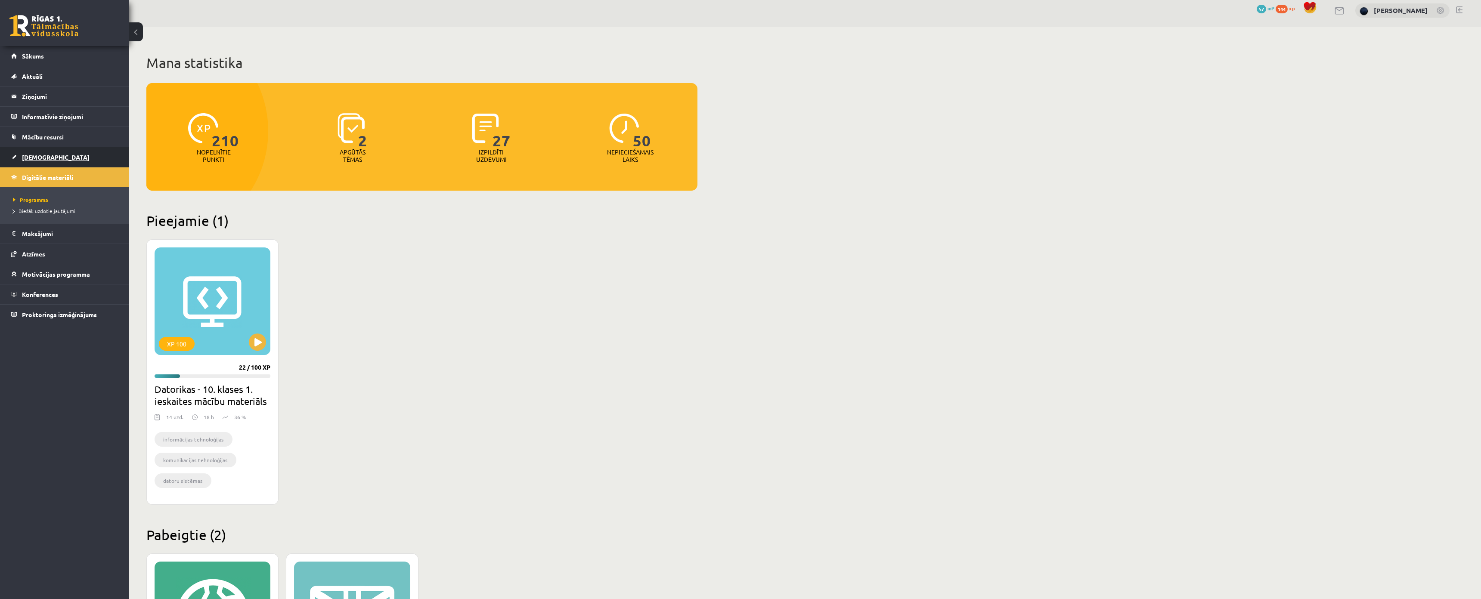
click at [39, 158] on span "[DEMOGRAPHIC_DATA]" at bounding box center [56, 157] width 68 height 8
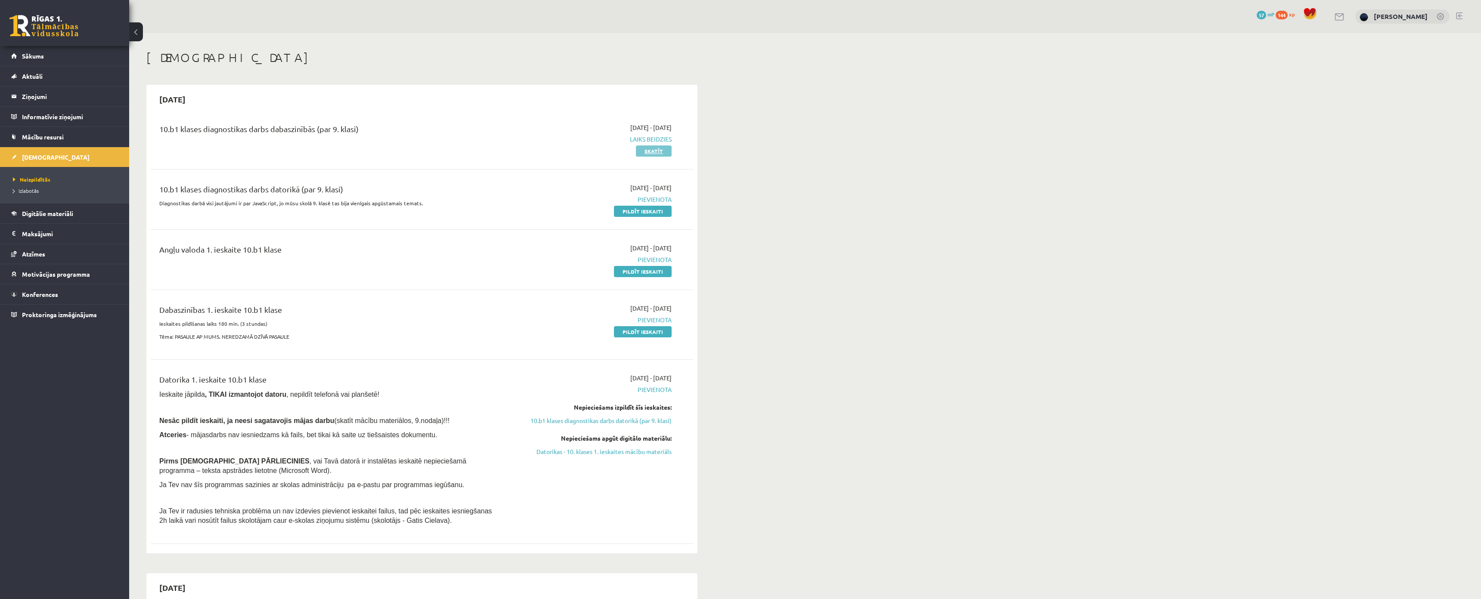
drag, startPoint x: 641, startPoint y: 141, endPoint x: 646, endPoint y: 150, distance: 9.6
click at [641, 141] on span "Laiks beidzies" at bounding box center [590, 139] width 162 height 9
click at [646, 150] on link "Skatīt" at bounding box center [654, 150] width 36 height 11
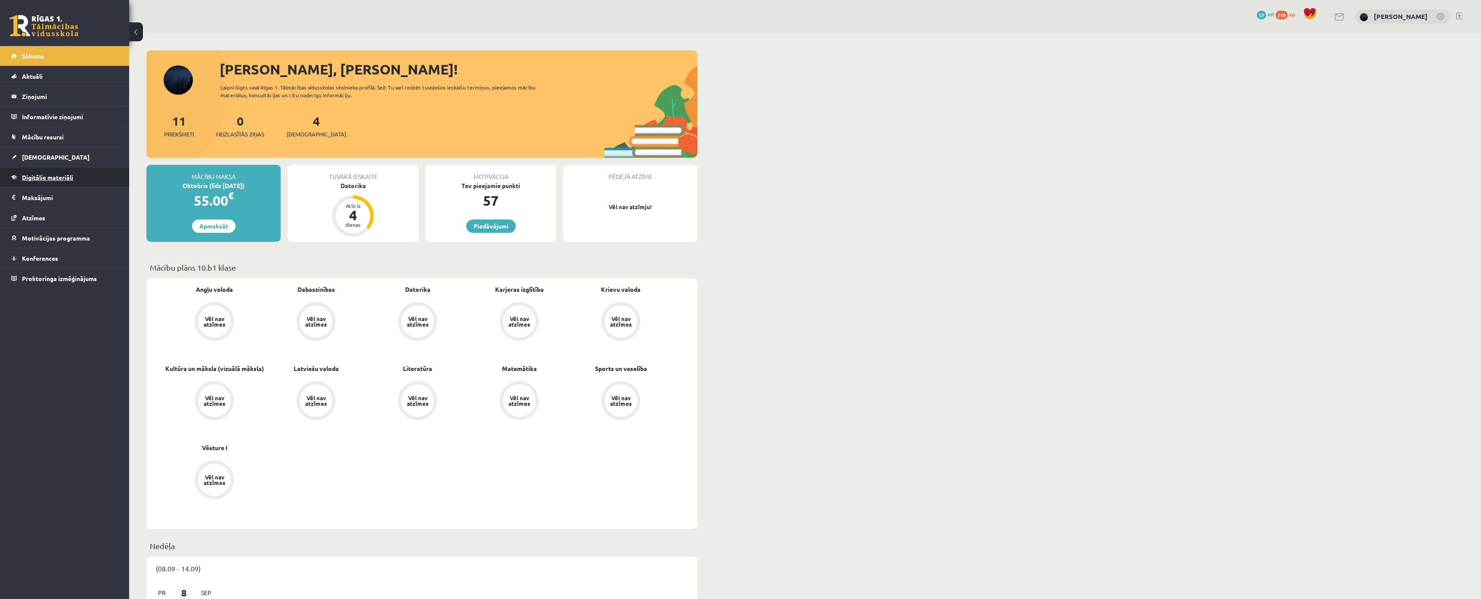
click at [57, 176] on span "Digitālie materiāli" at bounding box center [47, 177] width 51 height 8
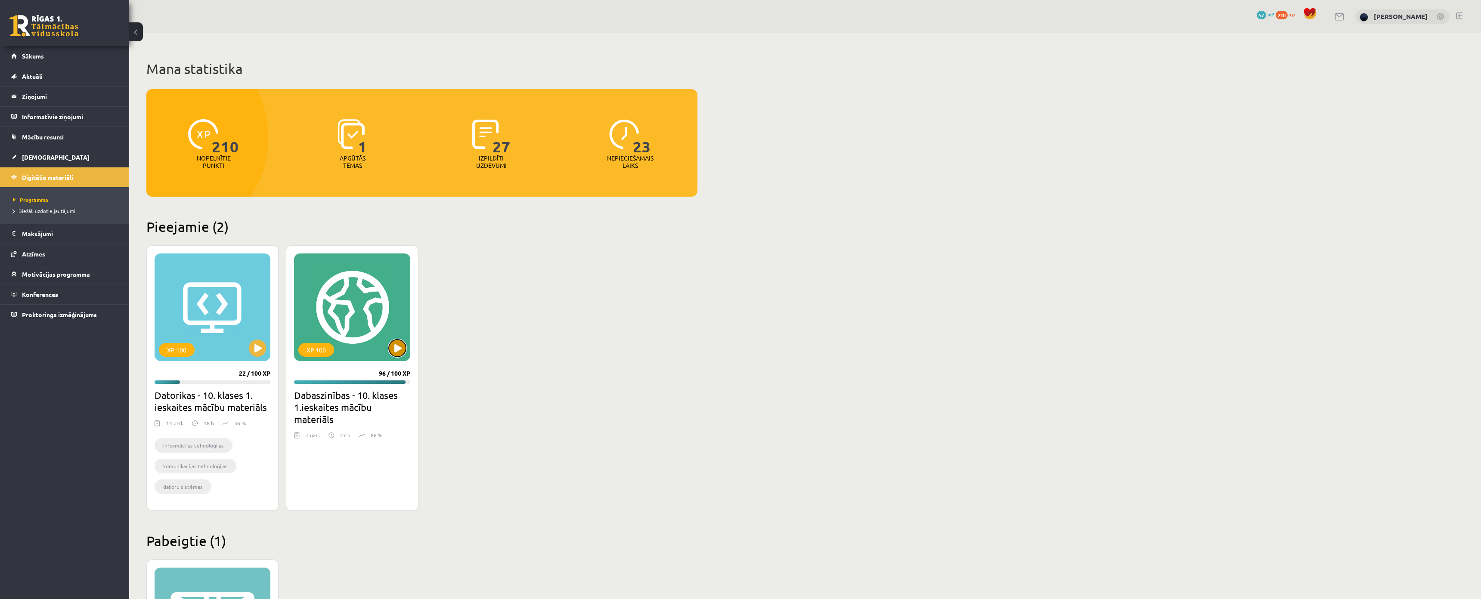
click at [403, 351] on button at bounding box center [397, 348] width 17 height 17
click at [363, 334] on div "XP 100" at bounding box center [352, 308] width 116 height 108
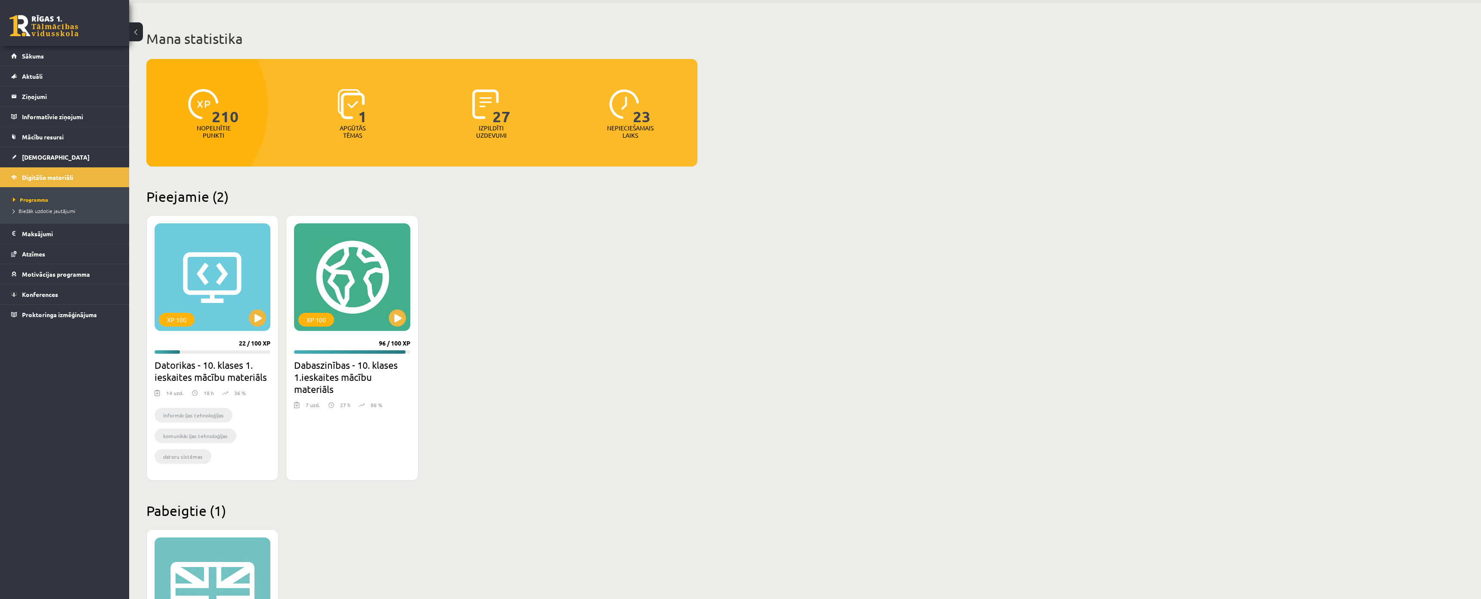
scroll to position [215, 0]
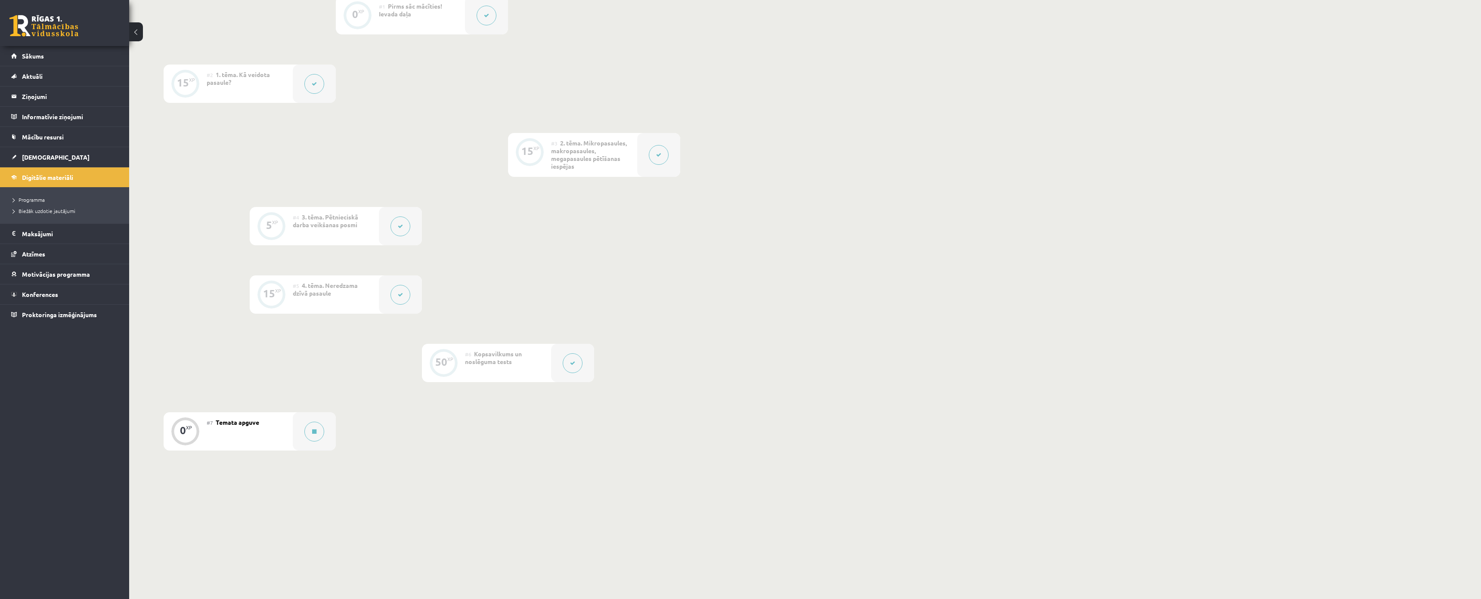
scroll to position [290, 0]
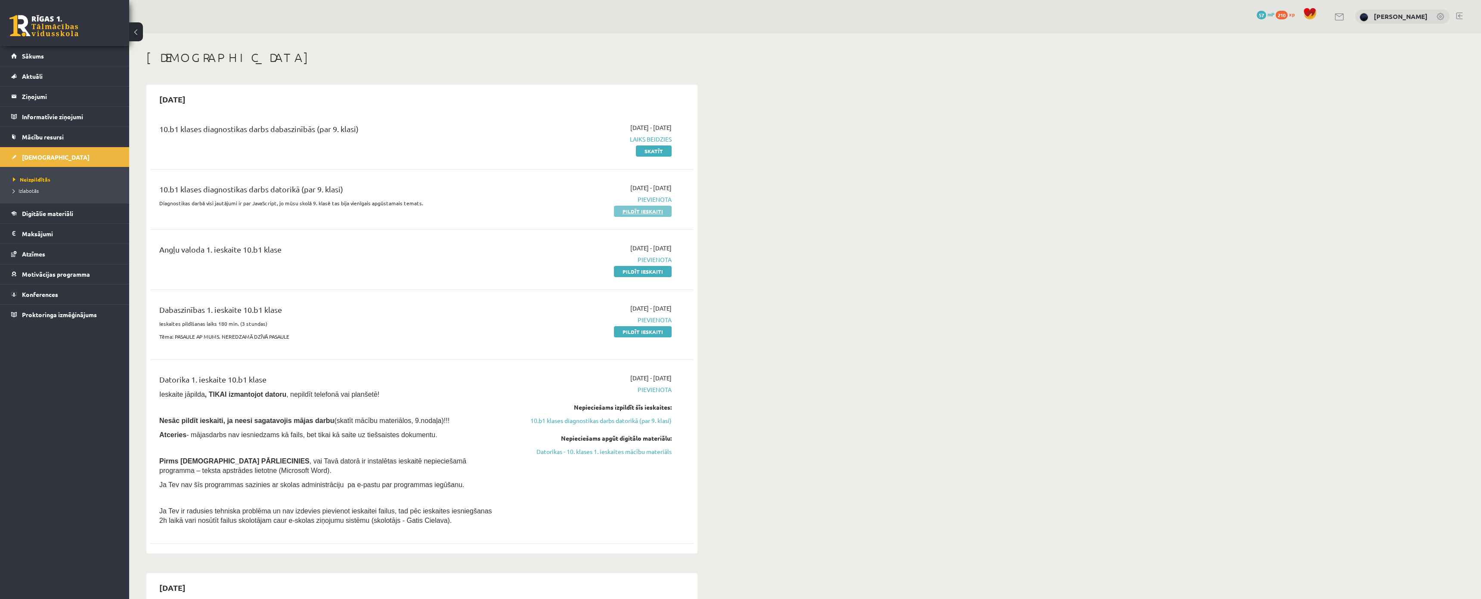
click at [620, 211] on link "Pildīt ieskaiti" at bounding box center [643, 211] width 58 height 11
